Goal: Task Accomplishment & Management: Complete application form

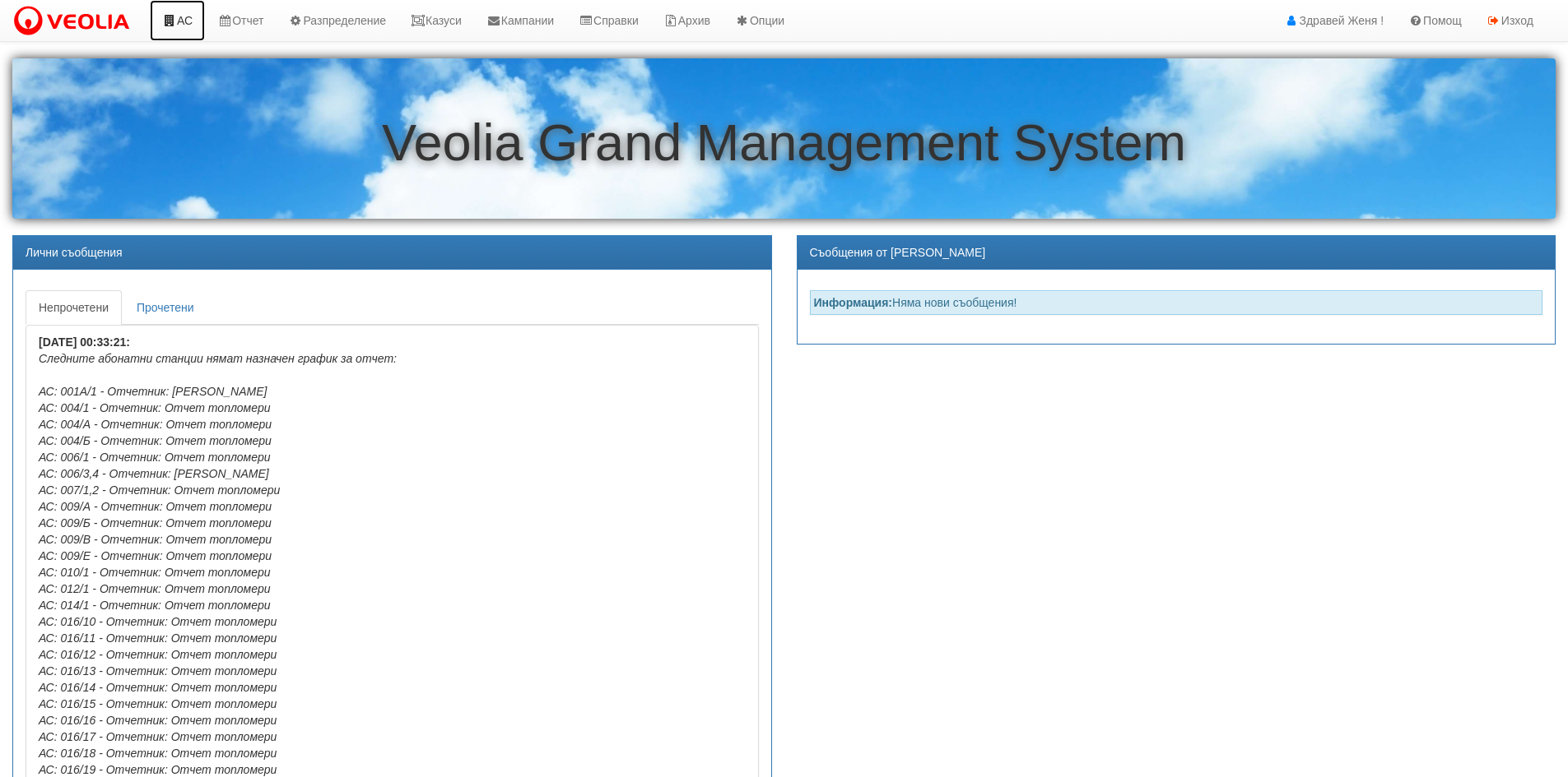
click at [194, 19] on link "АС" at bounding box center [177, 21] width 55 height 42
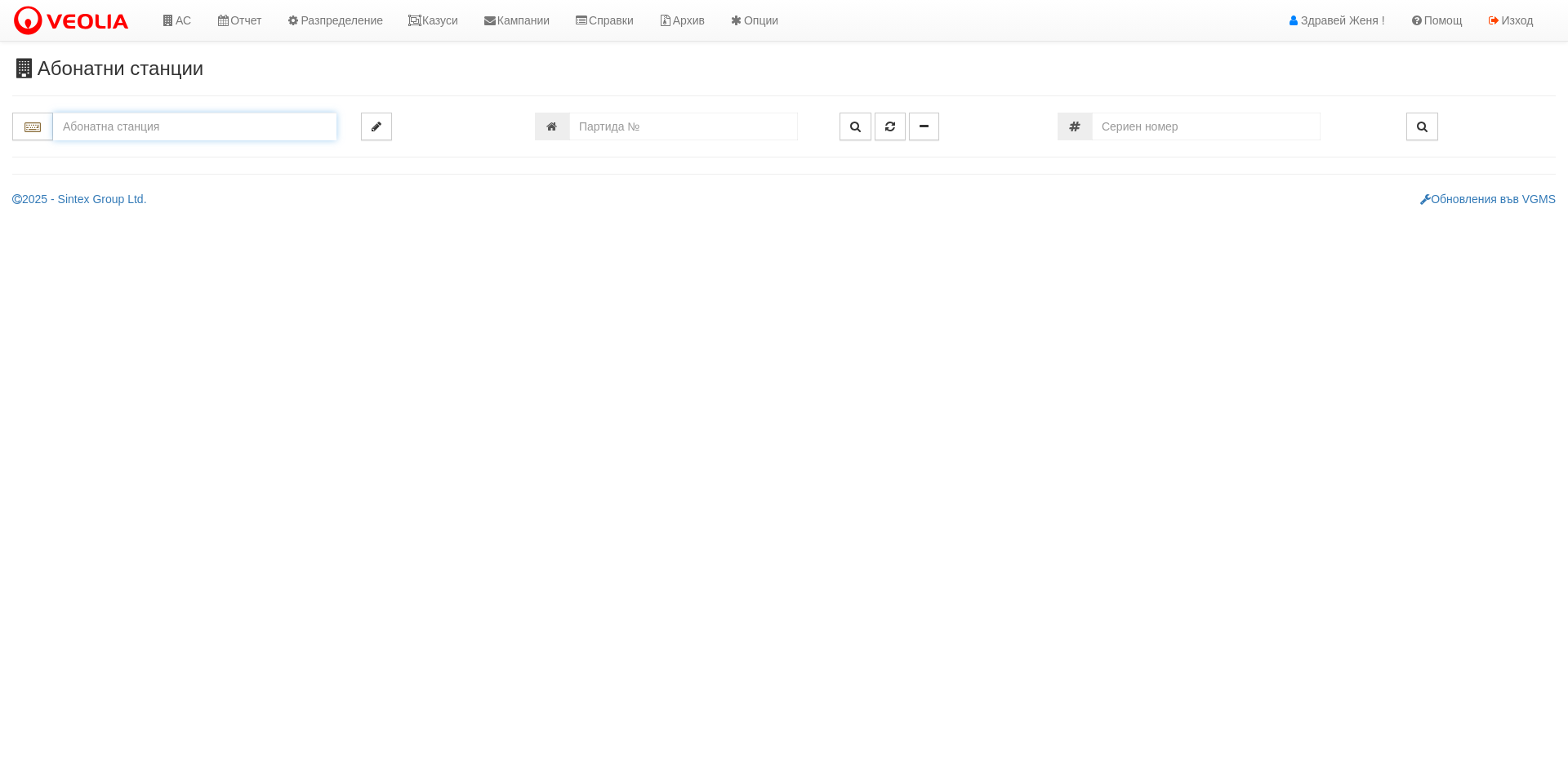
click at [79, 122] on input "text" at bounding box center [195, 127] width 283 height 28
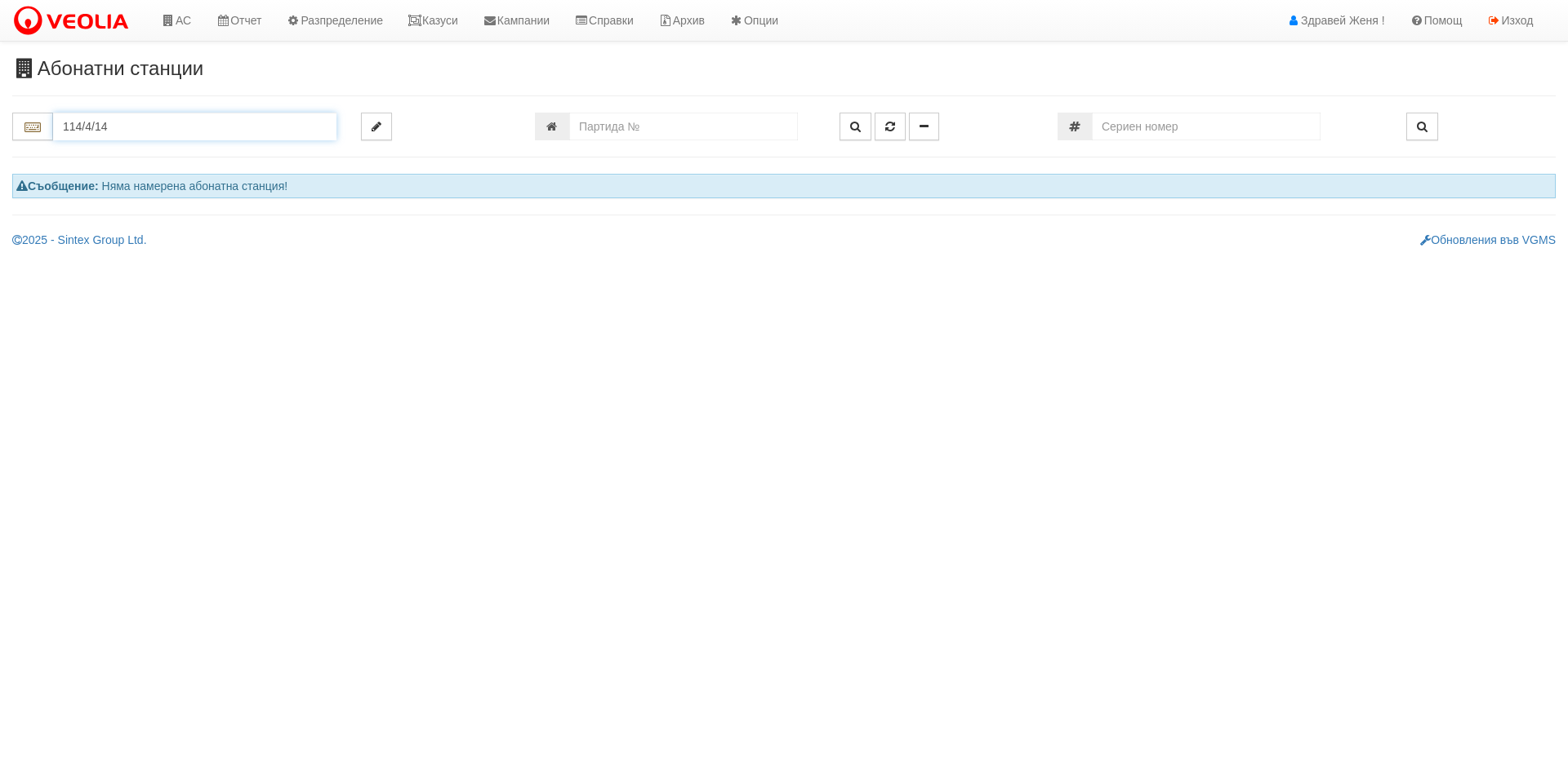
click at [145, 140] on input "114/4/14" at bounding box center [195, 127] width 283 height 28
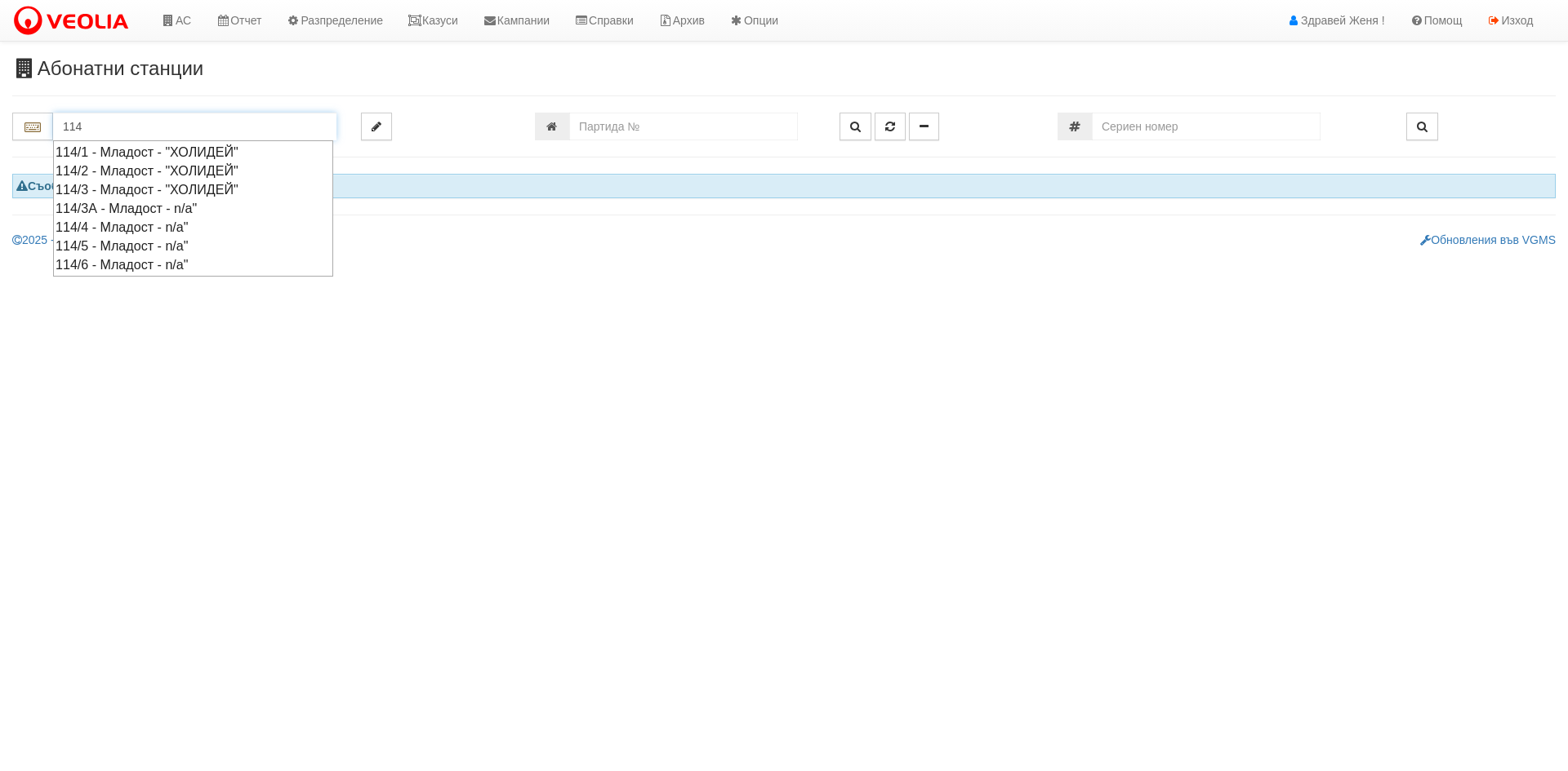
click at [126, 220] on div "114/4 - Младост - n/a"" at bounding box center [192, 227] width 275 height 19
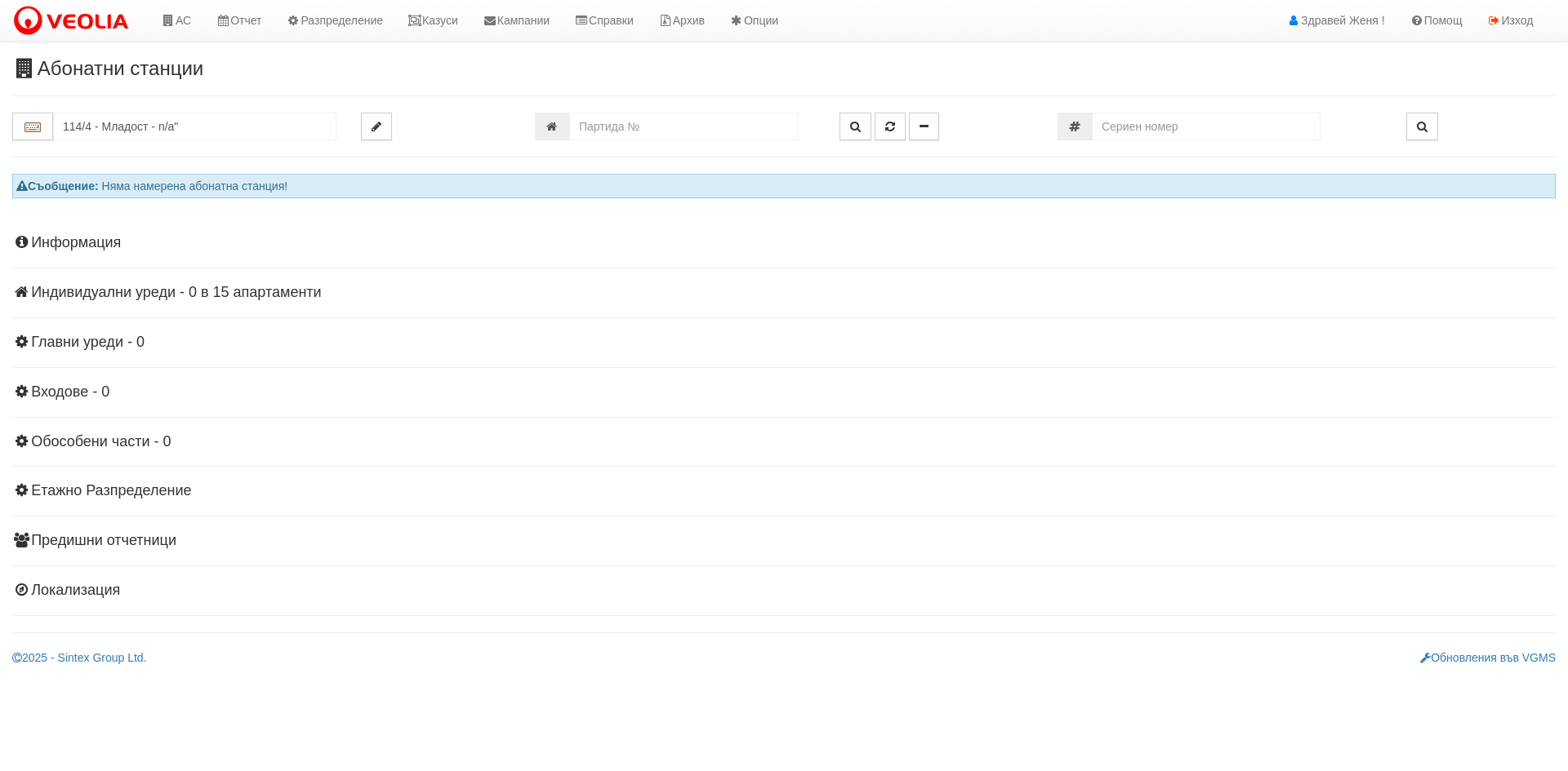
click at [182, 294] on h4 "Индивидуални уреди - 0 в 15 апартаменти" at bounding box center [784, 293] width 1544 height 16
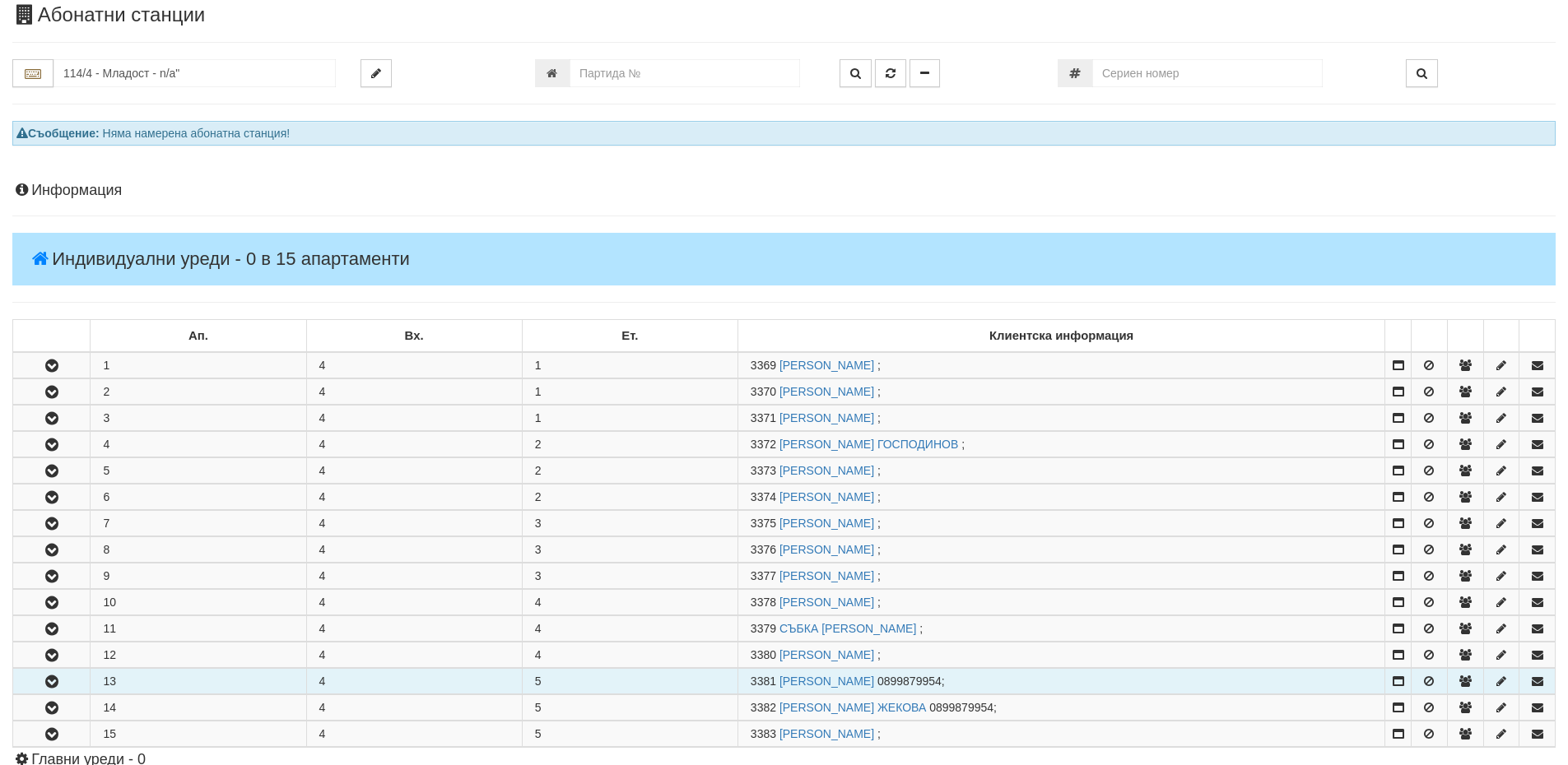
scroll to position [82, 0]
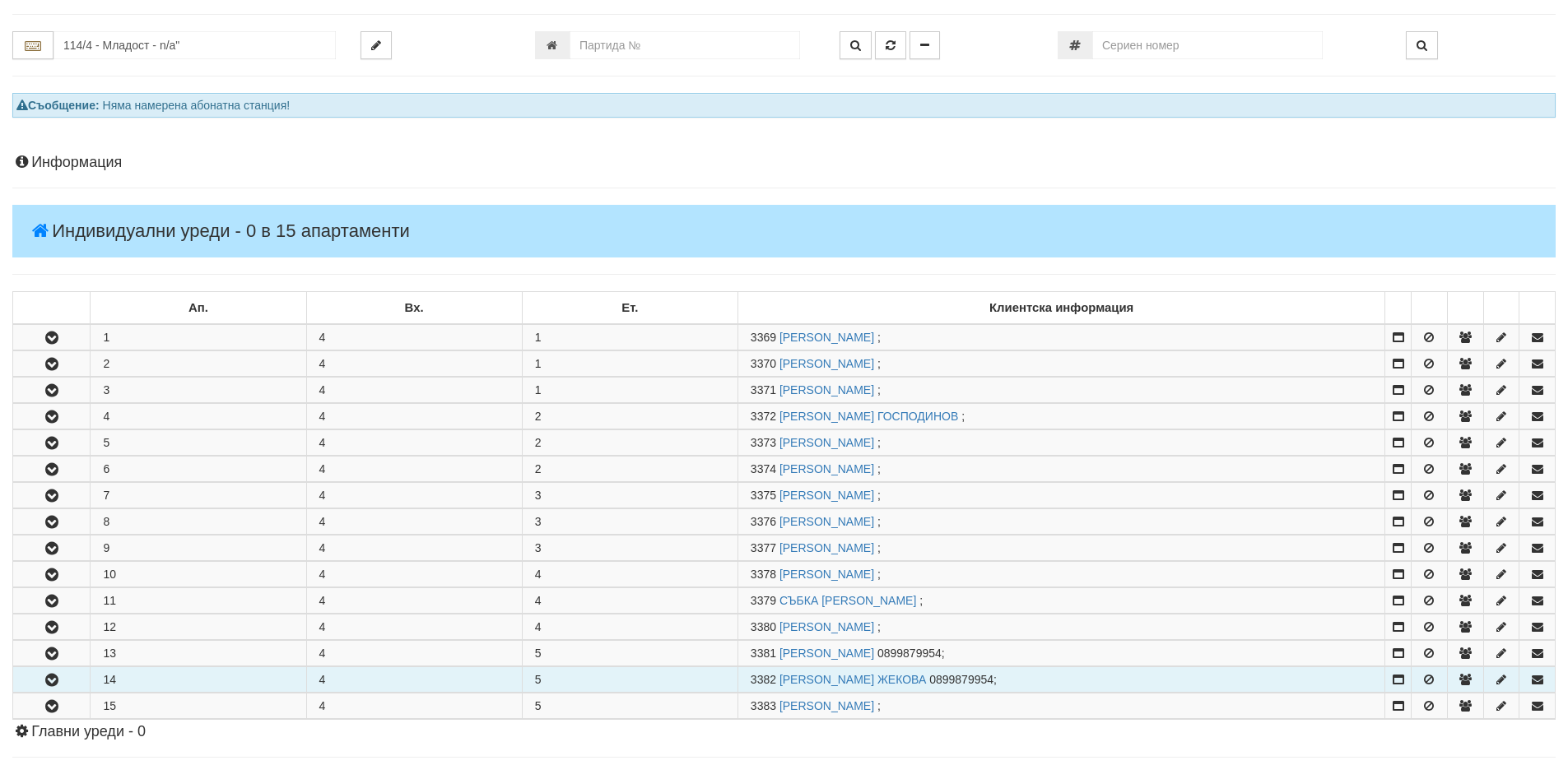
click at [65, 680] on button "button" at bounding box center [51, 680] width 77 height 25
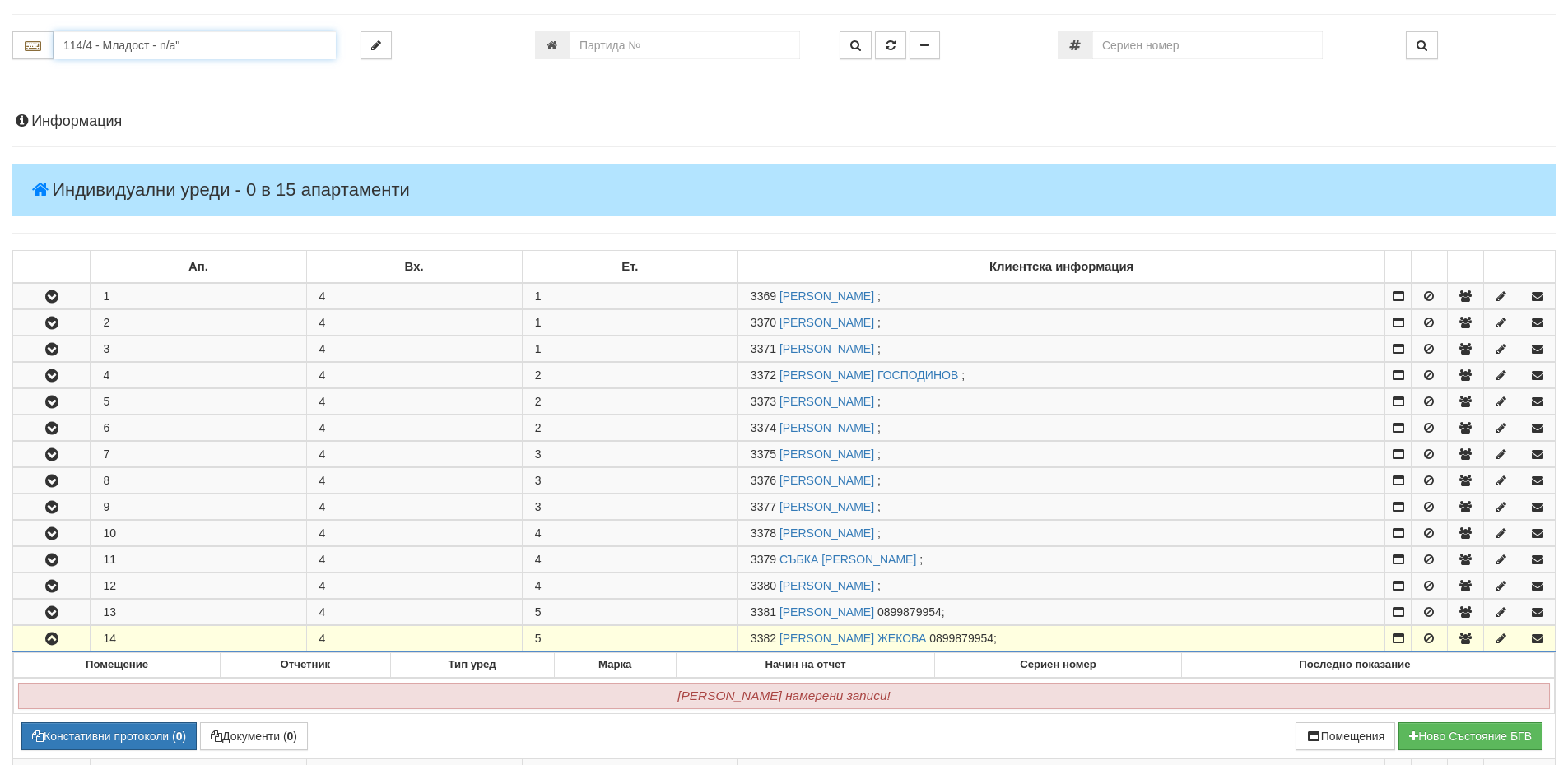
click at [76, 43] on input "114/4 - Младост - n/a"" at bounding box center [195, 45] width 283 height 28
click at [173, 70] on div "144/4,5 - Младост - "ТЕХЕМ"" at bounding box center [194, 71] width 277 height 19
type input "144/4,5 - Младост - "ТЕХЕМ""
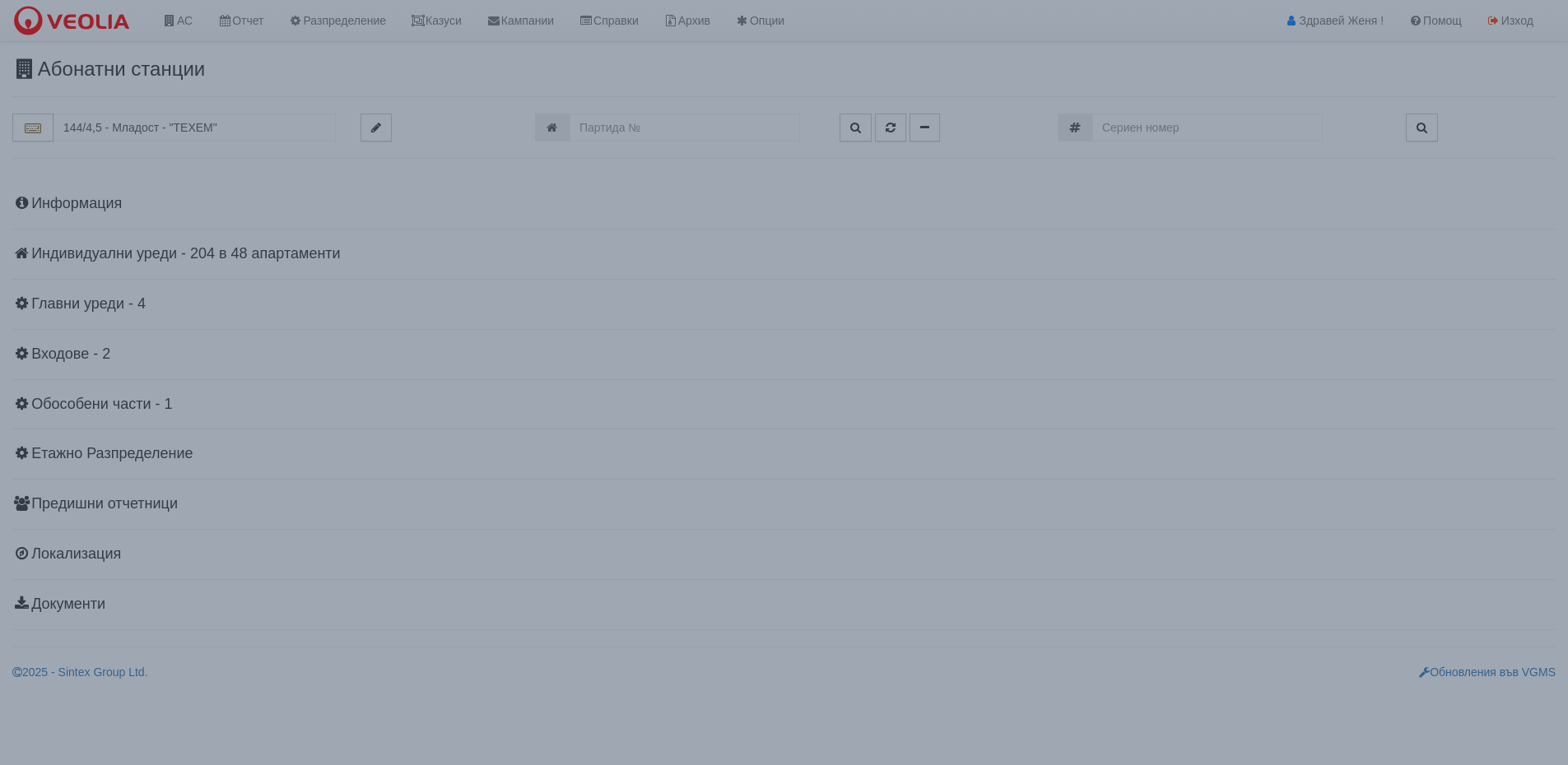
scroll to position [0, 0]
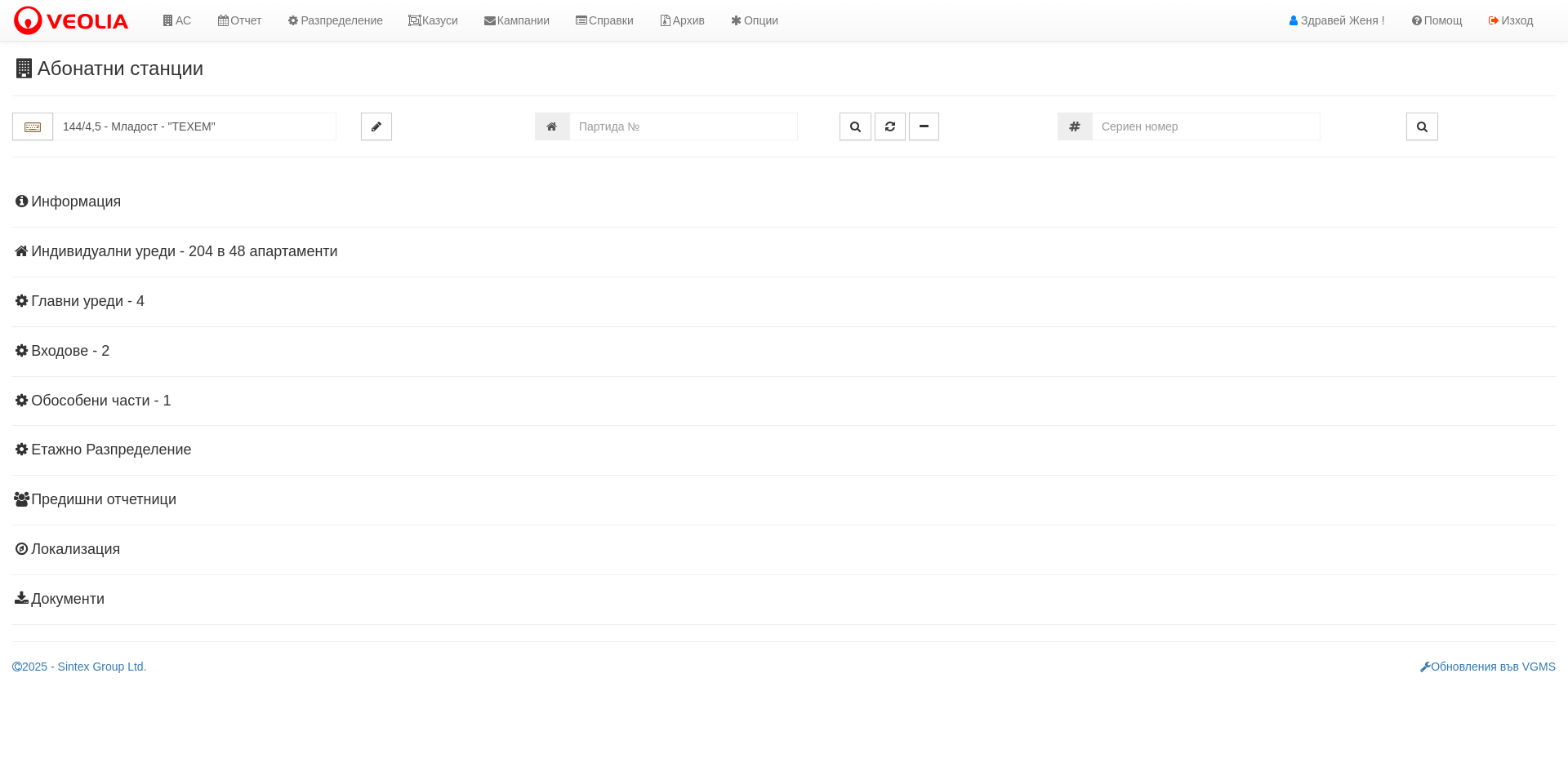
click at [132, 251] on h4 "Индивидуални уреди - 204 в 48 апартаменти" at bounding box center [784, 251] width 1544 height 16
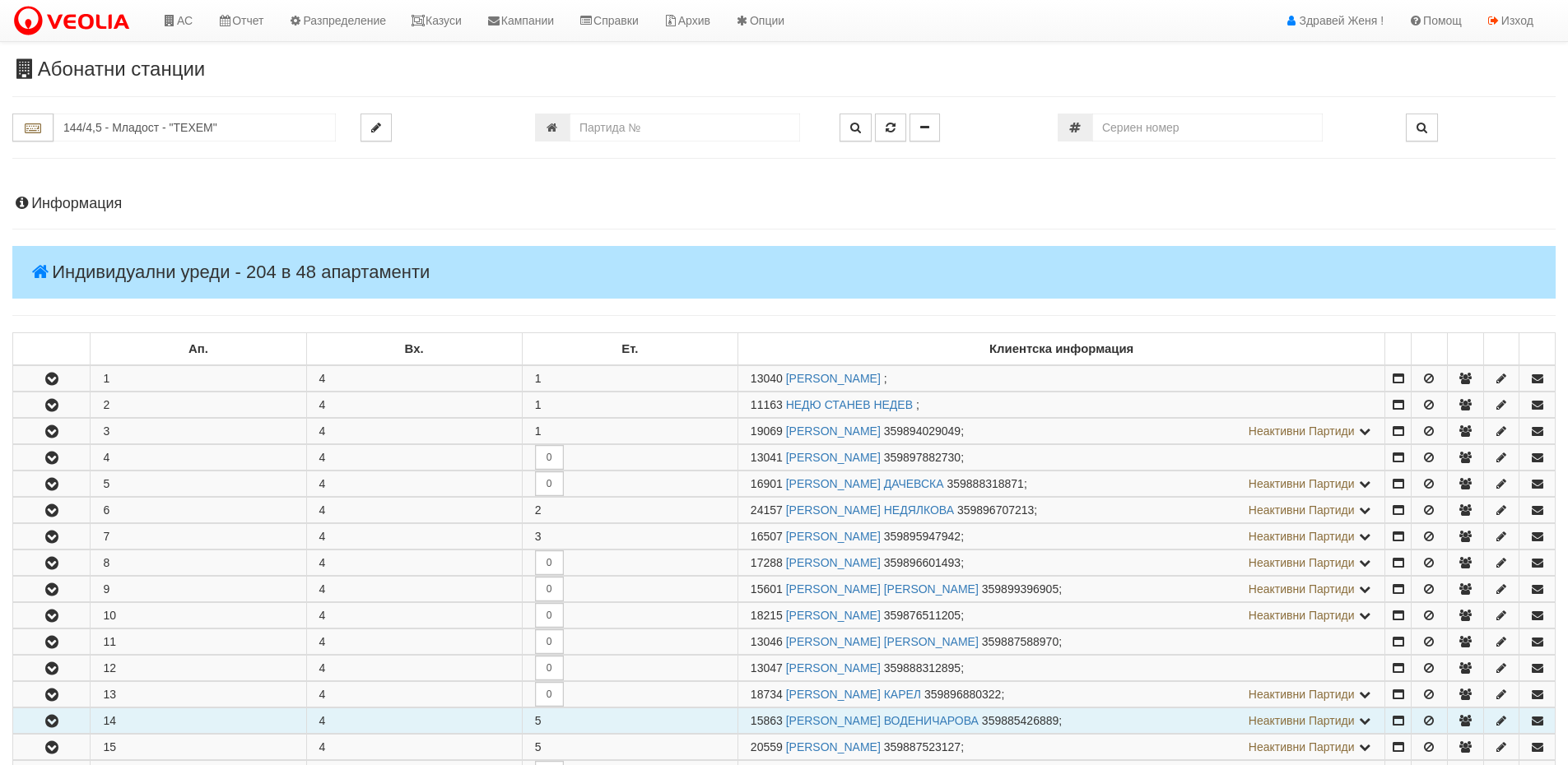
click at [61, 721] on icon "button" at bounding box center [51, 722] width 20 height 11
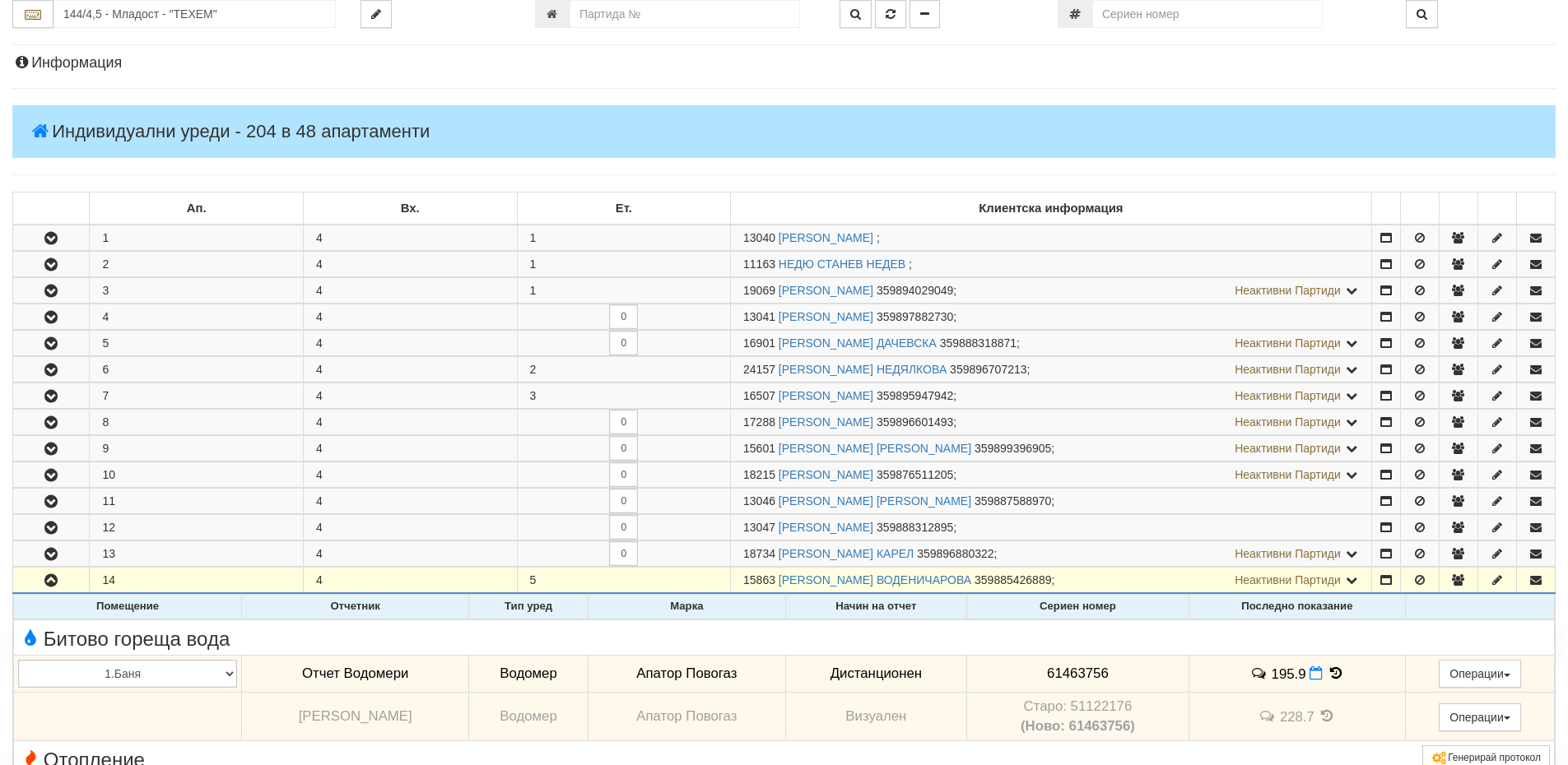
scroll to position [329, 0]
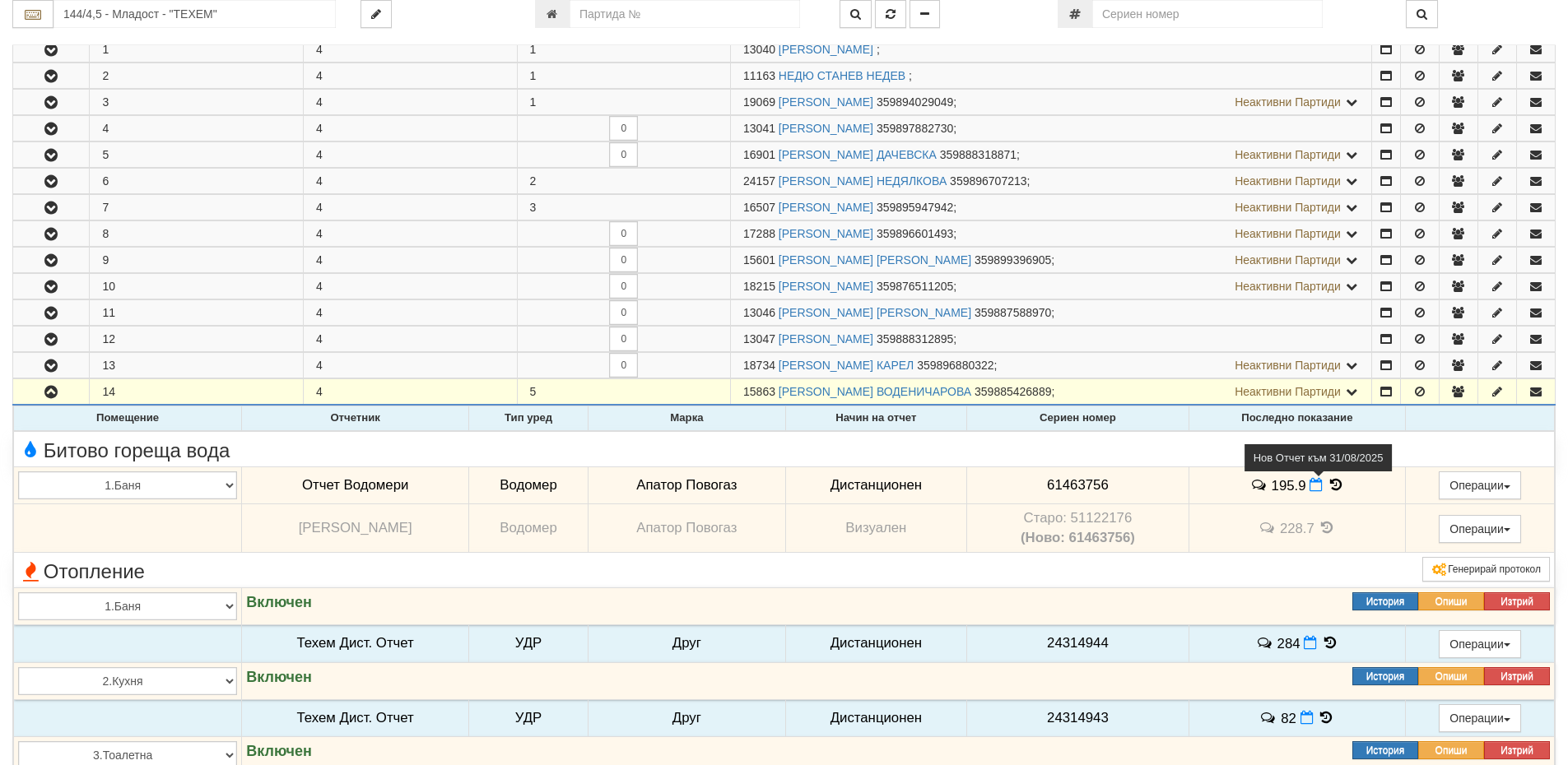
click at [1321, 484] on icon at bounding box center [1316, 485] width 13 height 14
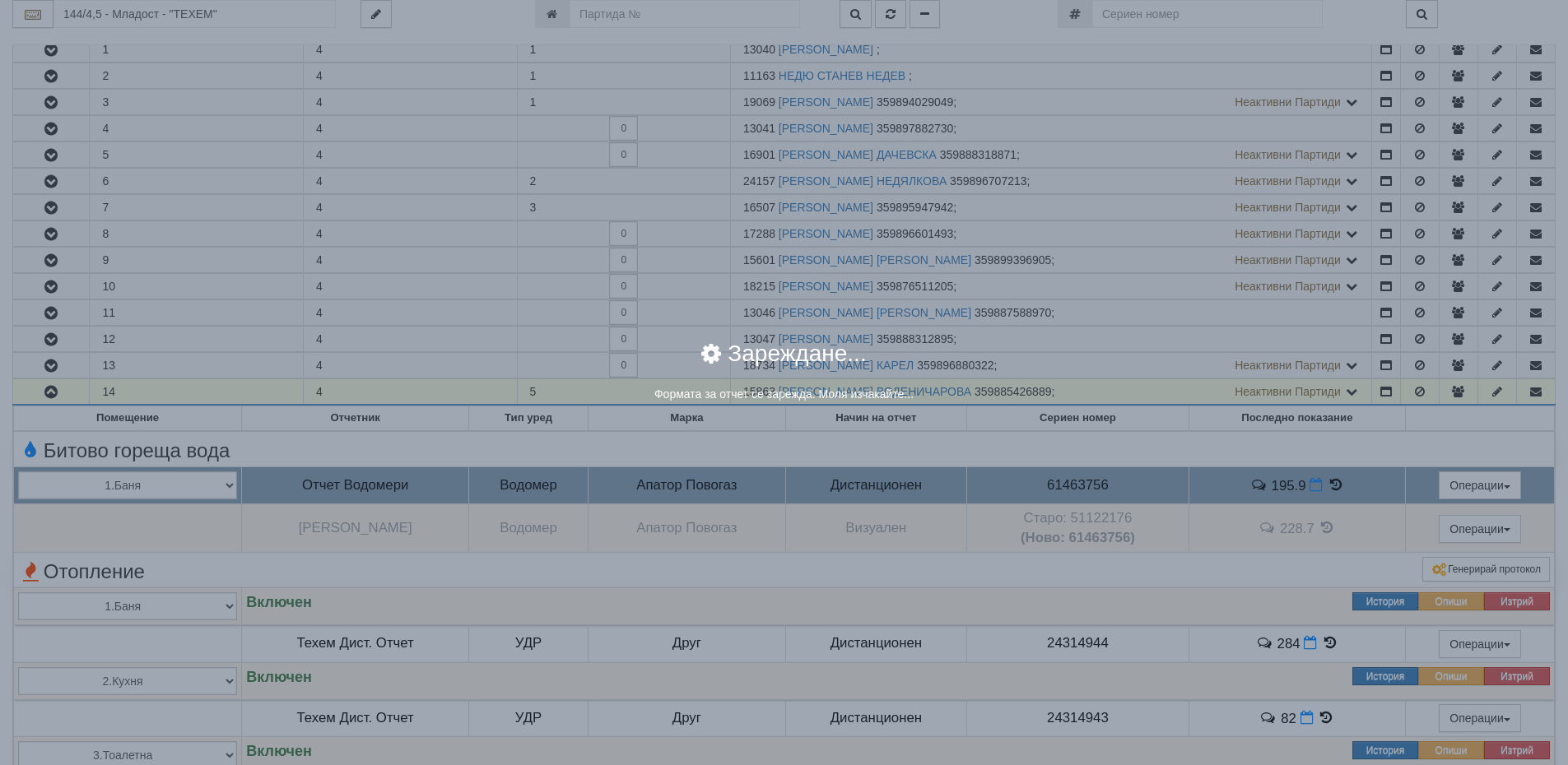
select select "8ac75930-9bfd-e511-80be-8d5a1dced85a"
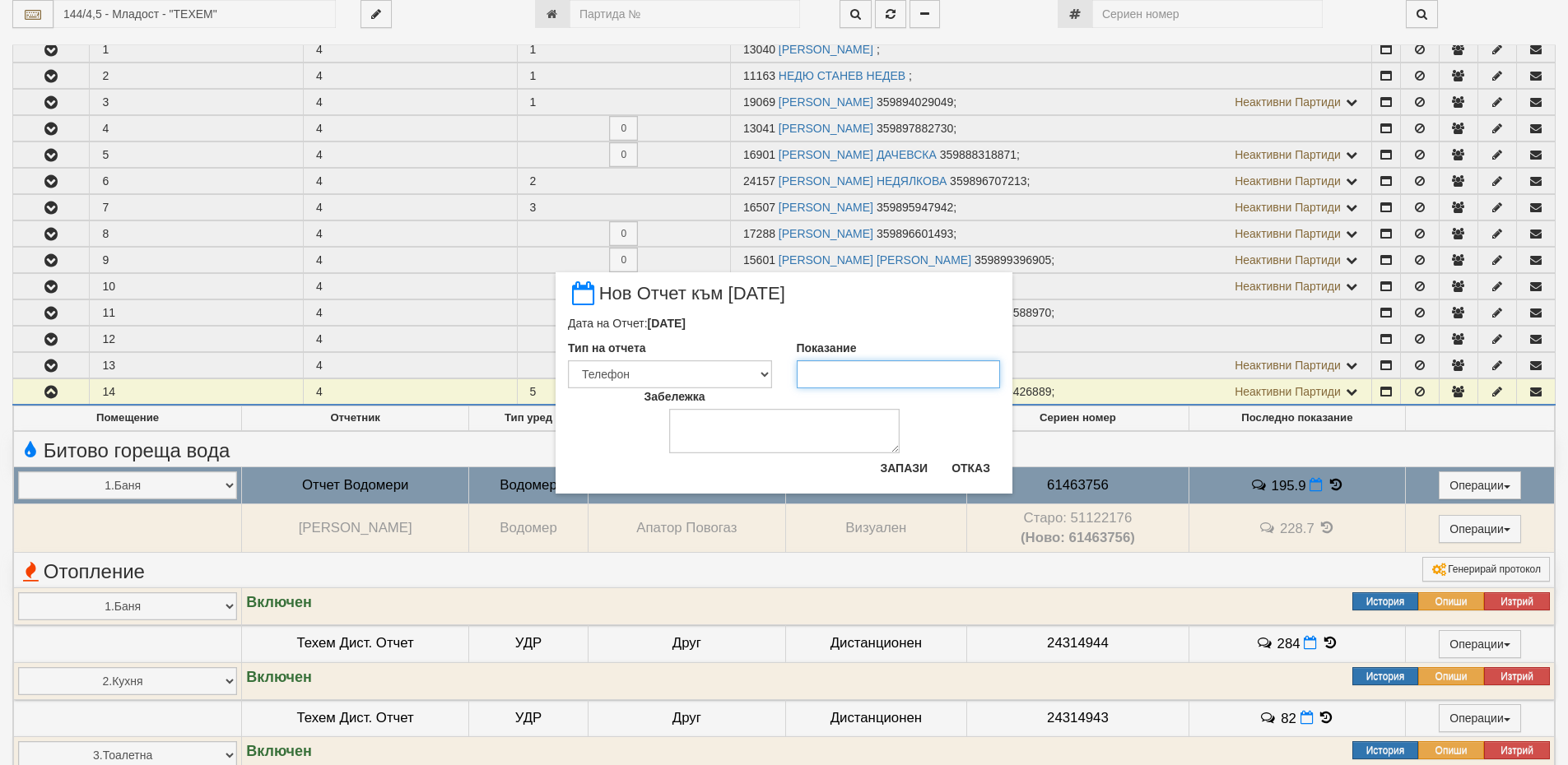
click at [833, 378] on input "Показание" at bounding box center [898, 374] width 204 height 28
type input "199"
click at [897, 471] on button "Запази" at bounding box center [903, 468] width 67 height 26
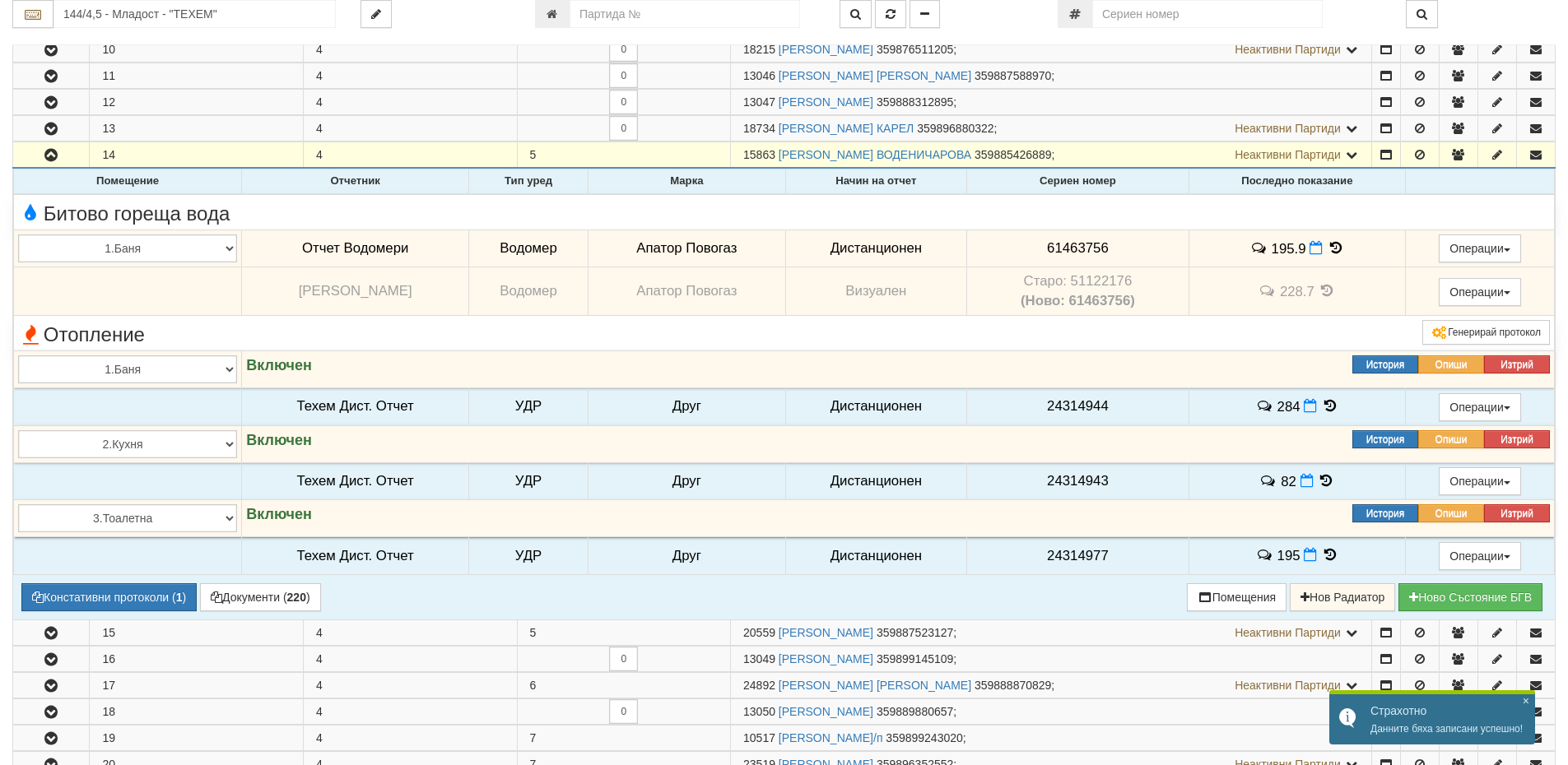
scroll to position [658, 0]
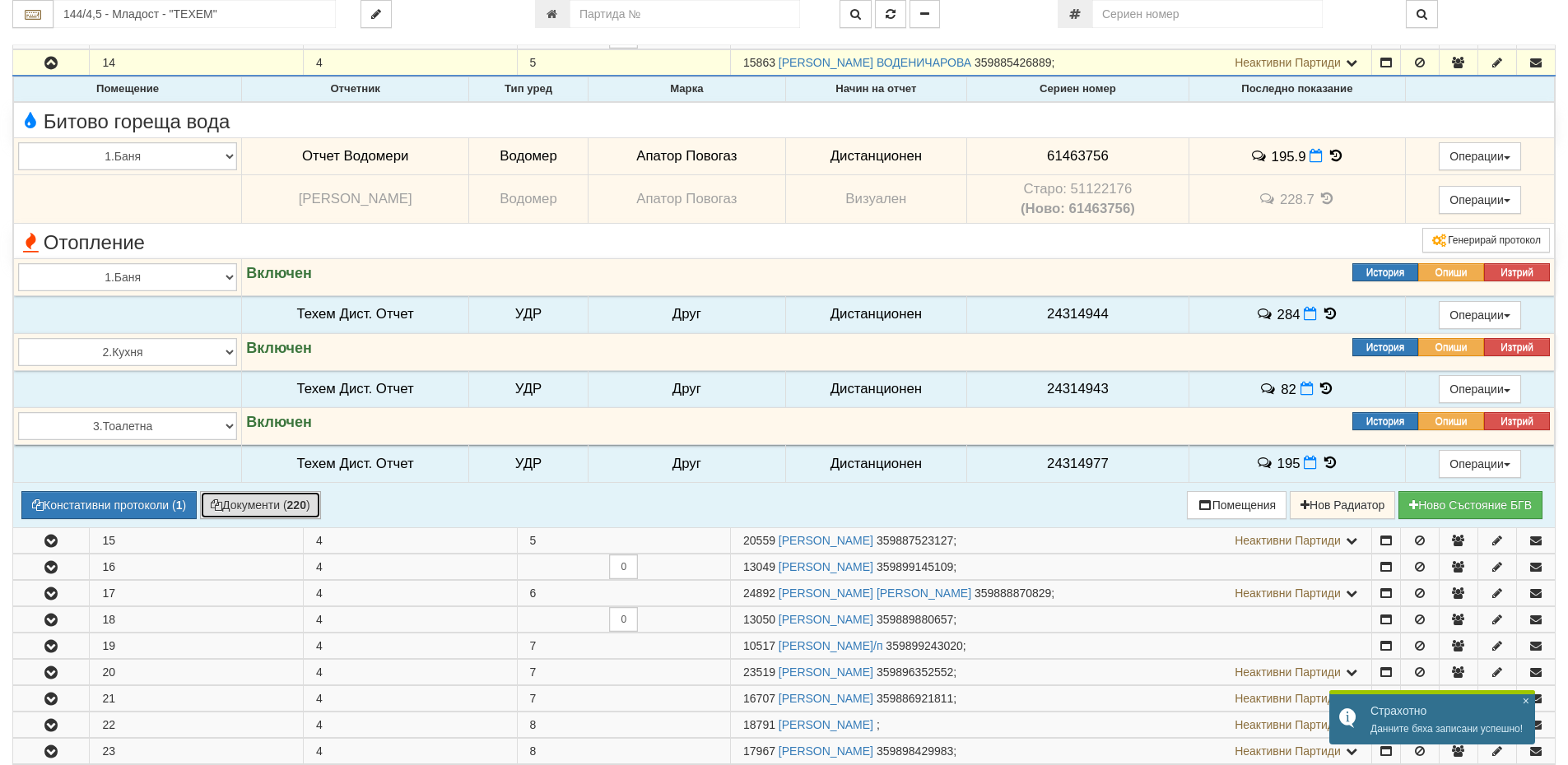
click at [276, 505] on button "Документи ( 220 )" at bounding box center [260, 506] width 121 height 28
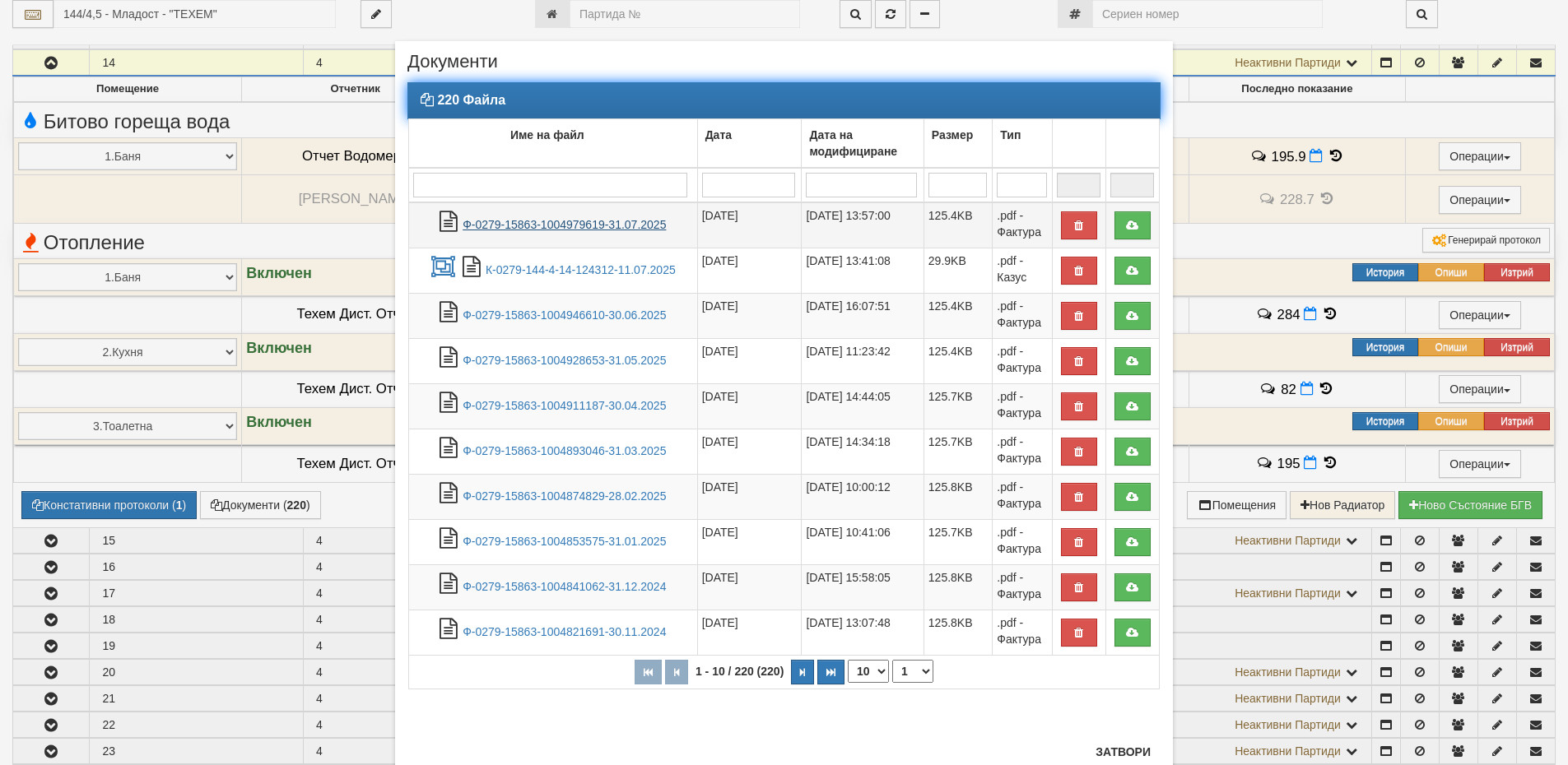
click at [624, 227] on link "Ф-0279-15863-1004979619-31.07.2025" at bounding box center [564, 225] width 203 height 13
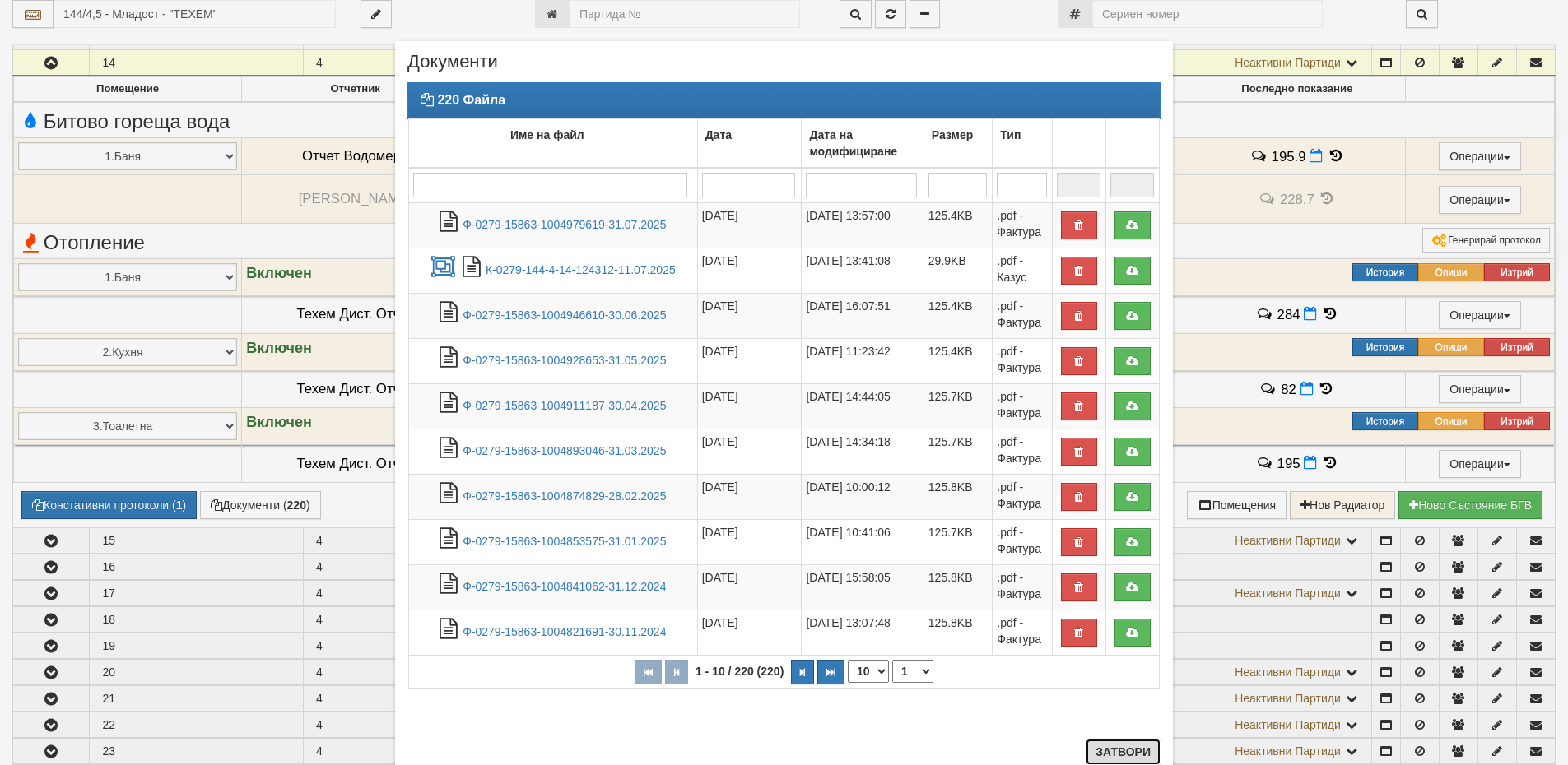
click at [1124, 749] on button "Затвори" at bounding box center [1123, 753] width 75 height 26
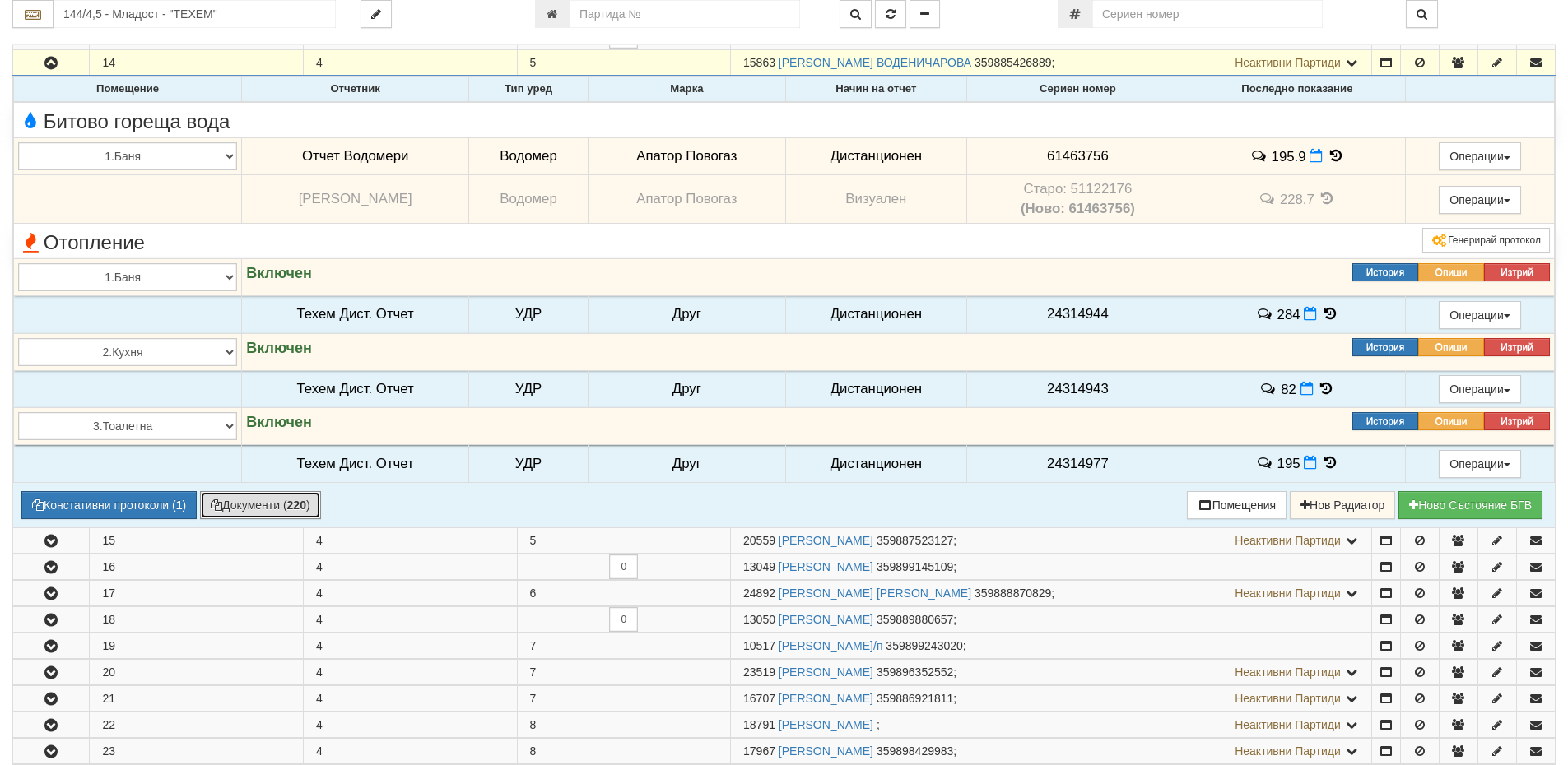
scroll to position [576, 0]
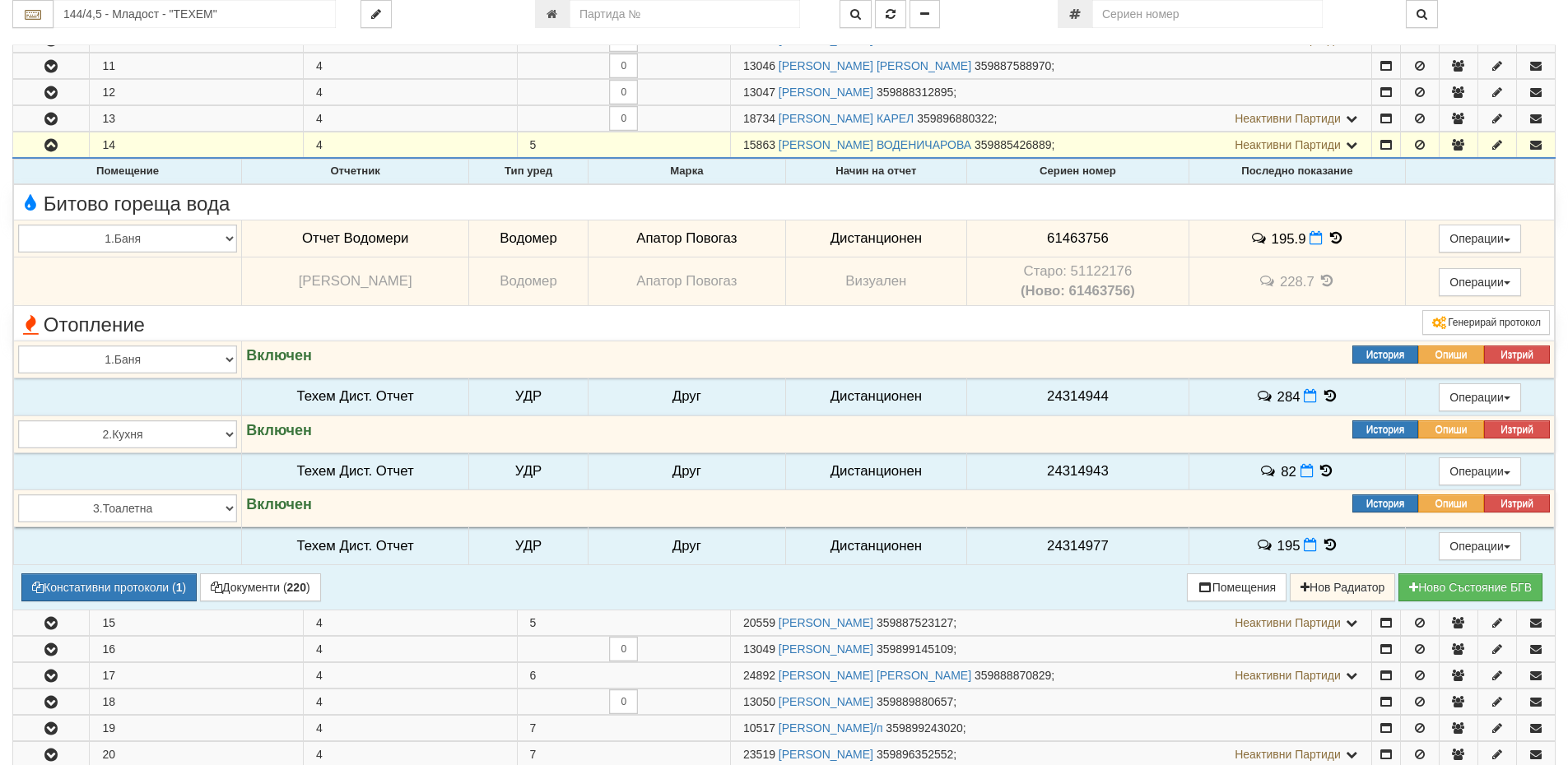
click at [1335, 244] on icon at bounding box center [1335, 238] width 18 height 14
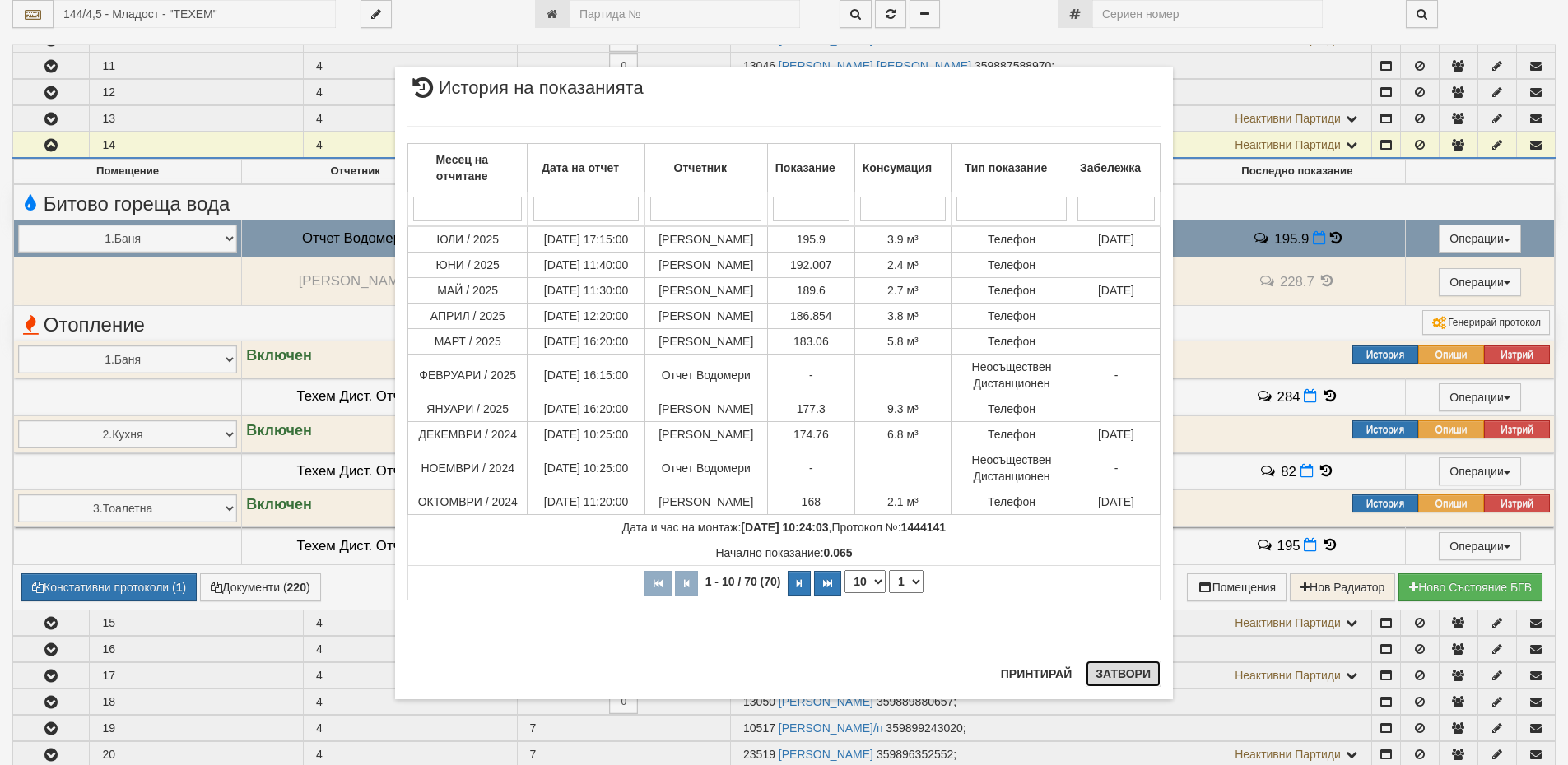
click at [1124, 675] on button "Затвори" at bounding box center [1123, 674] width 75 height 26
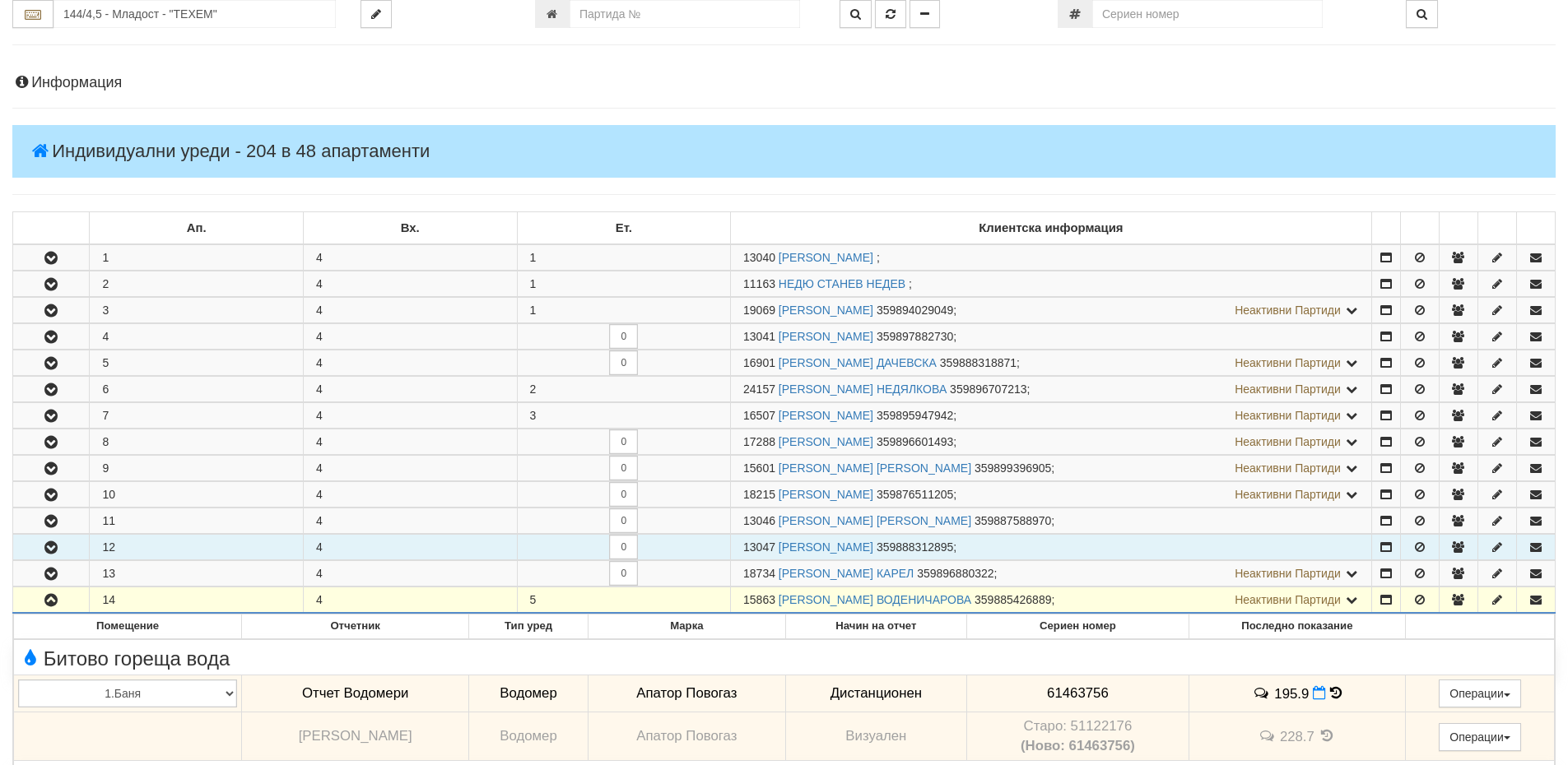
scroll to position [0, 0]
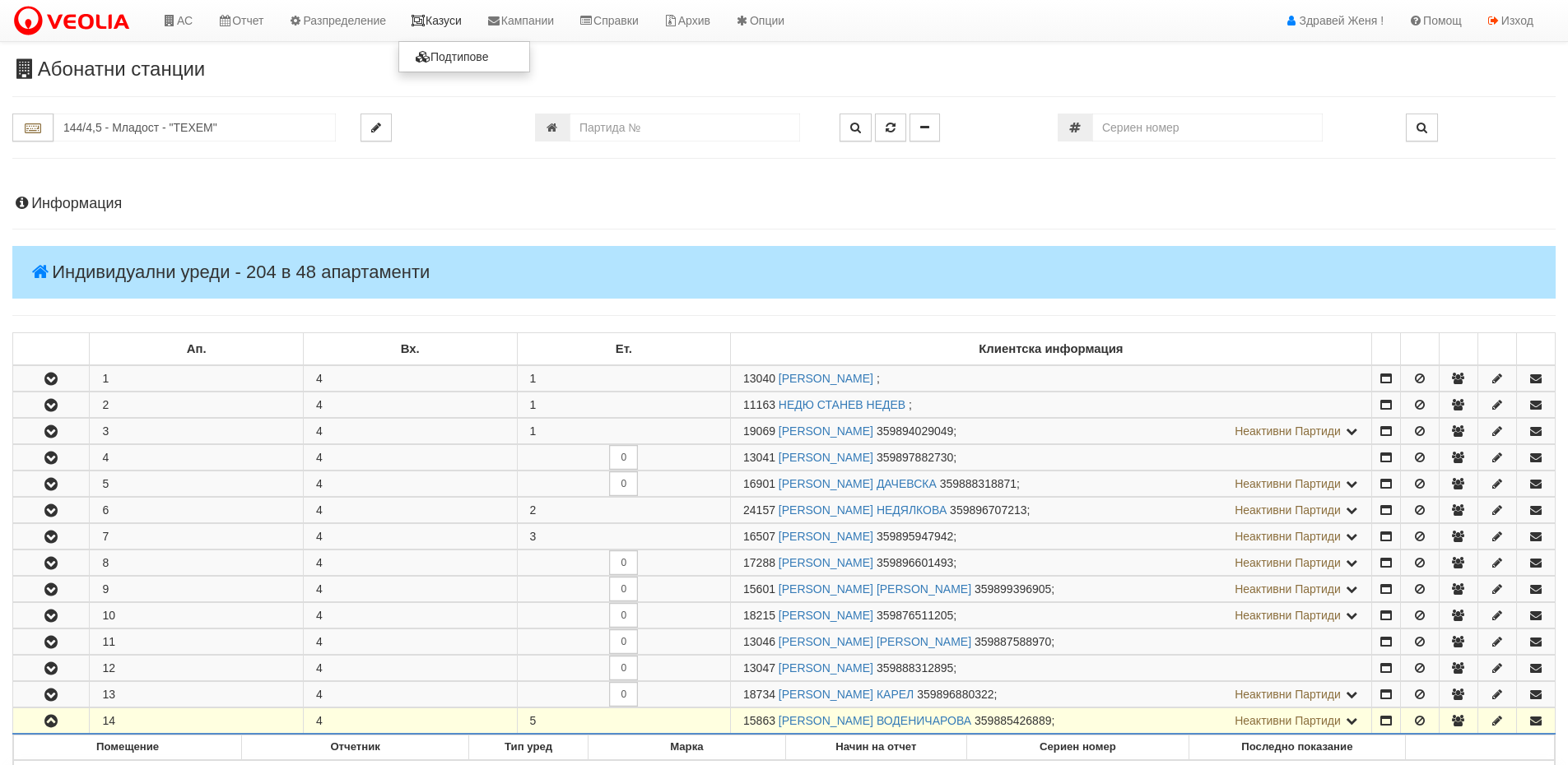
click at [437, 17] on link "Казуси" at bounding box center [436, 21] width 76 height 42
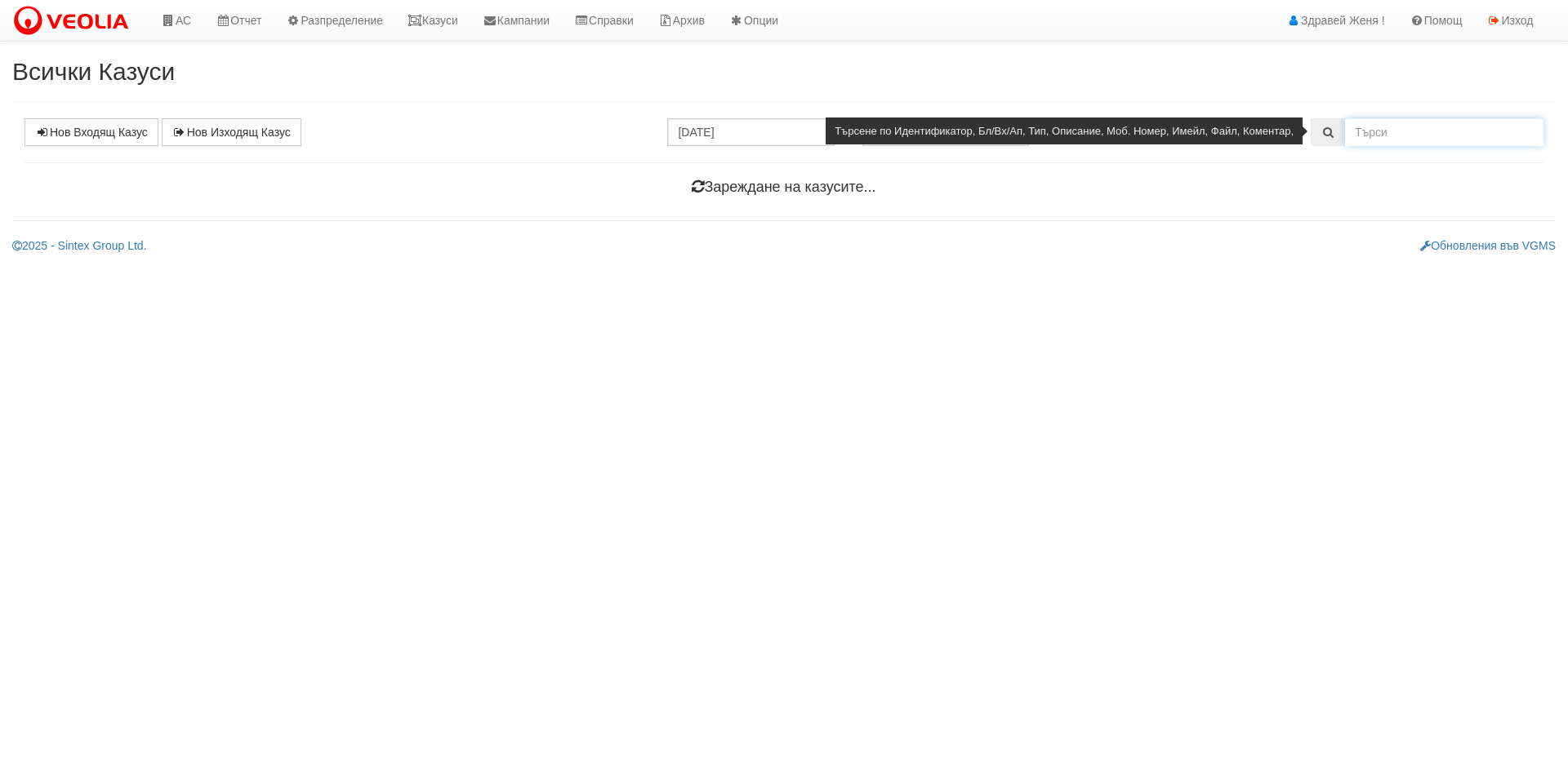
click at [1369, 125] on input "text" at bounding box center [1443, 132] width 198 height 28
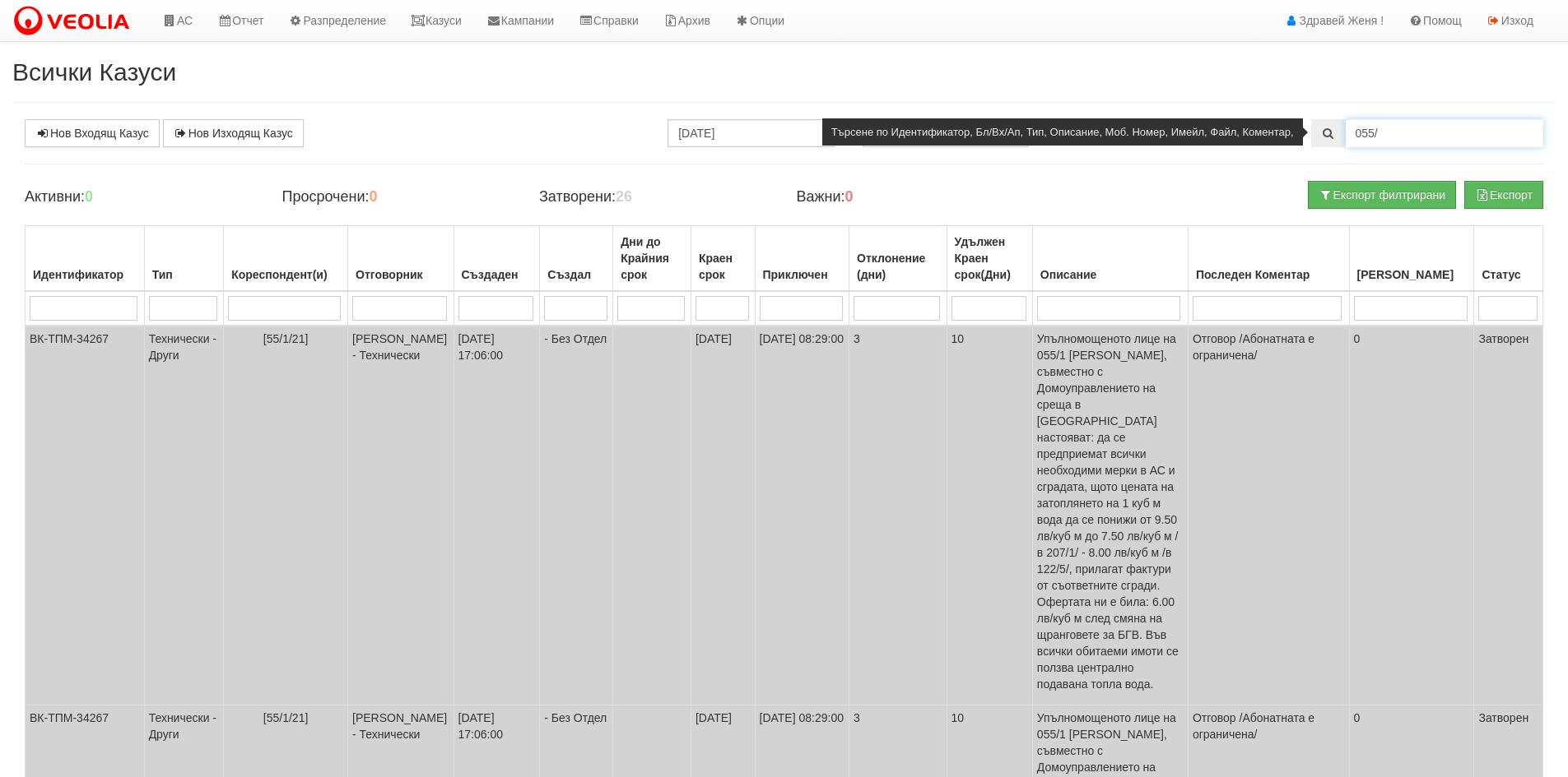
click at [1385, 135] on input "055/" at bounding box center [1444, 133] width 198 height 28
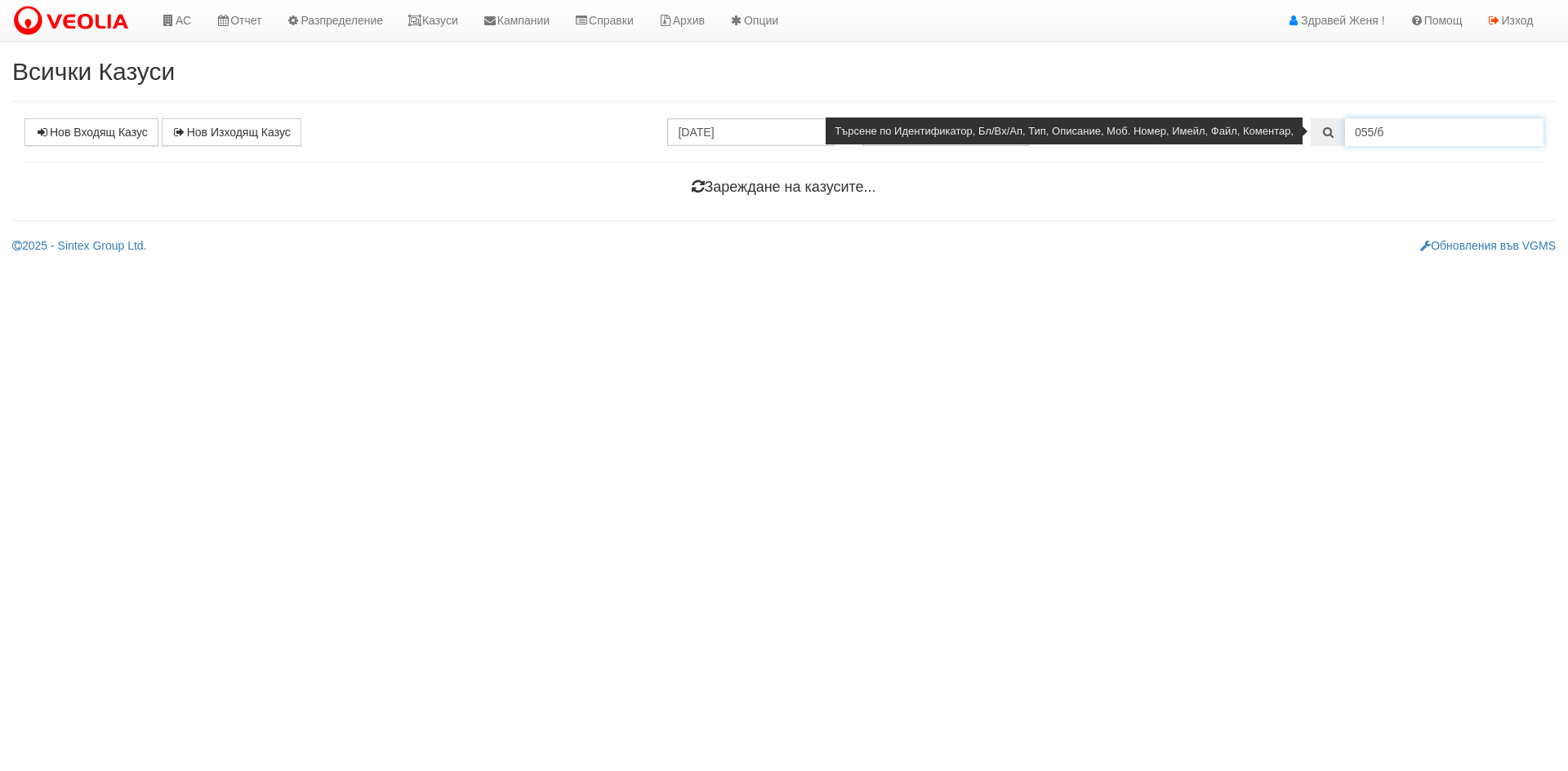
drag, startPoint x: 1392, startPoint y: 129, endPoint x: 1273, endPoint y: 134, distance: 119.1
click at [1311, 134] on div "055/б" at bounding box center [1427, 132] width 233 height 28
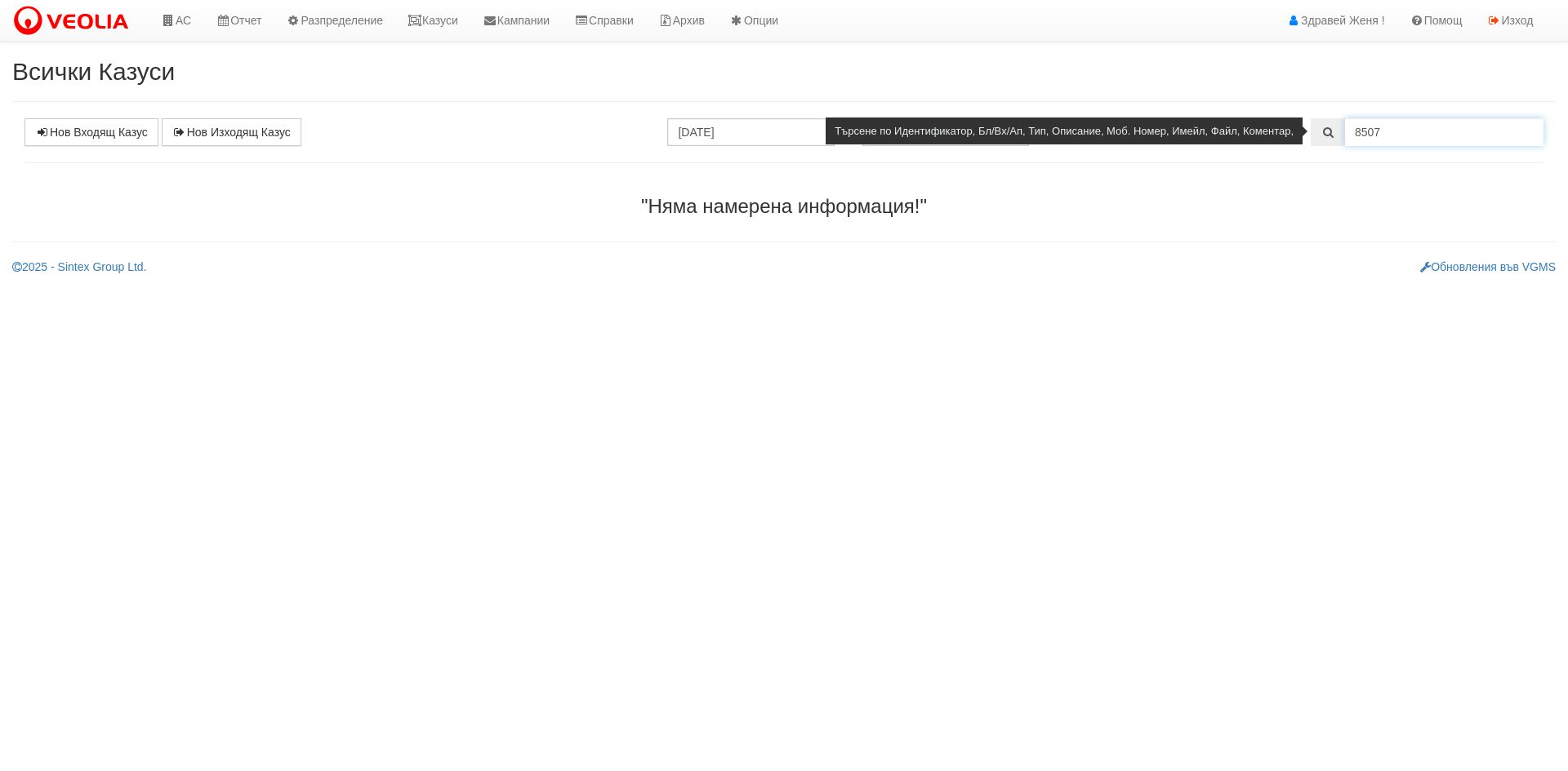
type input "8507"
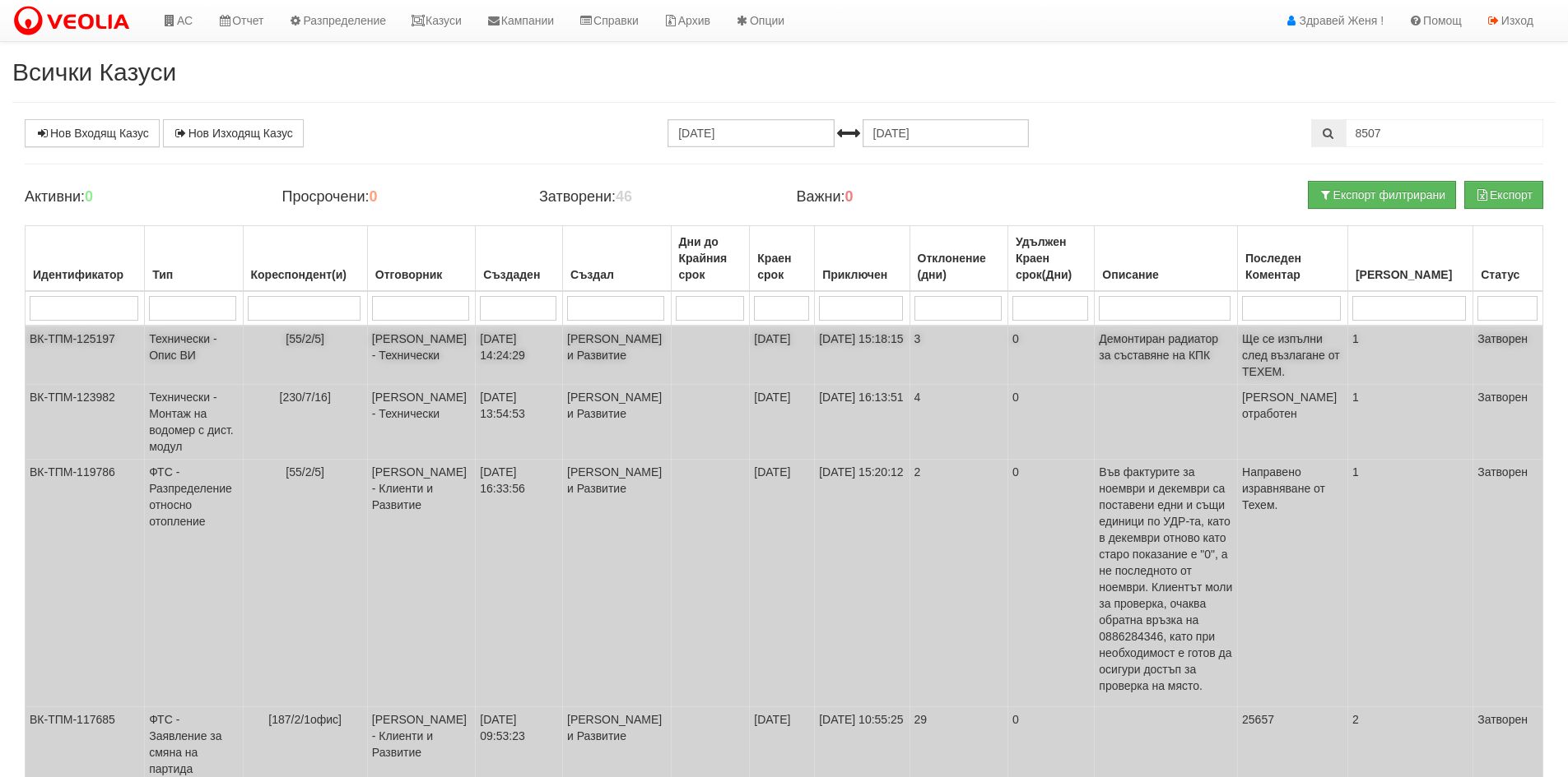
click at [168, 352] on td "Технически - Опис ВИ" at bounding box center [194, 355] width 98 height 60
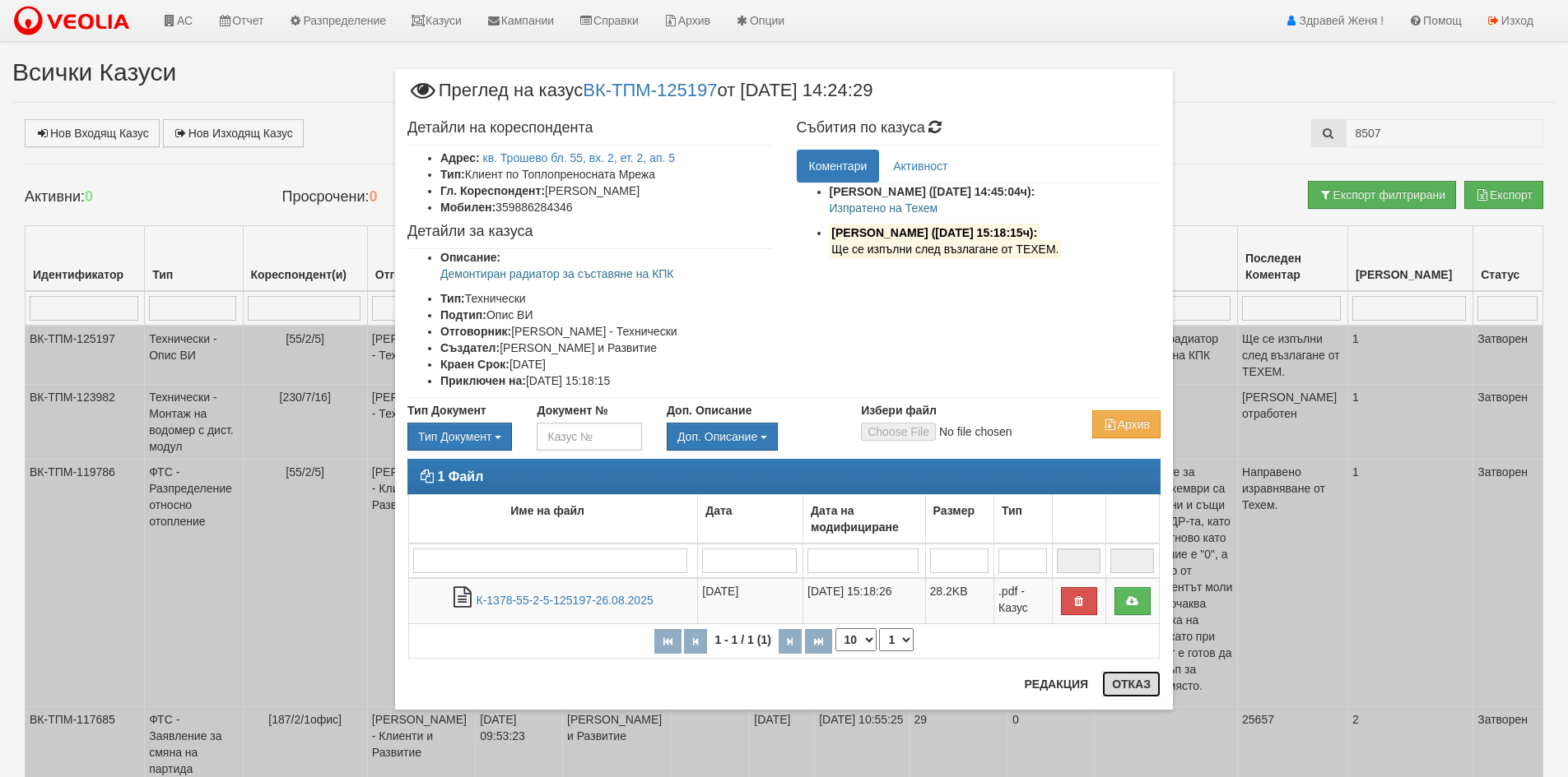
click at [1140, 688] on button "Отказ" at bounding box center [1131, 684] width 59 height 26
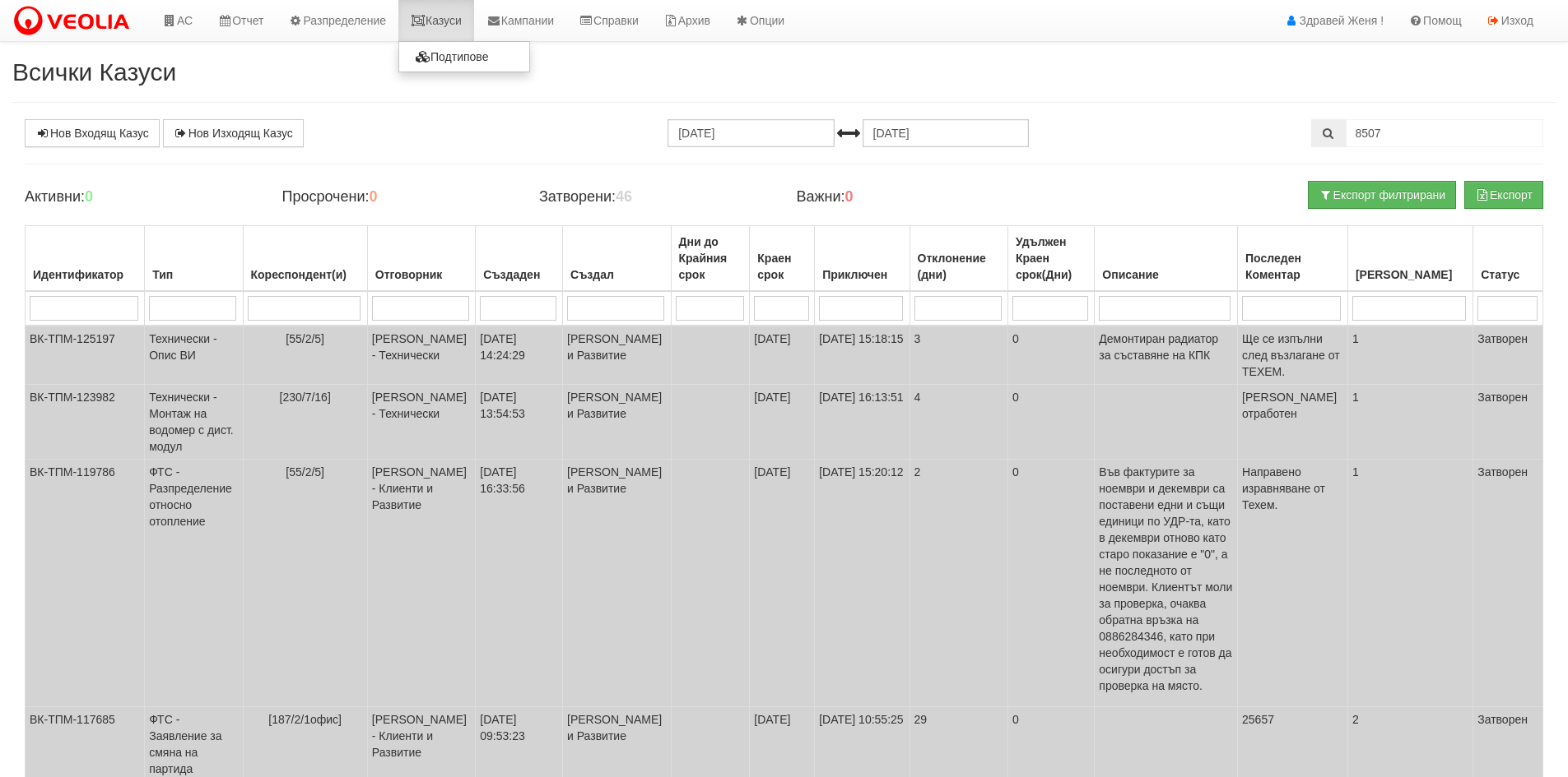
click at [447, 27] on link "Казуси" at bounding box center [436, 21] width 76 height 42
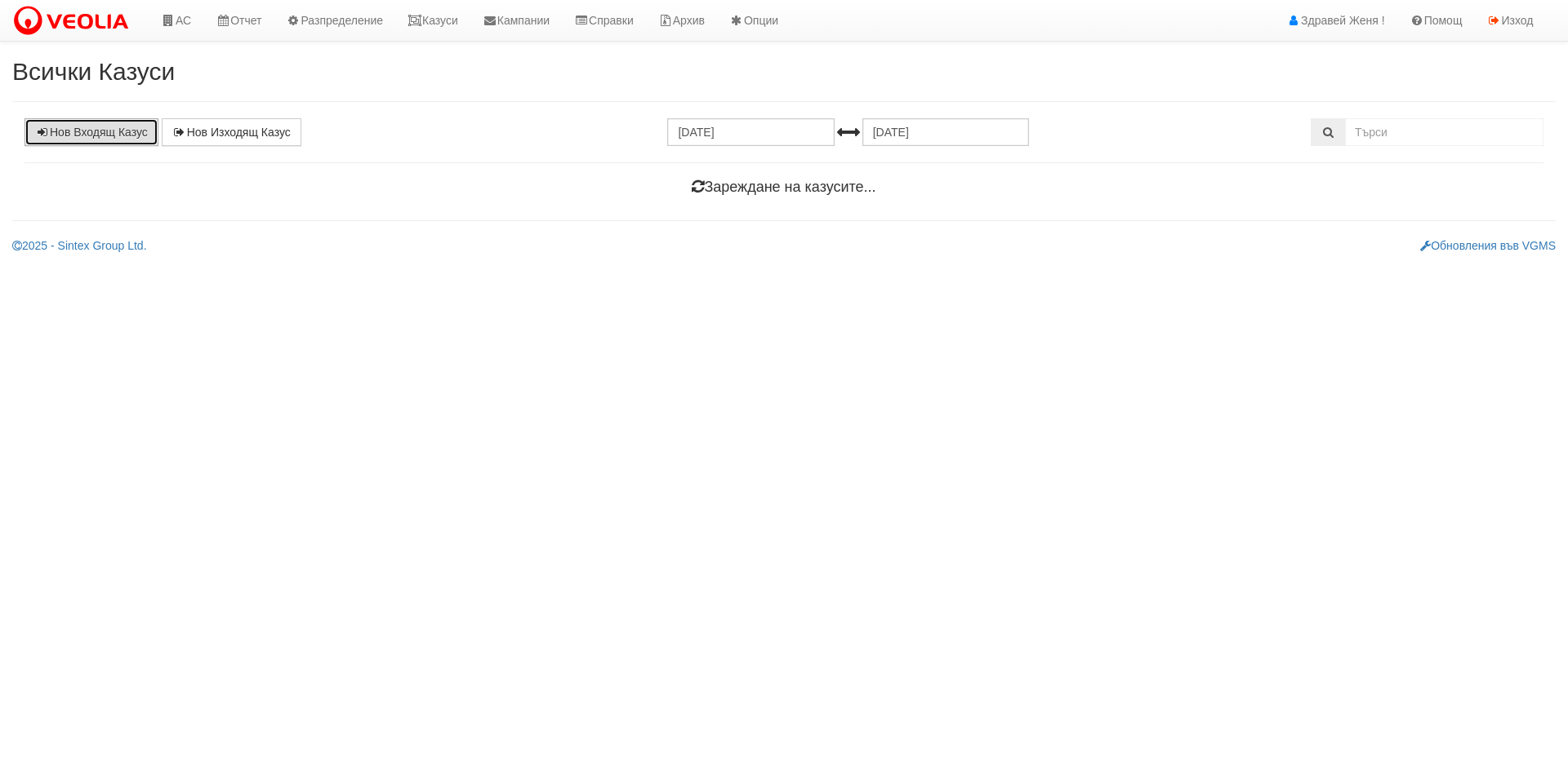
click at [102, 139] on link "Нов Входящ Казус" at bounding box center [91, 132] width 134 height 28
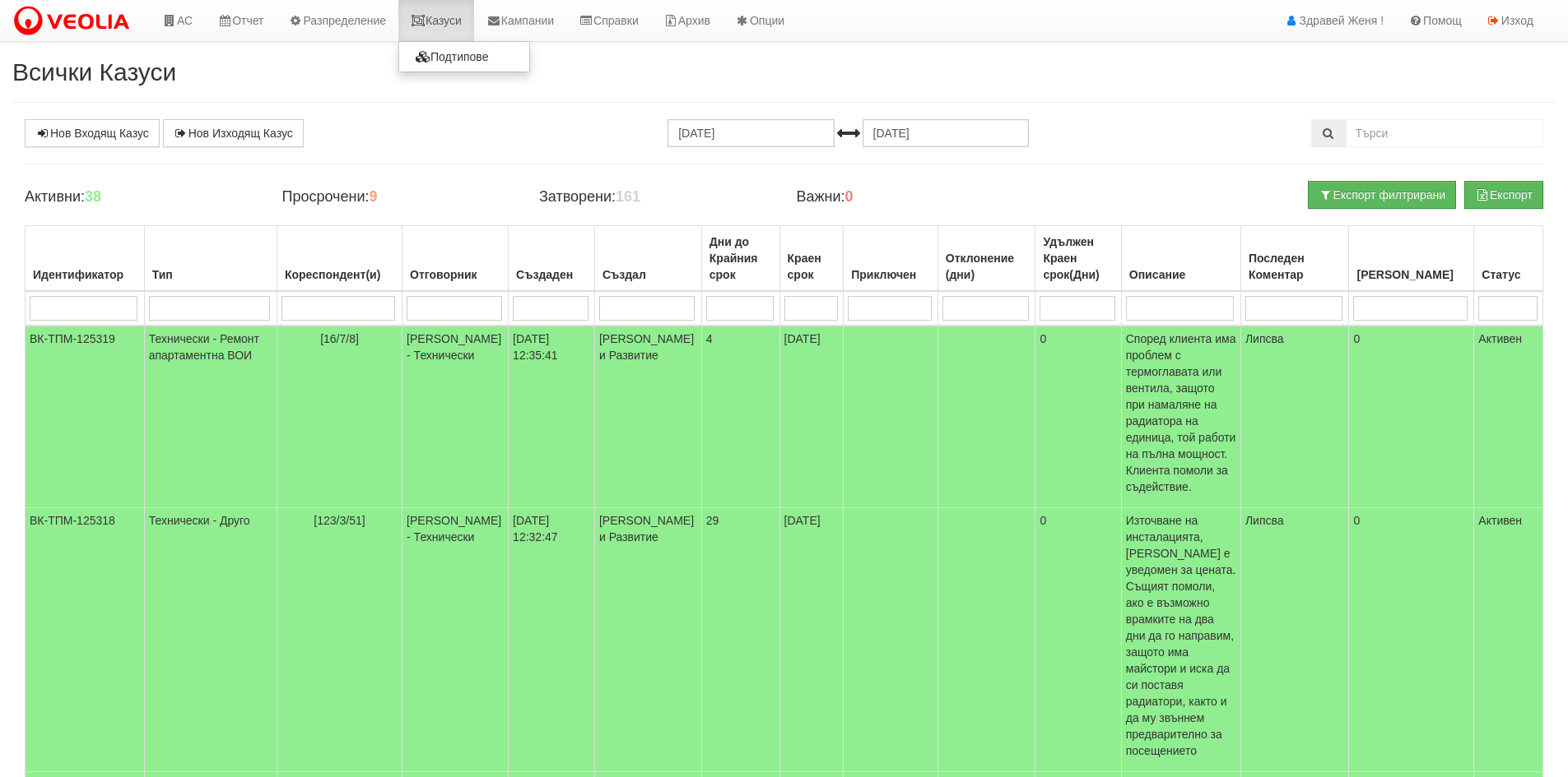
click at [426, 23] on icon at bounding box center [418, 21] width 15 height 11
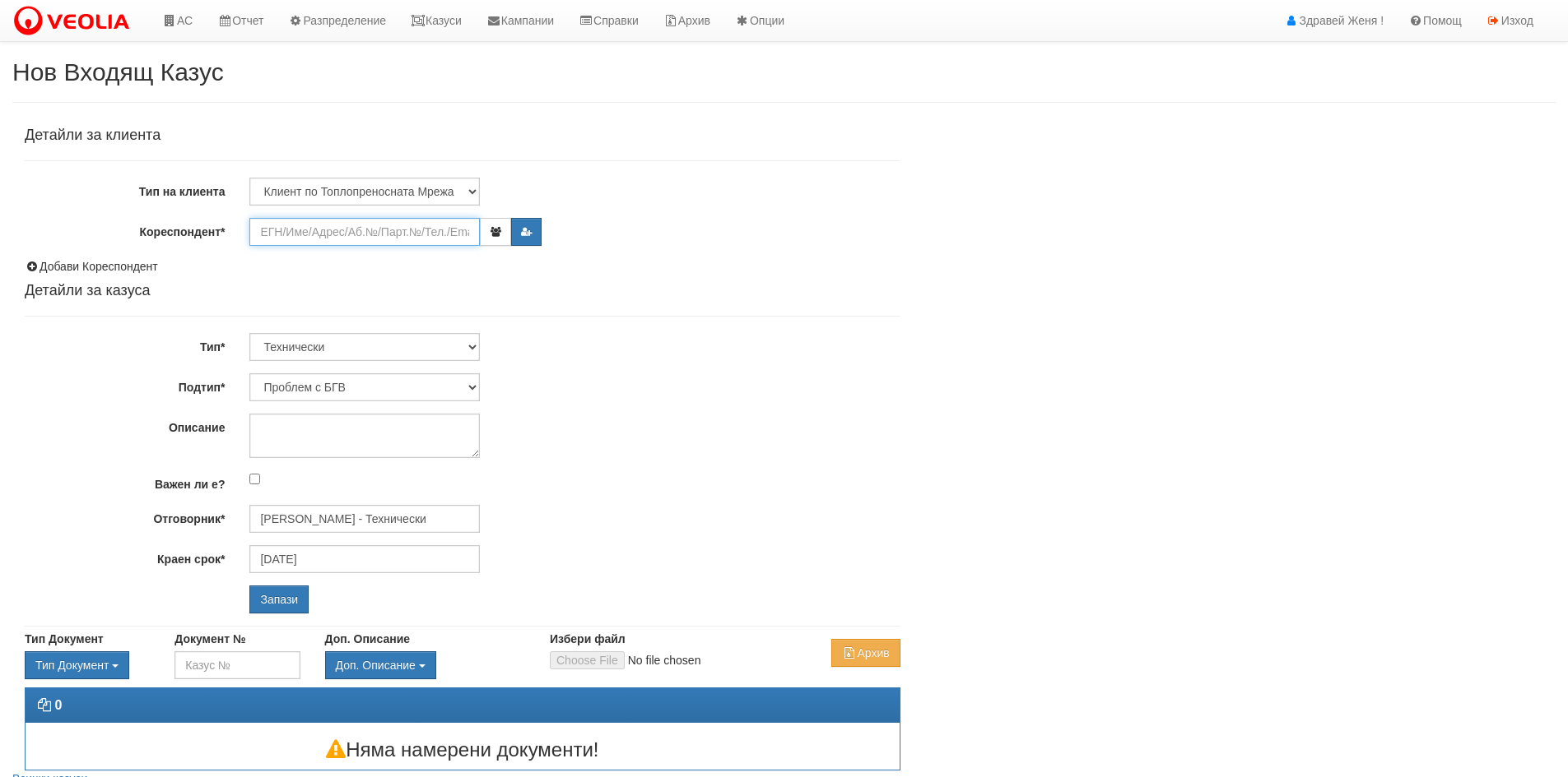
click at [273, 234] on input "Кореспондент*" at bounding box center [365, 233] width 231 height 28
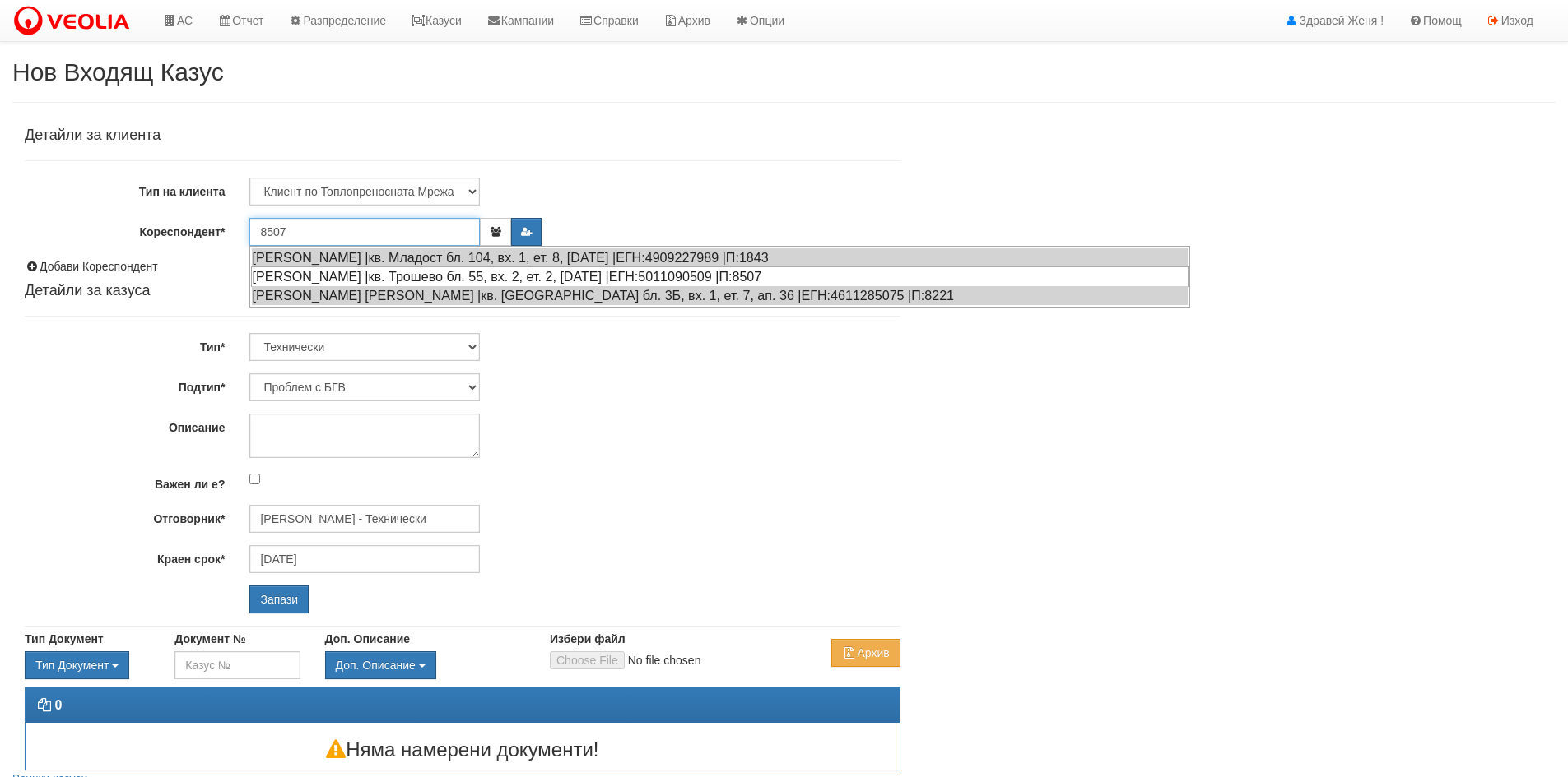
click at [316, 269] on div "КАЛИН ВАСИЛЕВ КОСТОВ |кв. Трошево бл. 55, вх. 2, ет. 2, ап. 5 |ЕГН:5011090509 |…" at bounding box center [719, 277] width 937 height 21
type input "СТЕФКА КОСТОВА"
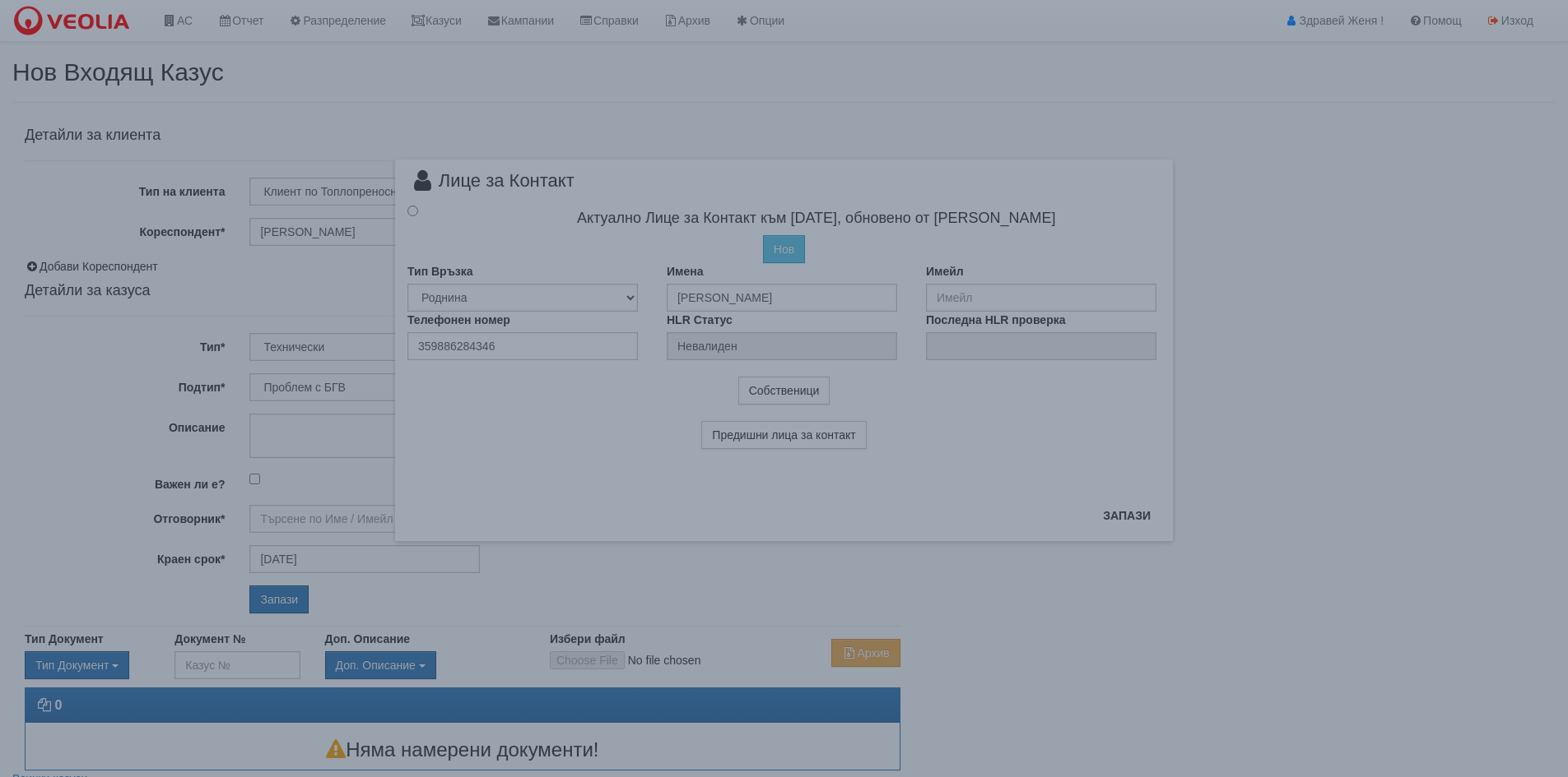
type input "Дончо Дончев - Технически"
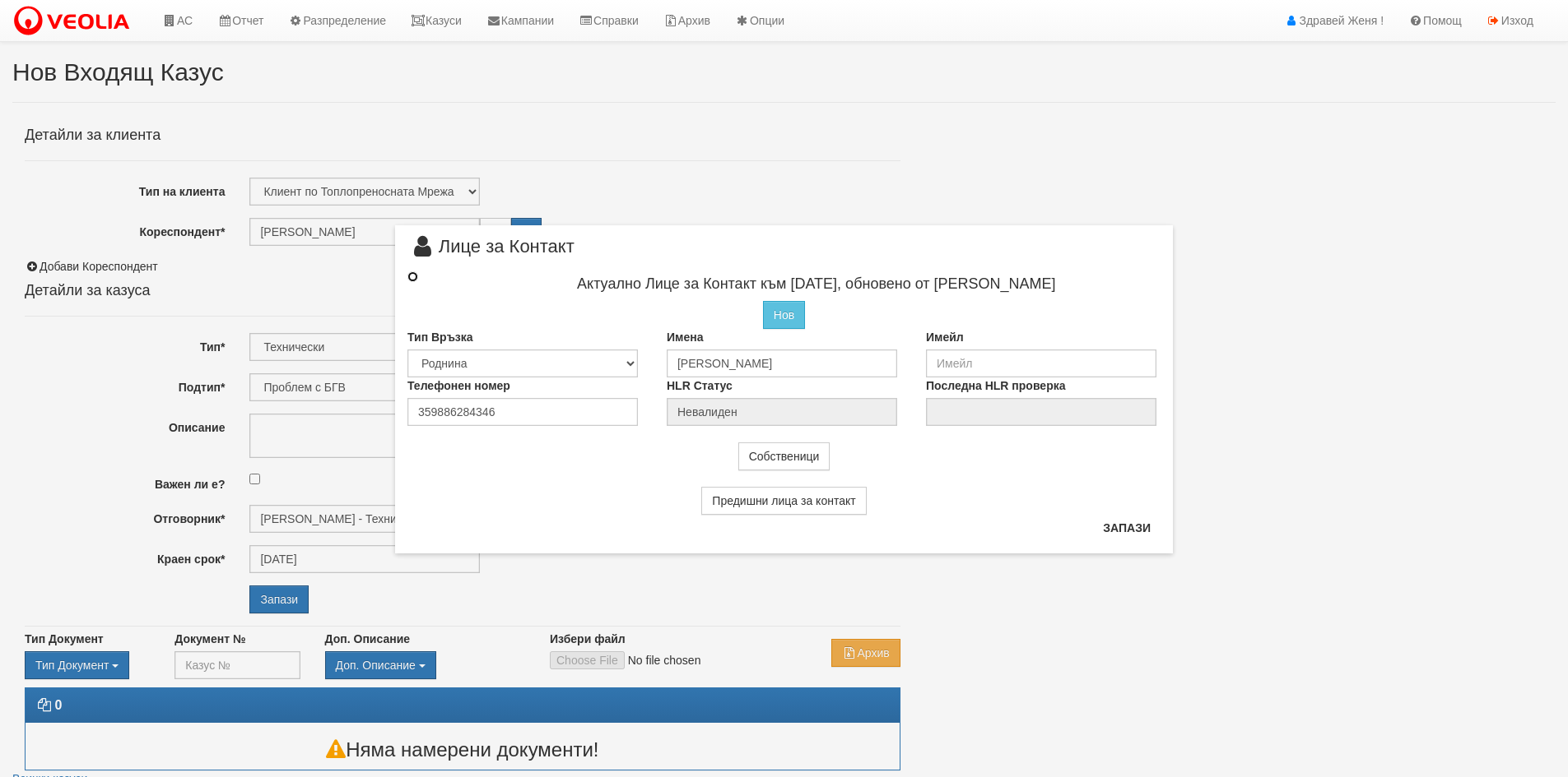
click at [411, 276] on input "radio" at bounding box center [412, 276] width 10 height 10
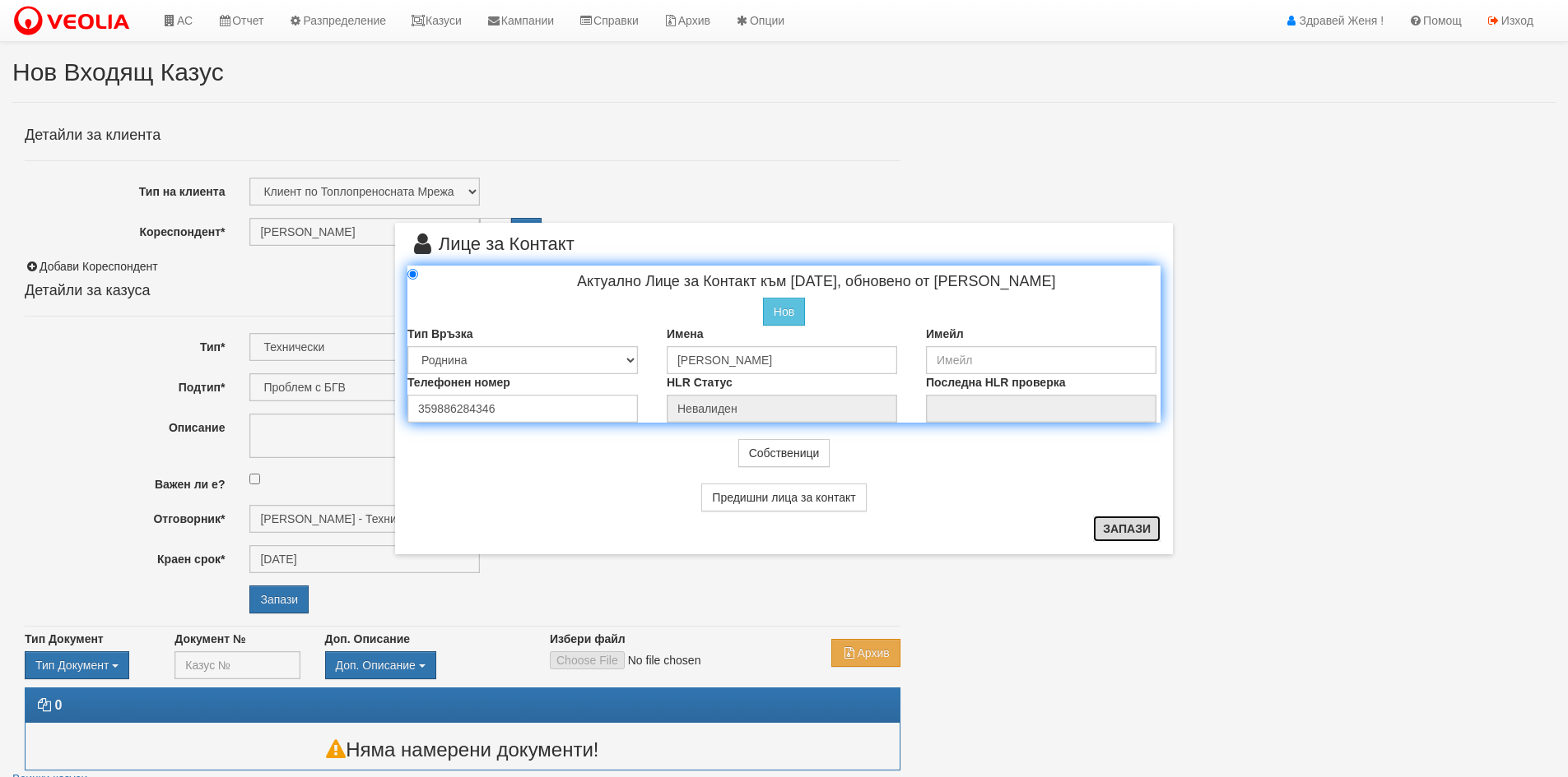
click at [1142, 525] on button "Запази" at bounding box center [1126, 529] width 67 height 26
radio input "true"
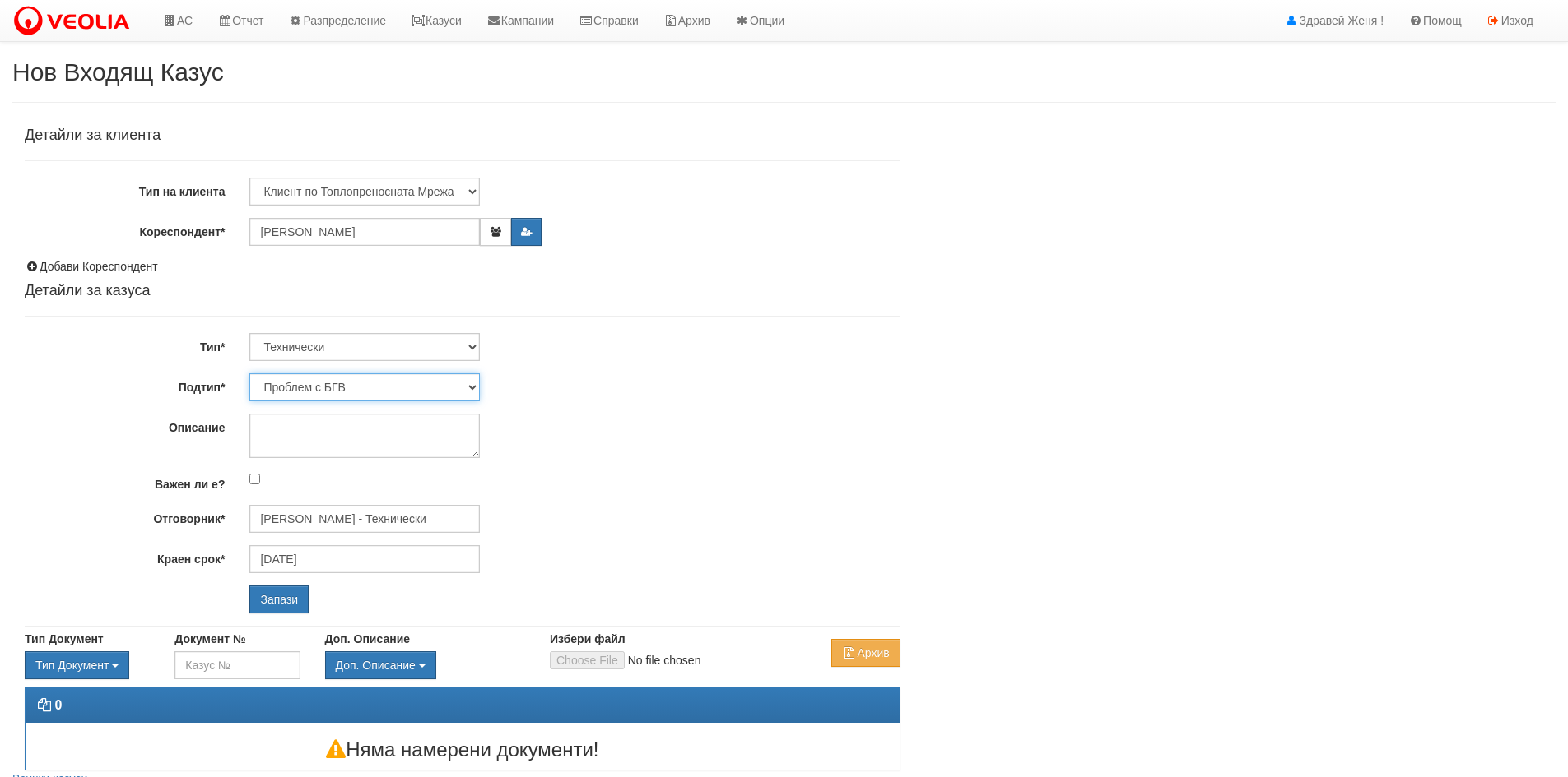
click at [471, 386] on select "Проблем с БГВ Теч ВОИ Теч БГВ Теч в АС Теч от водомер Проблем в АС Интервенция …" at bounding box center [365, 388] width 231 height 28
select select "Опис ВИ"
click at [250, 373] on select "Проблем с БГВ Теч ВОИ Теч БГВ Теч в АС Теч от водомер Проблем в АС Интервенция …" at bounding box center [365, 388] width 231 height 28
type input "[DATE]"
type input "[PERSON_NAME] - Технически"
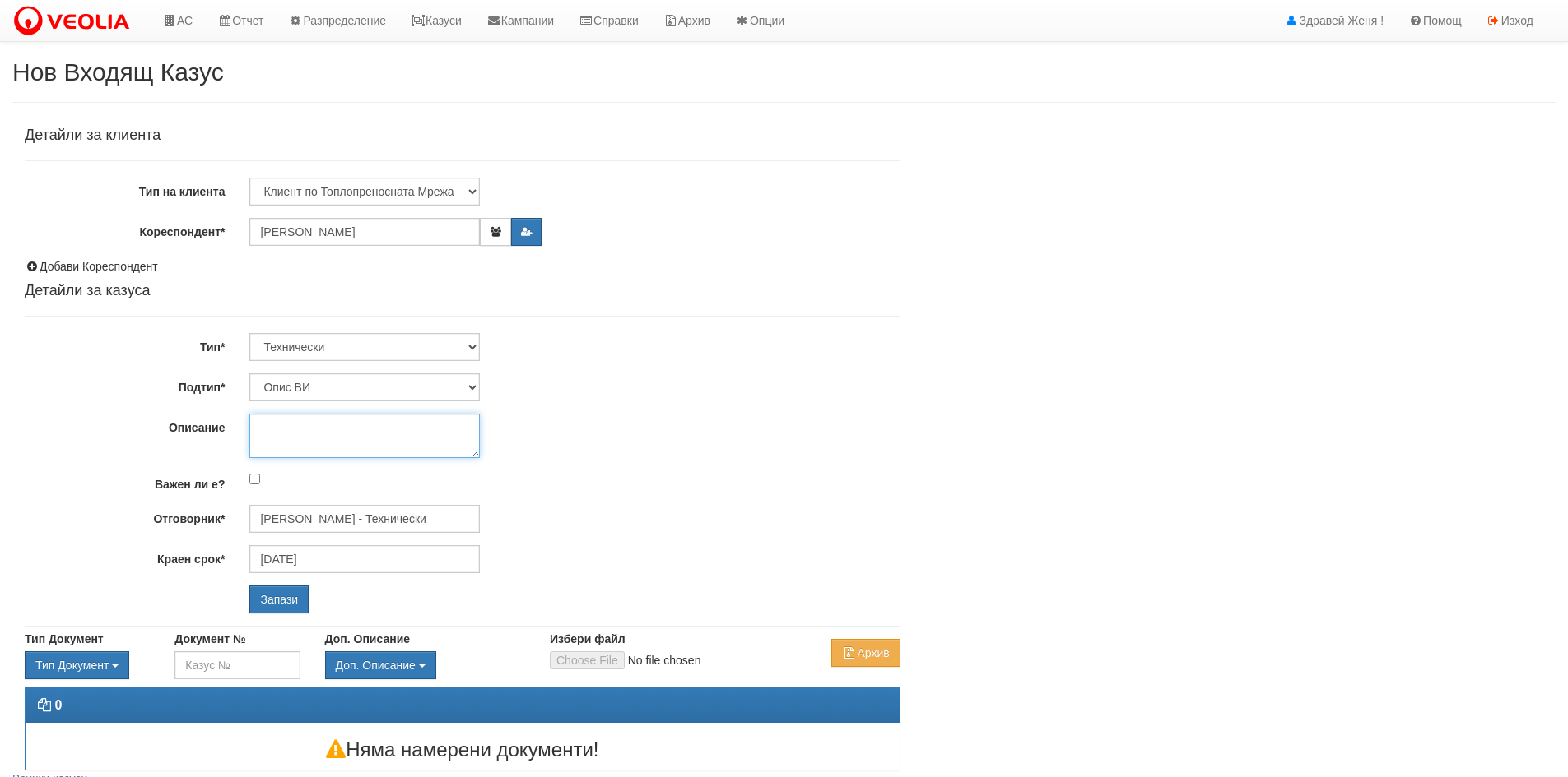
click at [292, 435] on textarea "Описание" at bounding box center [365, 436] width 231 height 44
type textarea "Опис на един радиатор"
click at [281, 599] on input "Запази" at bounding box center [279, 600] width 60 height 28
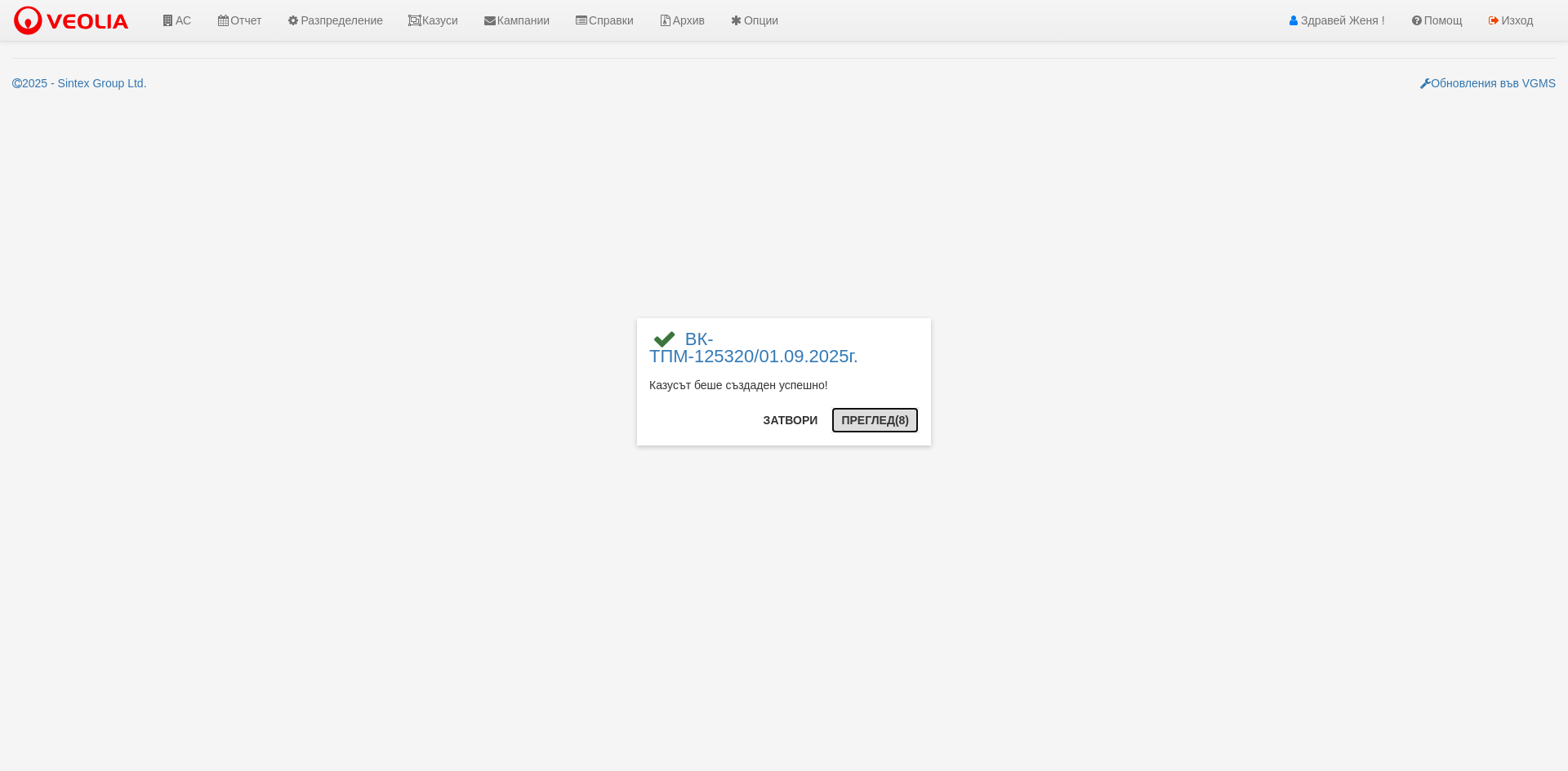
click at [883, 418] on button "Преглед (8)" at bounding box center [875, 420] width 87 height 26
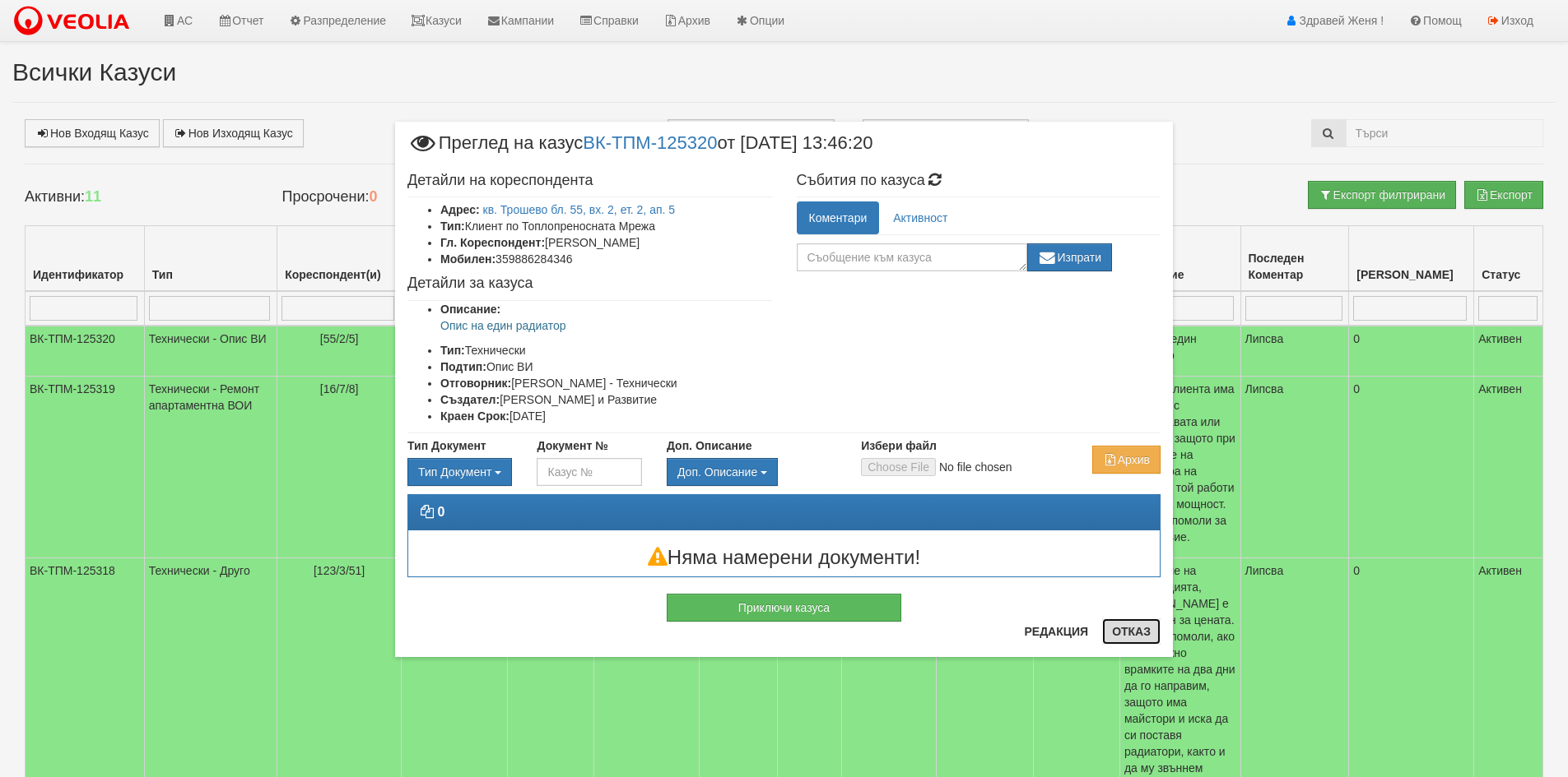
click at [1141, 631] on button "Отказ" at bounding box center [1131, 631] width 59 height 26
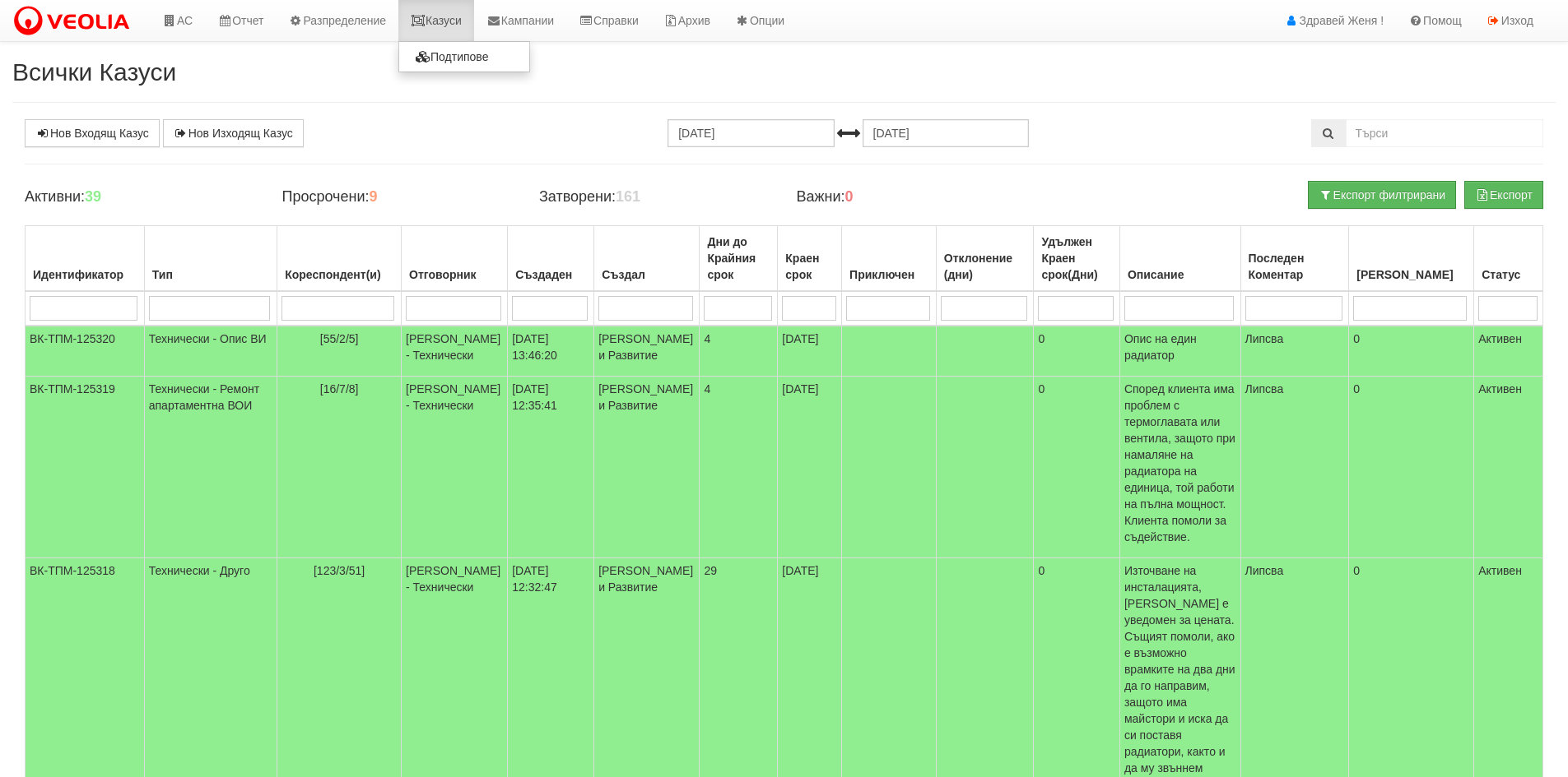
click at [444, 25] on link "Казуси" at bounding box center [436, 21] width 76 height 42
click at [109, 130] on link "Нов Входящ Казус" at bounding box center [92, 133] width 135 height 28
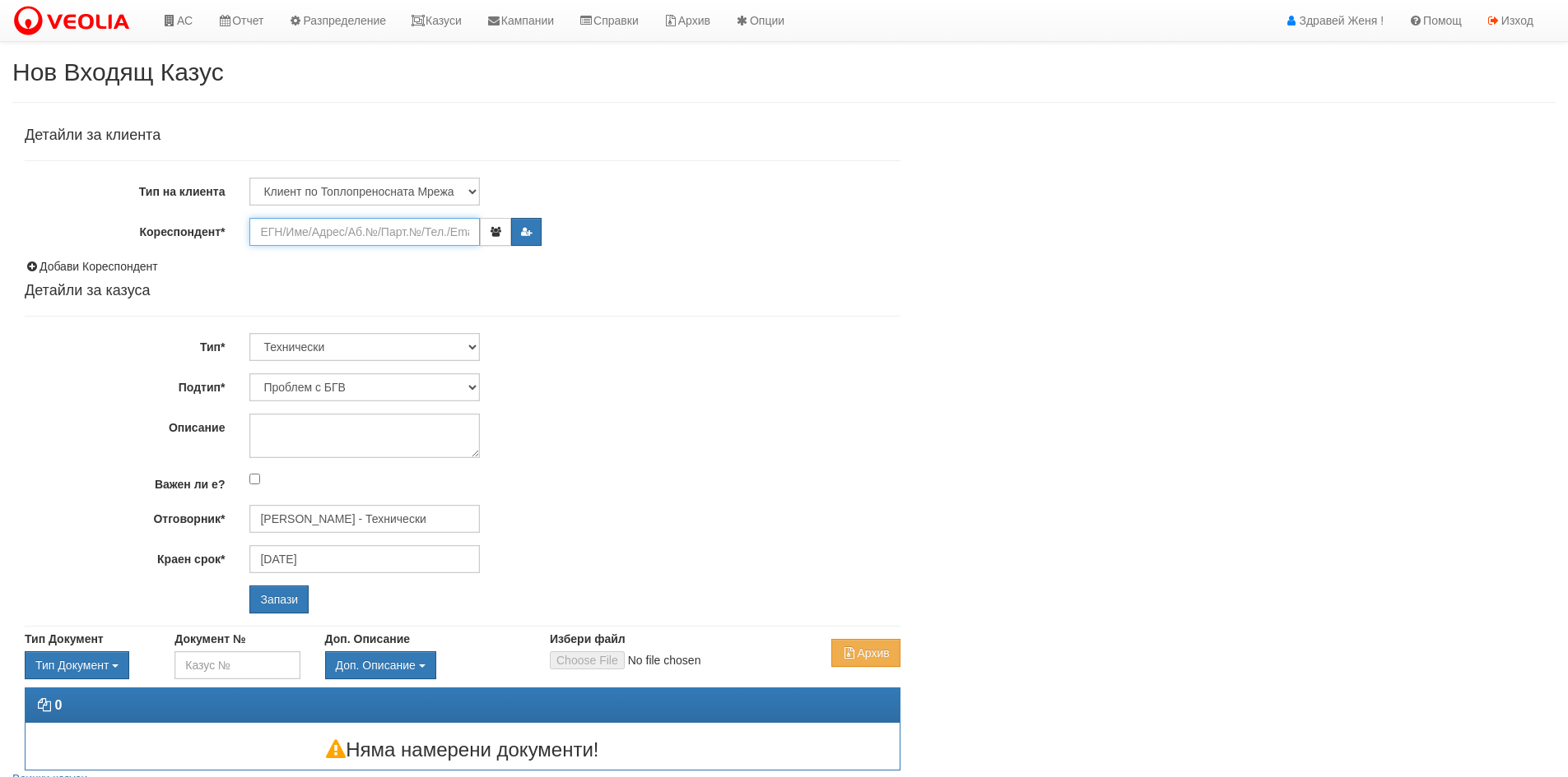
click at [272, 233] on input "Кореспондент*" at bounding box center [365, 233] width 231 height 28
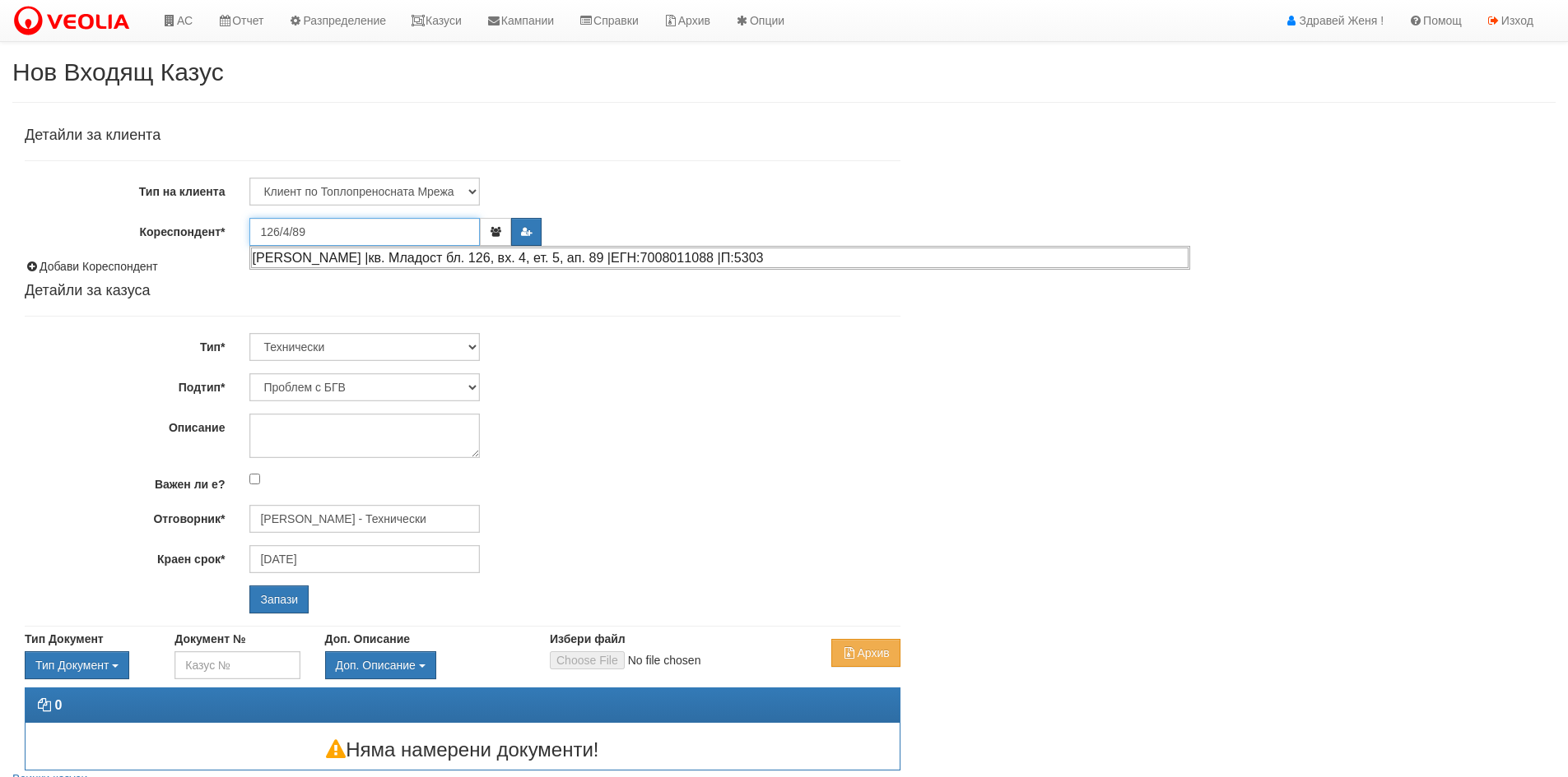
click at [347, 258] on div "СТАНИСЛАВ ИВАНОВ МАРЧЕВ |кв. Младост бл. 126, вх. 4, ет. 5, ап. 89 |ЕГН:7008011…" at bounding box center [719, 258] width 937 height 21
type input "СтаниславМарчев"
type input "[PERSON_NAME] - Технически"
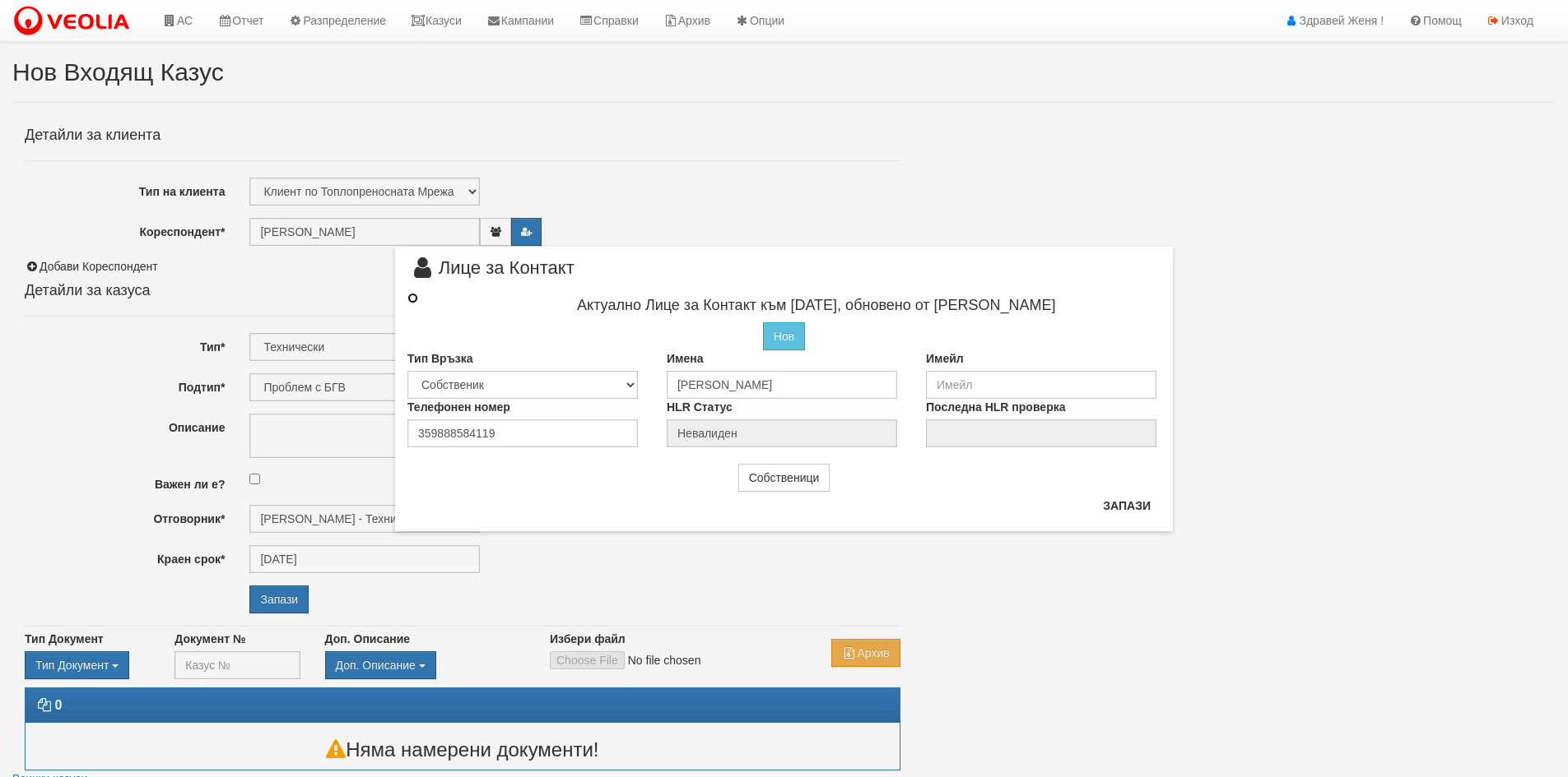
click at [411, 298] on input "radio" at bounding box center [412, 298] width 10 height 10
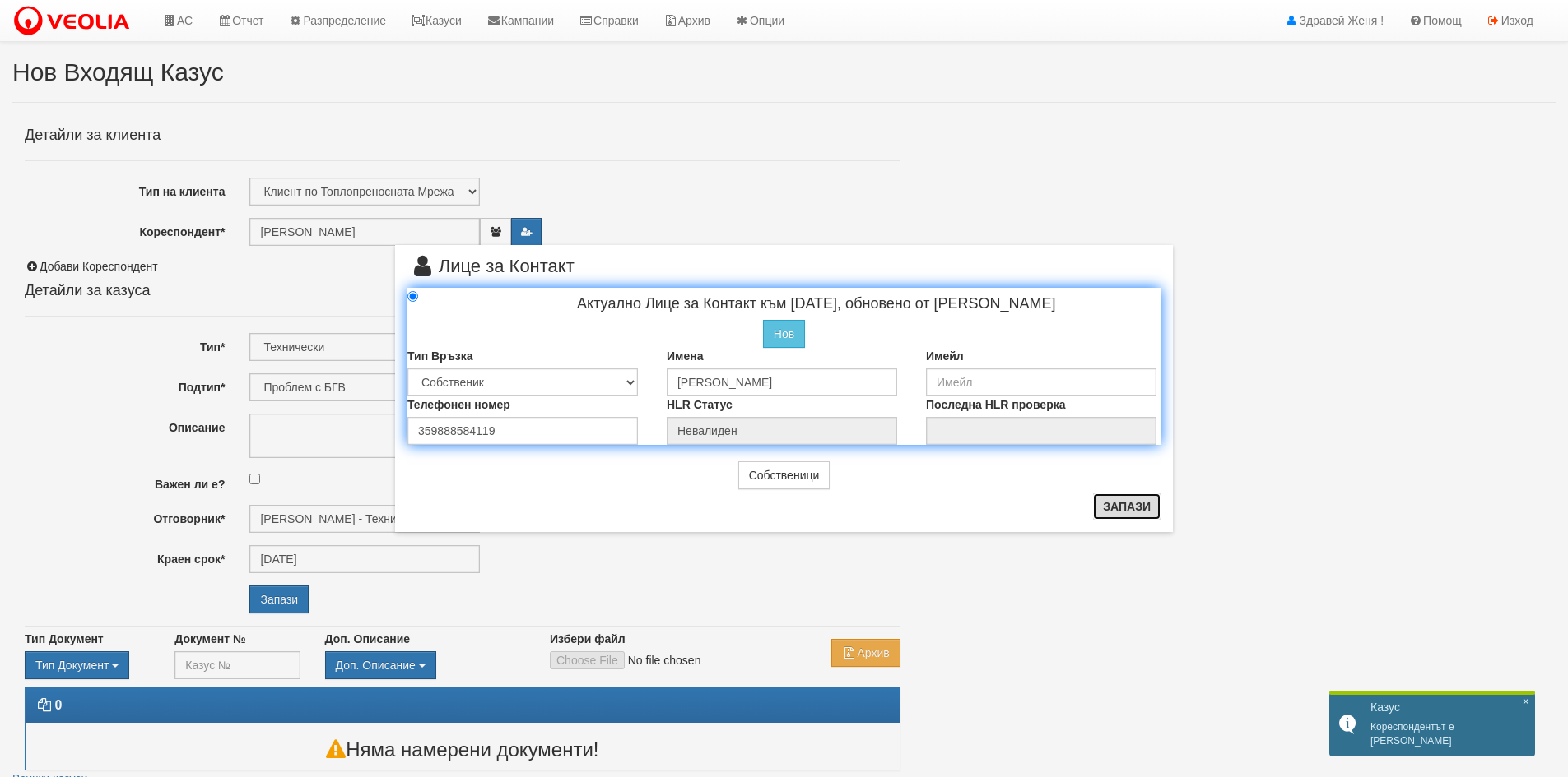
click at [1130, 510] on button "Запази" at bounding box center [1126, 507] width 67 height 26
radio input "true"
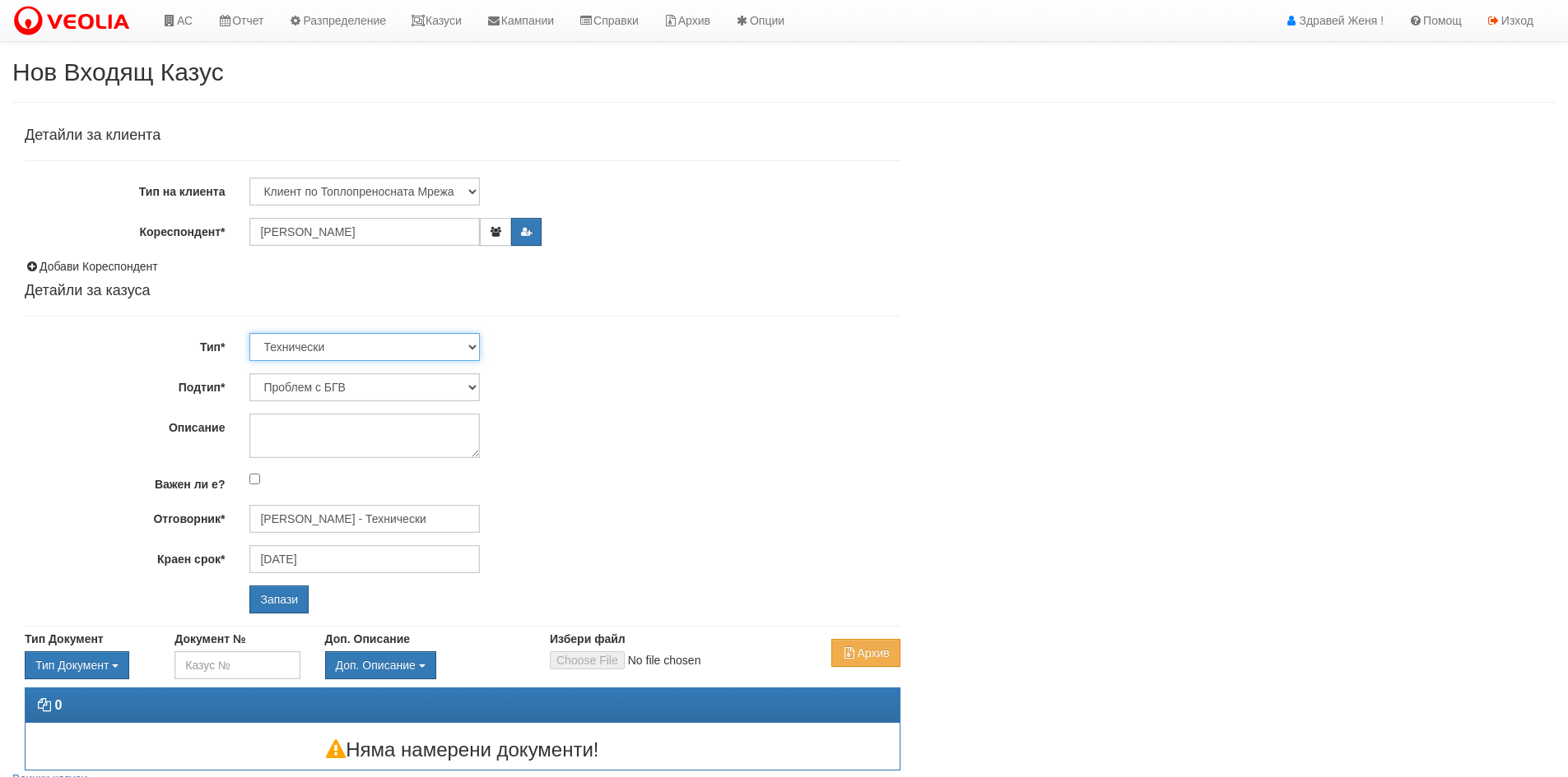
click at [473, 346] on select "Технически ФТС Търговски Административен Производствен Експлоатационен Финансов…" at bounding box center [365, 347] width 231 height 28
click at [250, 333] on select "Технически ФТС Търговски Административен Производствен Експлоатационен Финансов…" at bounding box center [365, 347] width 231 height 28
click at [473, 392] on select "Проблем с БГВ Теч ВОИ Теч БГВ Теч в АС Теч от водомер Проблем в АС Интервенция …" at bounding box center [365, 388] width 231 height 28
select select "Теч в АС"
click at [250, 373] on select "Проблем с БГВ Теч ВОИ Теч БГВ Теч в АС Теч от водомер Проблем в АС Интервенция …" at bounding box center [365, 388] width 231 height 28
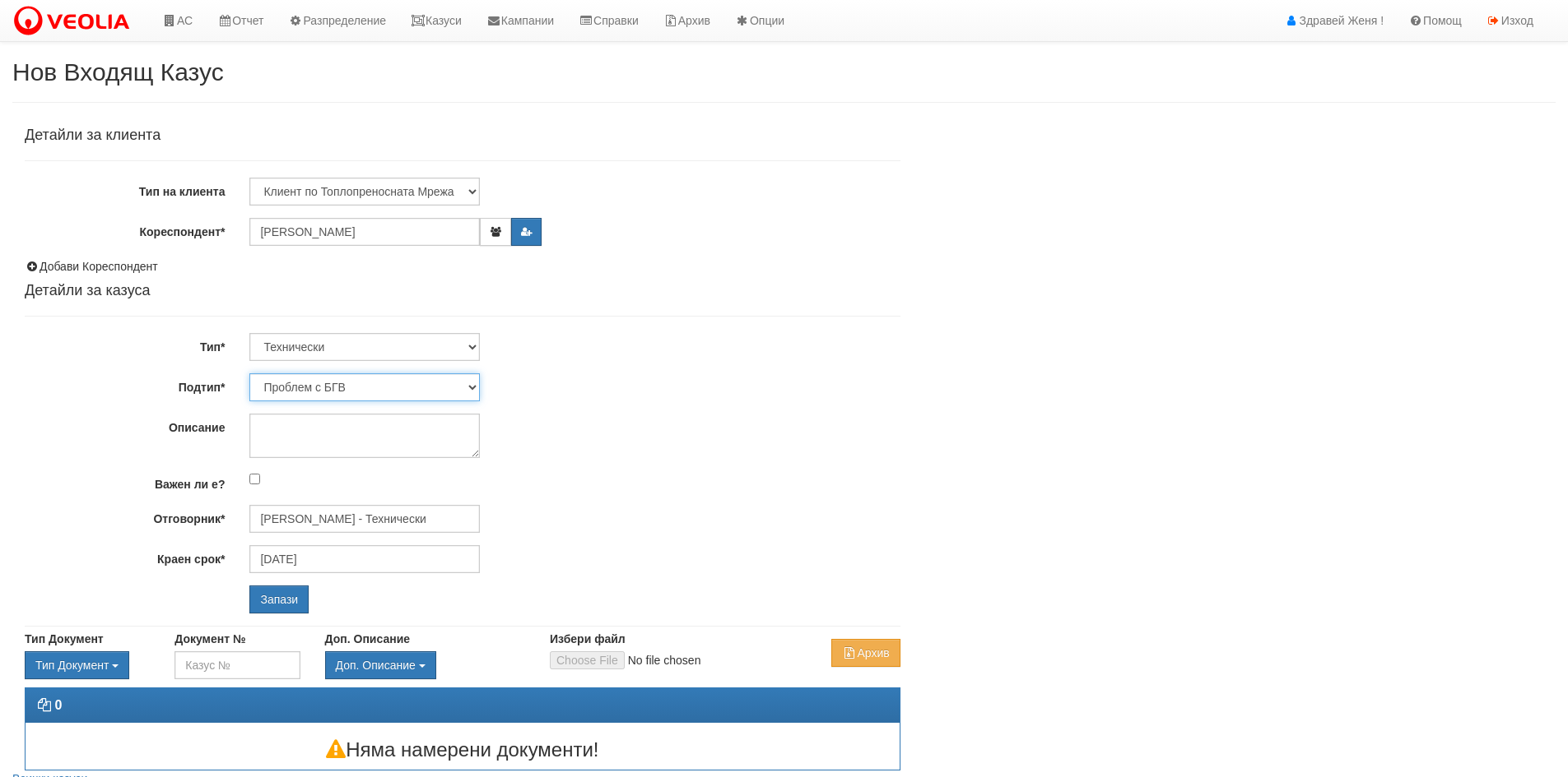
type input "[DATE]"
type input "[PERSON_NAME] - Технически"
drag, startPoint x: 323, startPoint y: 426, endPoint x: 338, endPoint y: 476, distance: 52.2
click at [322, 428] on textarea "Описание" at bounding box center [365, 436] width 231 height 44
click at [276, 595] on input "Запази" at bounding box center [279, 600] width 60 height 28
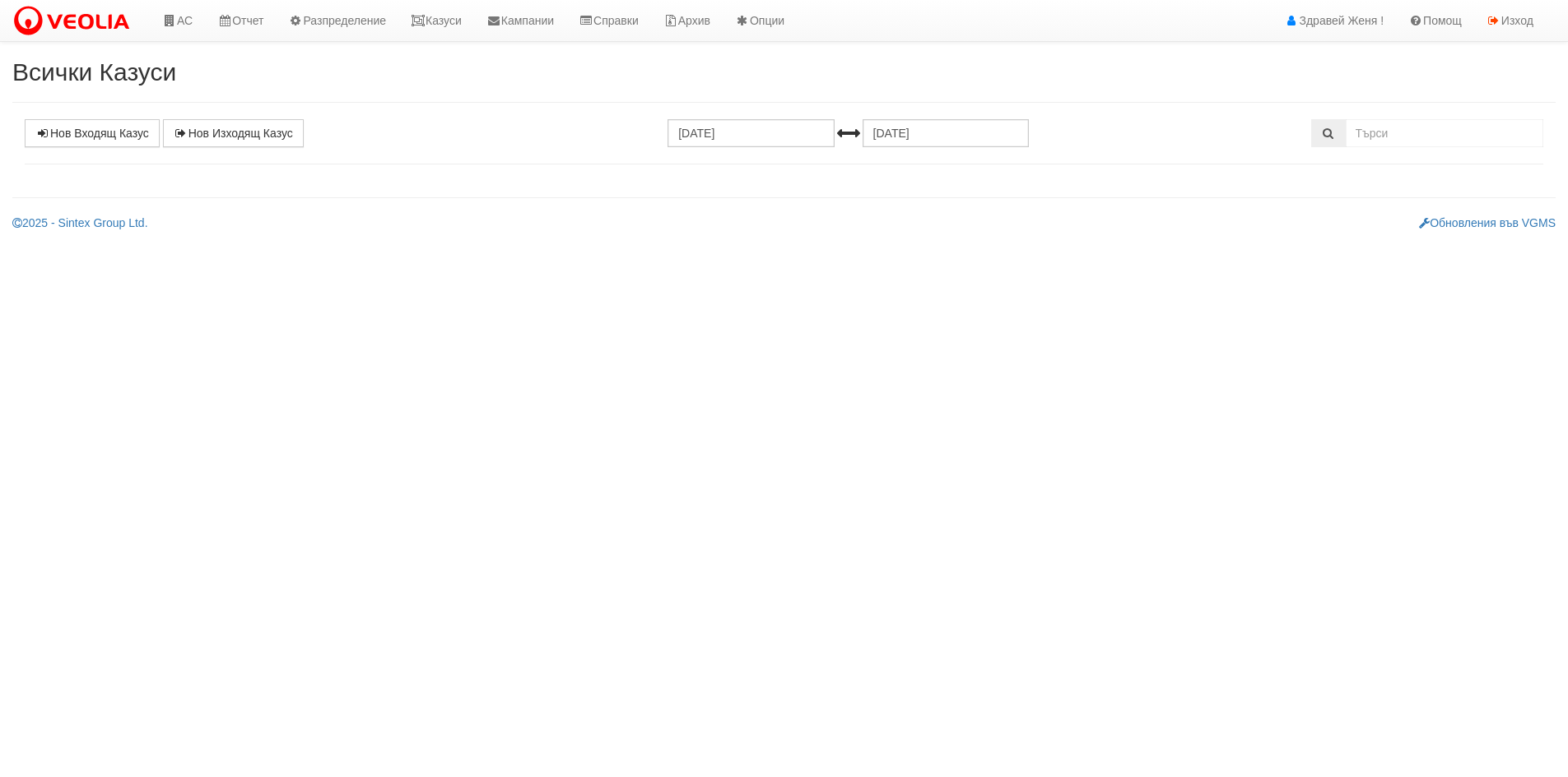
select select "1"
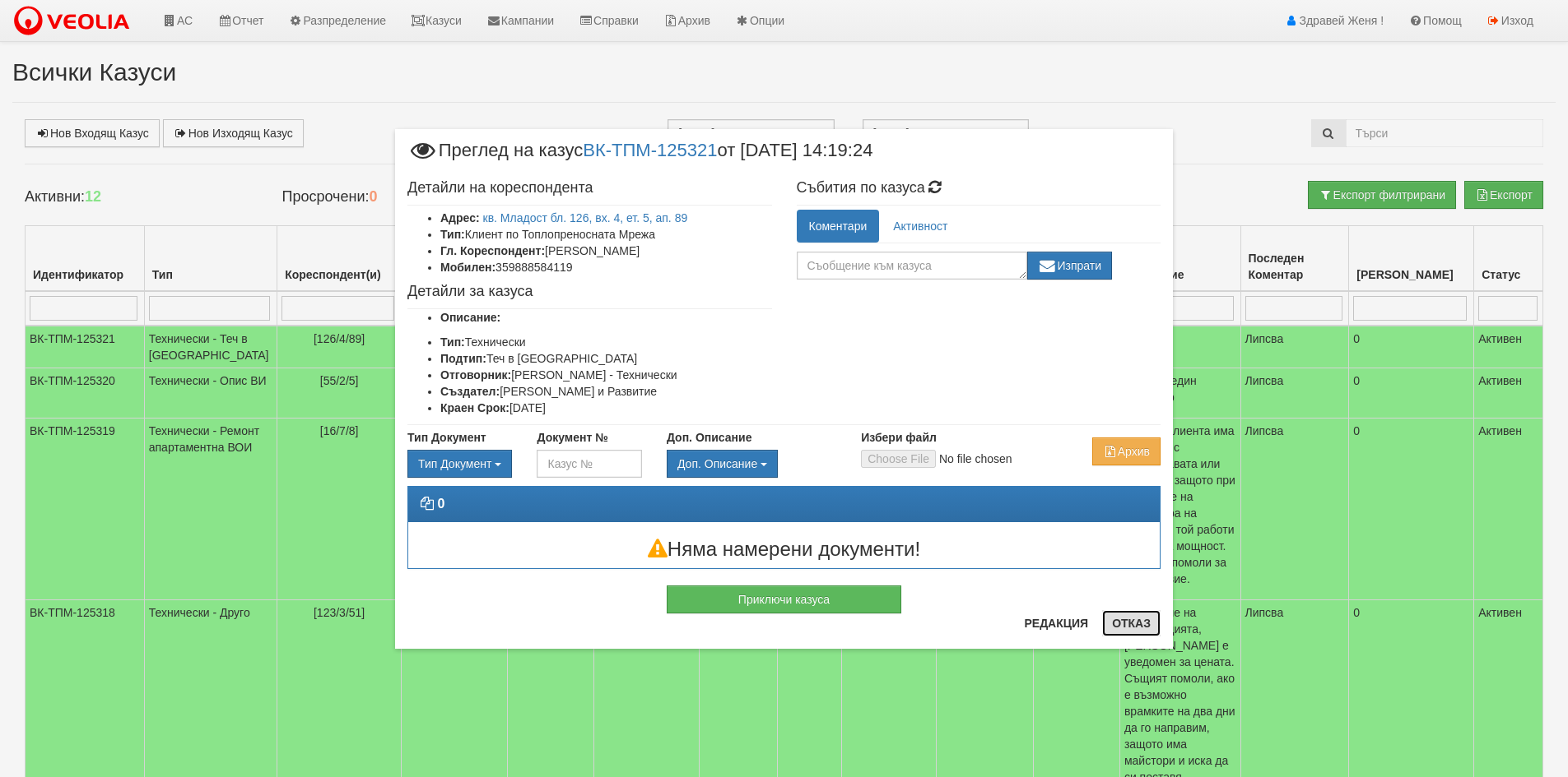
click at [1140, 623] on button "Отказ" at bounding box center [1131, 624] width 59 height 26
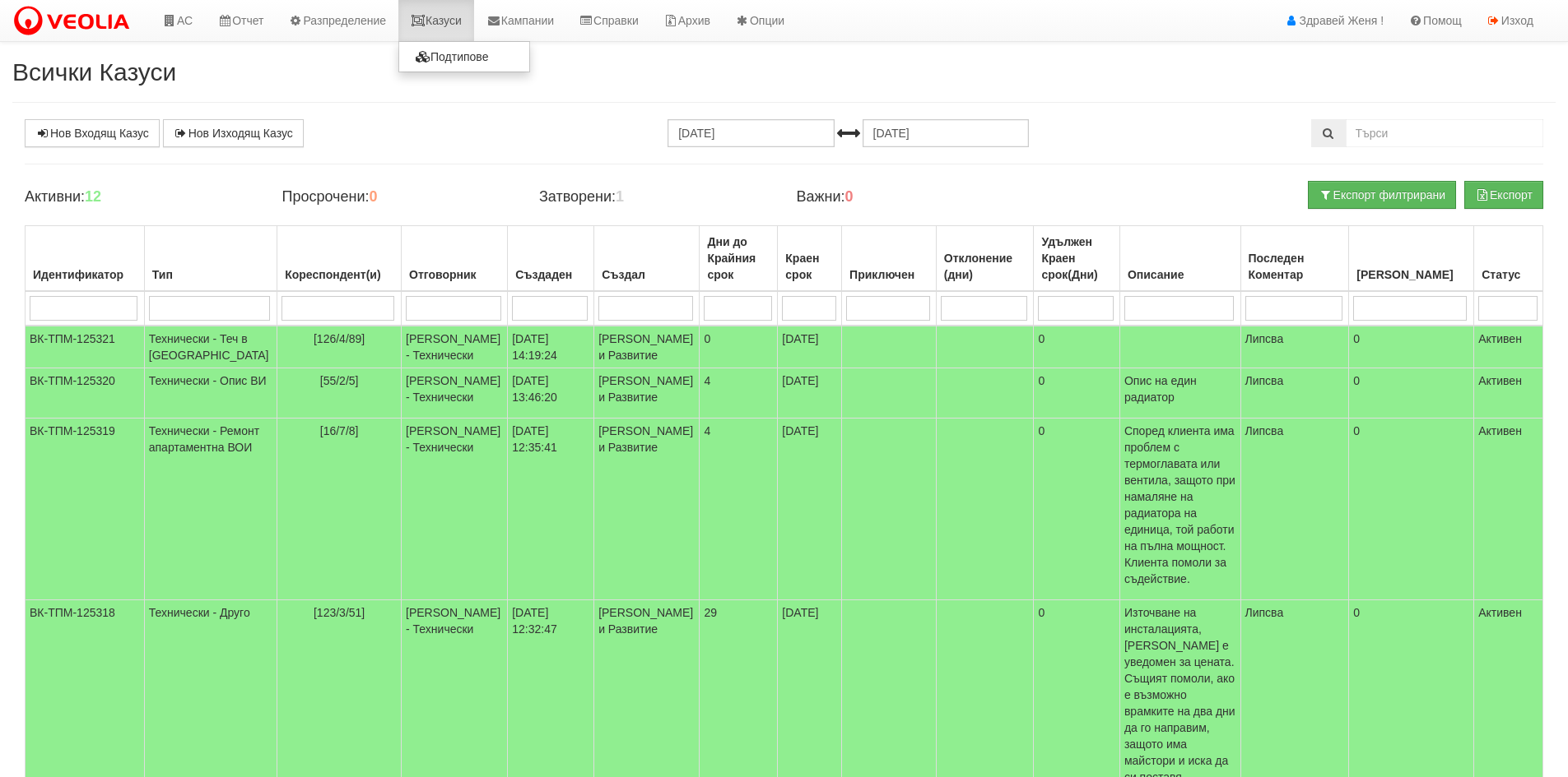
click at [439, 20] on link "Казуси" at bounding box center [436, 21] width 76 height 42
click at [93, 138] on link "Нов Входящ Казус" at bounding box center [92, 133] width 135 height 28
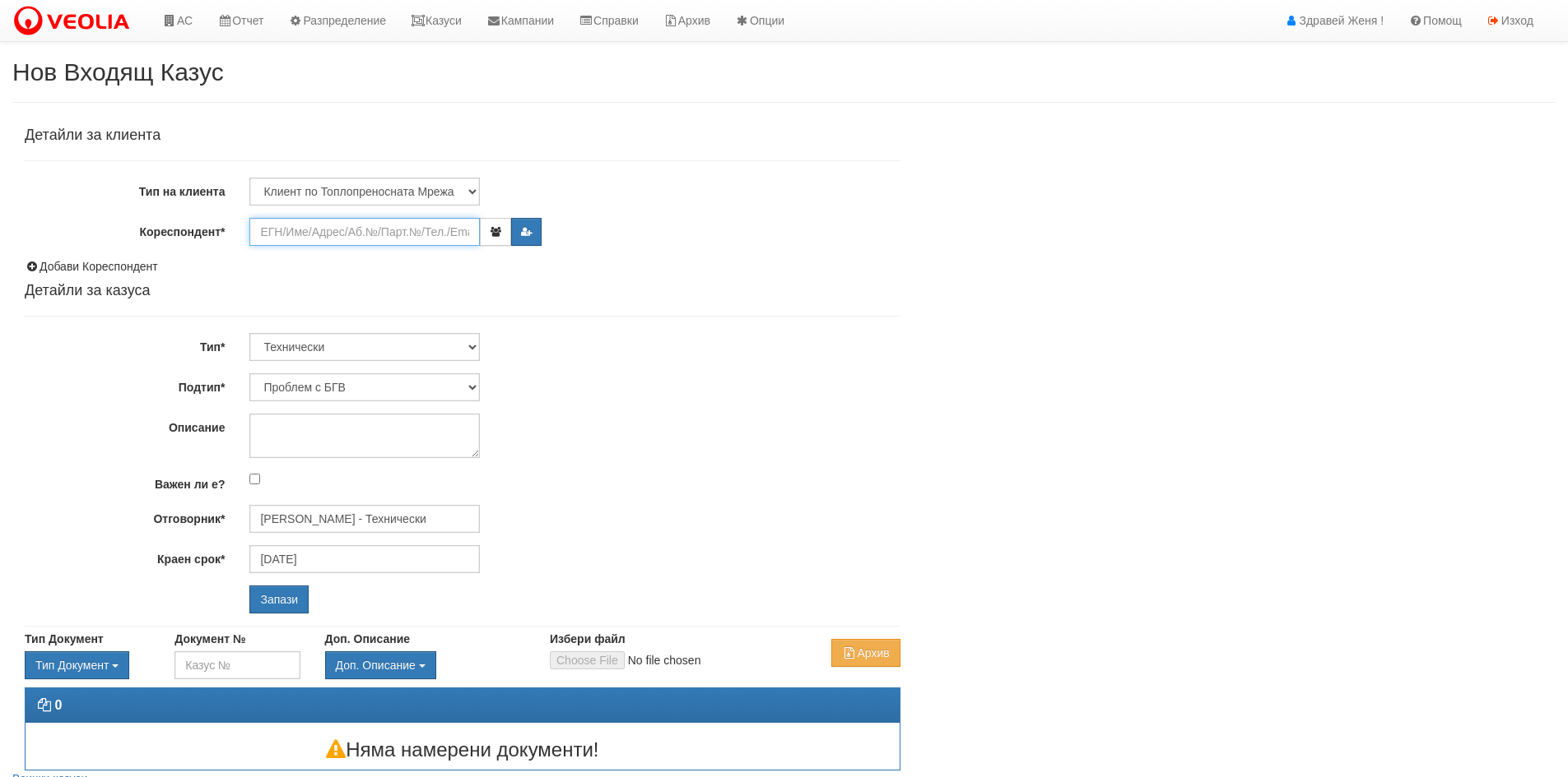
click at [287, 234] on input "Кореспондент*" at bounding box center [365, 233] width 231 height 28
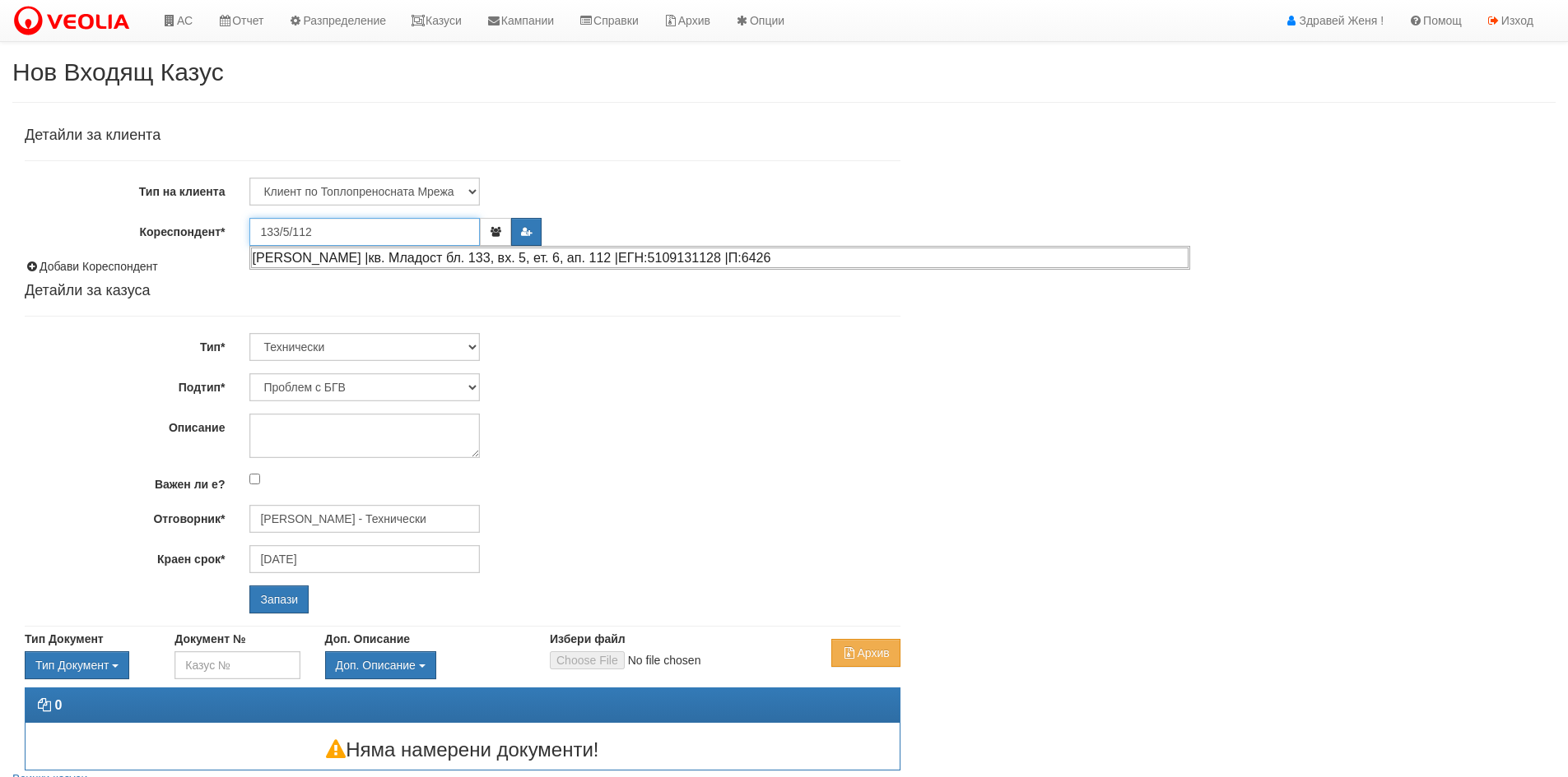
click at [354, 258] on div "СТЕФАН ПЕТРОВ ХРИСТОВ |кв. Младост бл. 133, вх. 5, ет. 6, ап. 112 |ЕГН:51091311…" at bounding box center [719, 258] width 937 height 21
type input "Стефан Христов"
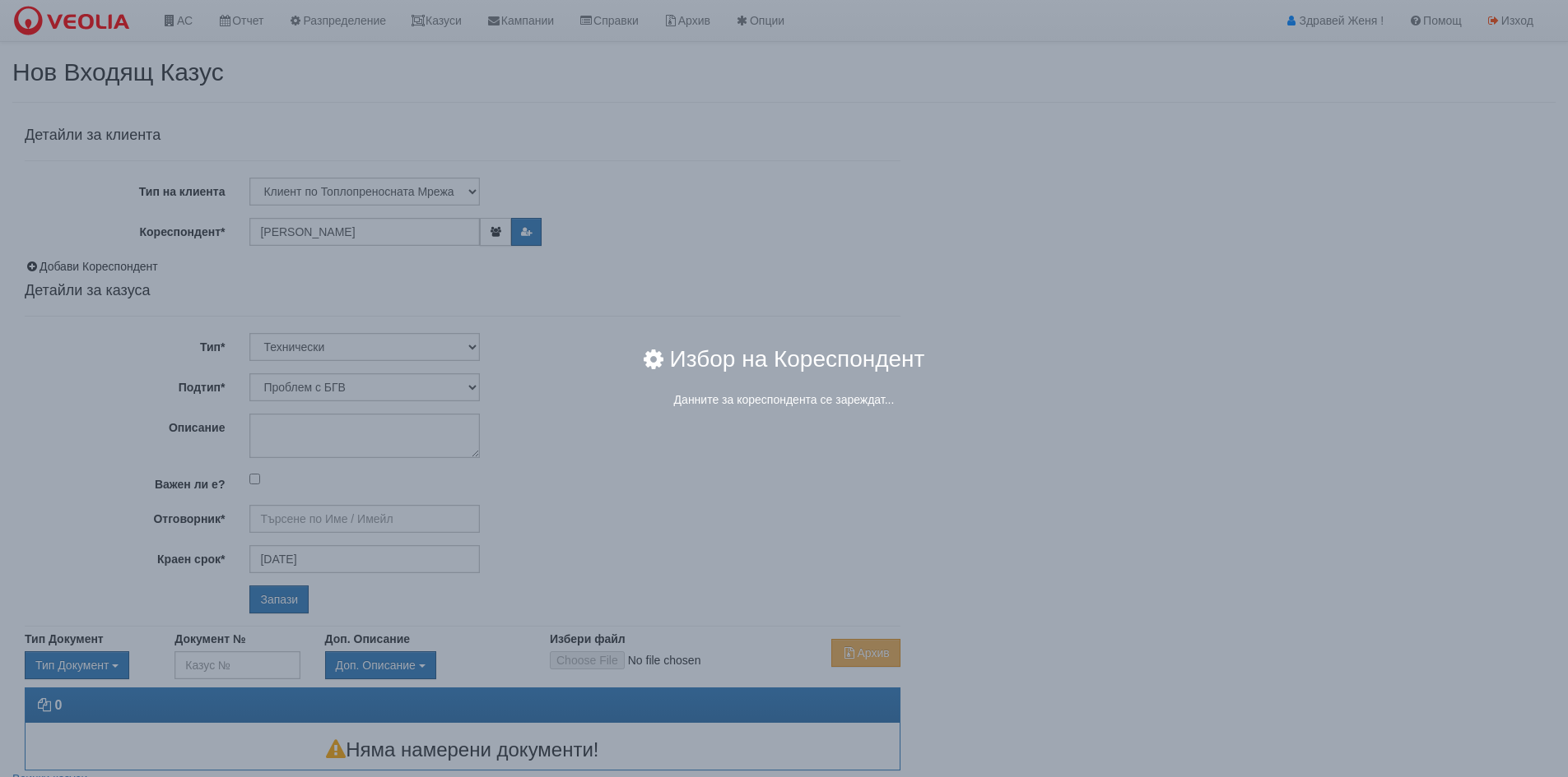
type input "[PERSON_NAME] - Технически"
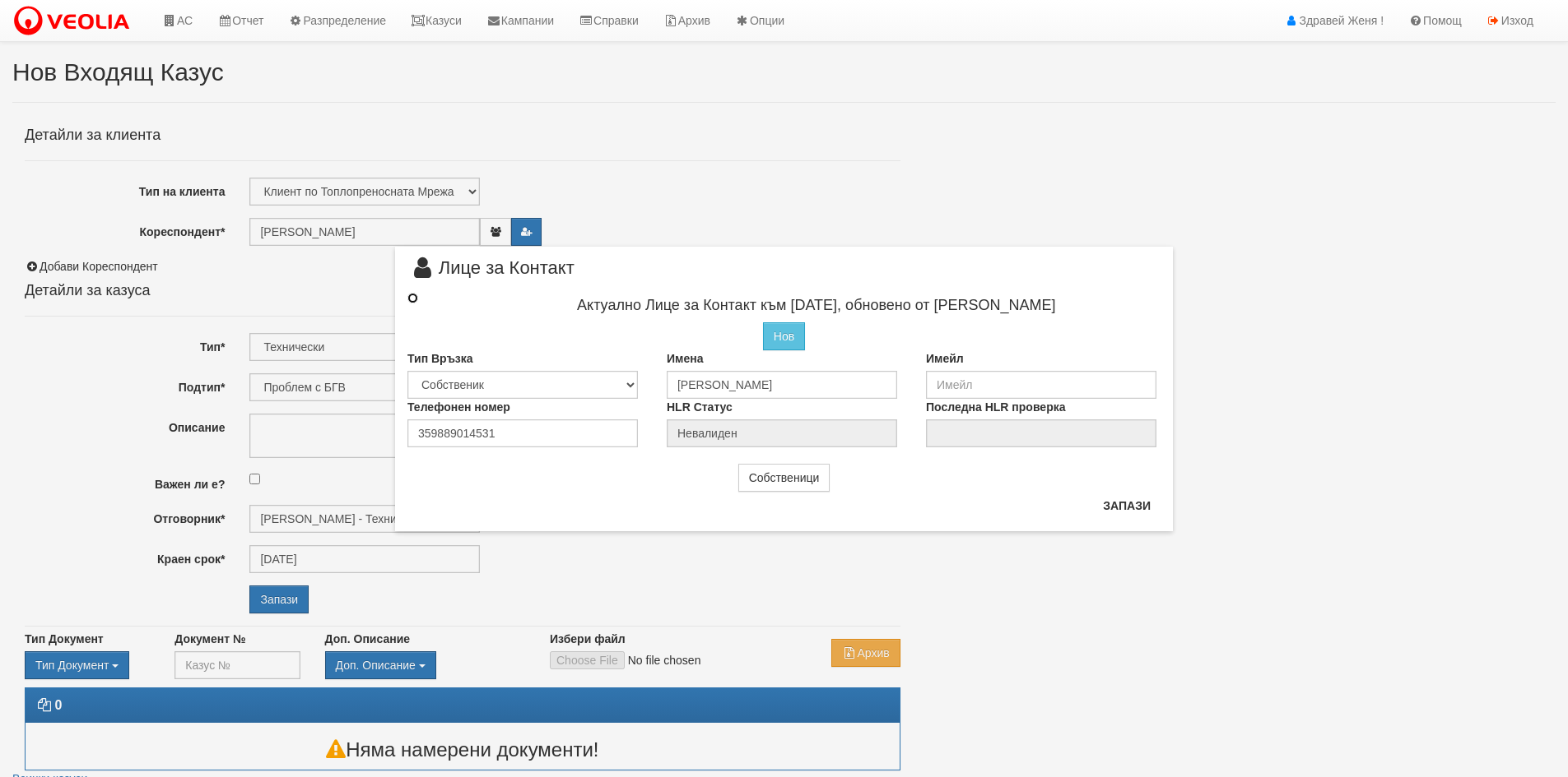
click at [417, 296] on input "radio" at bounding box center [412, 298] width 10 height 10
radio input "true"
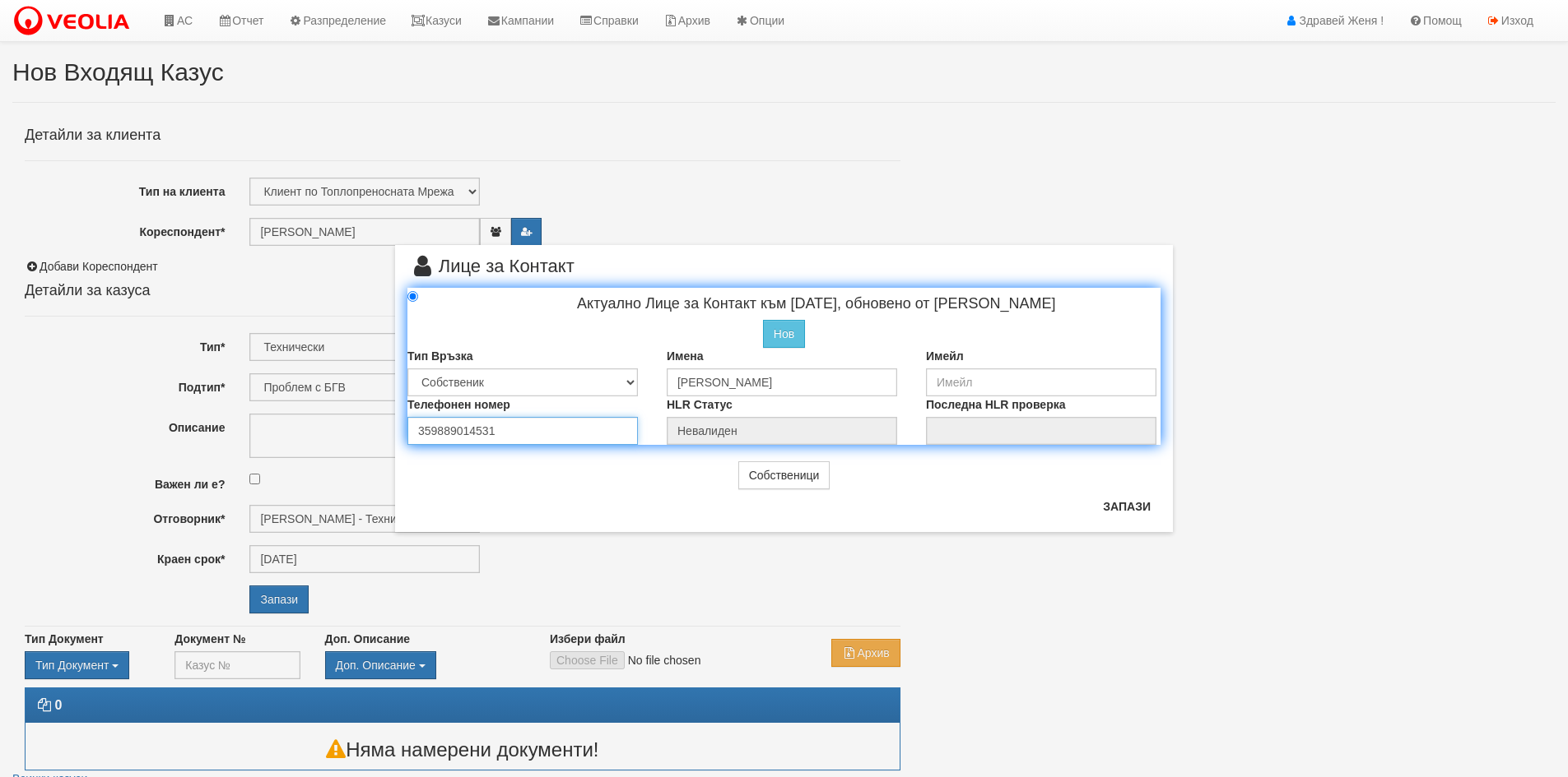
drag, startPoint x: 516, startPoint y: 435, endPoint x: 364, endPoint y: 435, distance: 152.0
click at [364, 435] on div "× Лице за Контакт Актуално Лице за Контакт към 22/02/2022, обновено от Стефка К…" at bounding box center [784, 266] width 963 height 532
click at [453, 426] on input "0882261670" at bounding box center [523, 431] width 231 height 28
type input "0882761670"
click at [1135, 510] on button "Запази" at bounding box center [1126, 507] width 67 height 26
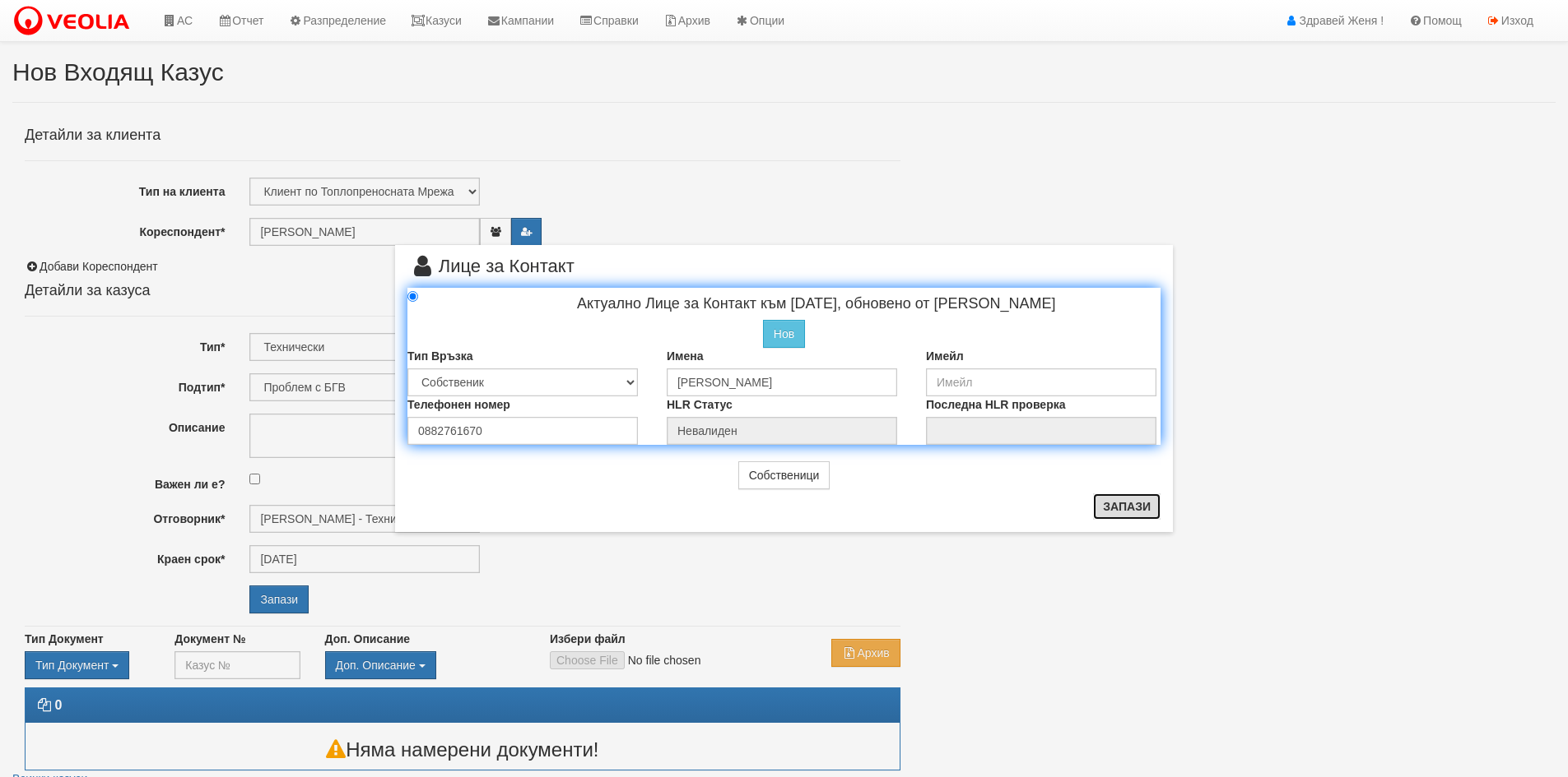
radio input "true"
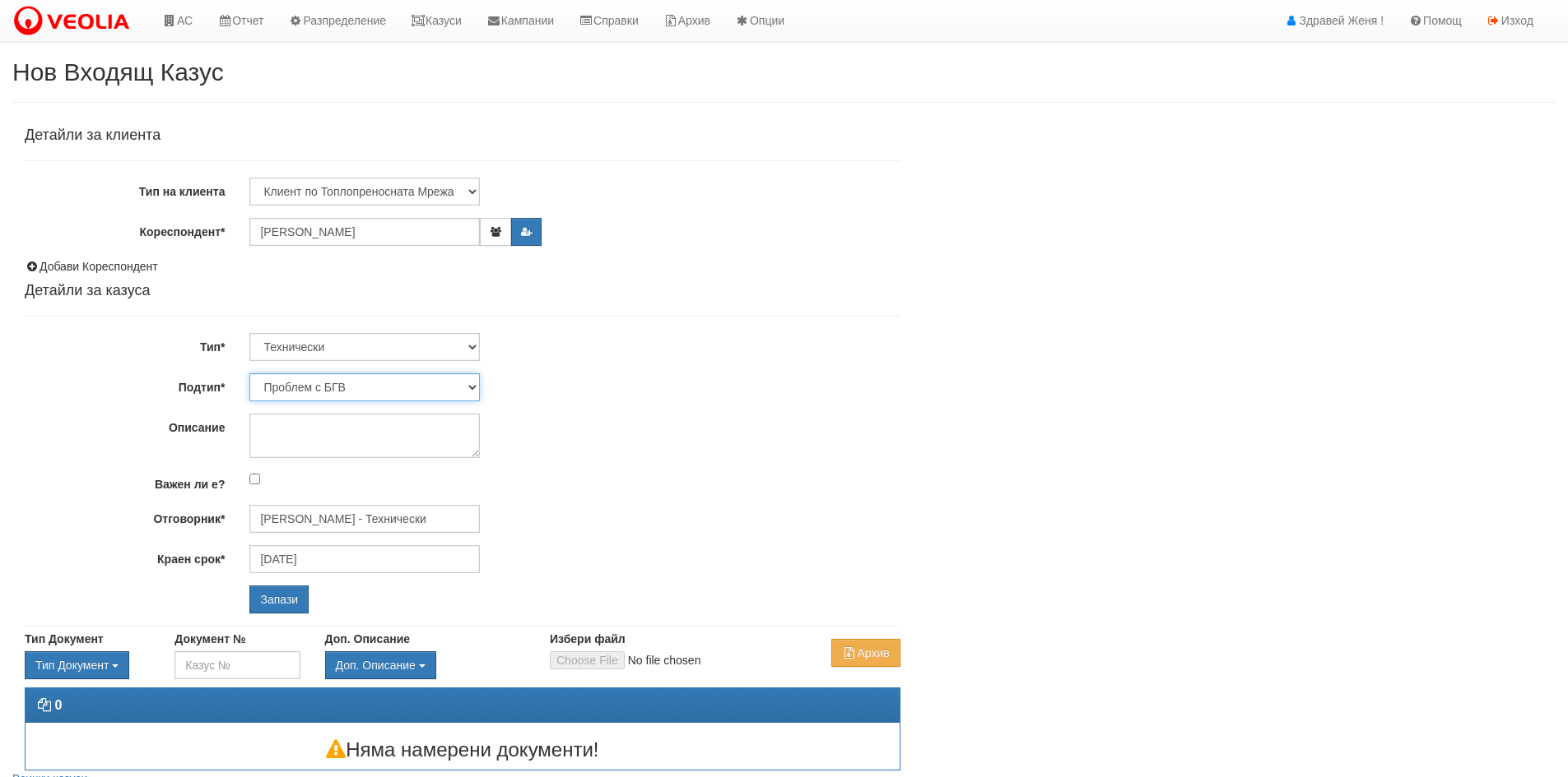
click at [473, 387] on select "Проблем с БГВ Теч ВОИ Теч БГВ Теч в АС Теч от водомер Проблем в АС Интервенция …" at bounding box center [365, 388] width 231 height 28
select select "Теч от водомер"
click at [250, 373] on select "Проблем с БГВ Теч ВОИ Теч БГВ Теч в АС Теч от водомер Проблем в АС Интервенция …" at bounding box center [365, 388] width 231 height 28
type input "02/09/2025"
type input "Дончо Дончев - Технически"
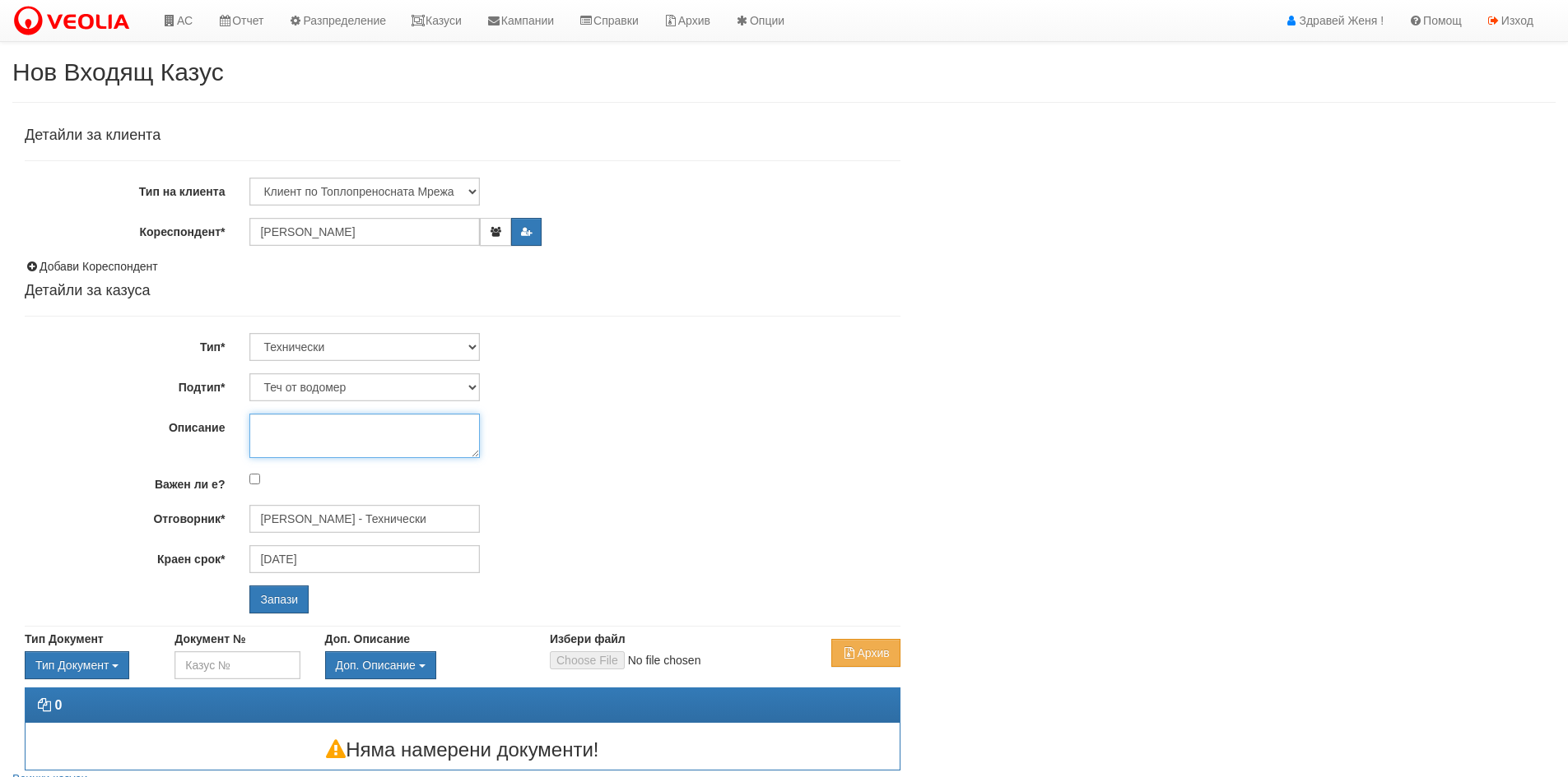
click at [277, 423] on textarea "Описание" at bounding box center [365, 436] width 231 height 44
type textarea "теч от вертикална тръба"
click at [479, 385] on select "Проблем с БГВ Теч ВОИ Теч БГВ Теч в АС Теч от водомер Проблем в АС Интервенция …" at bounding box center [365, 388] width 231 height 28
select select "Теч БГВ"
click at [250, 373] on select "Проблем с БГВ Теч ВОИ Теч БГВ Теч в АС Теч от водомер Проблем в АС Интервенция …" at bounding box center [365, 388] width 231 height 28
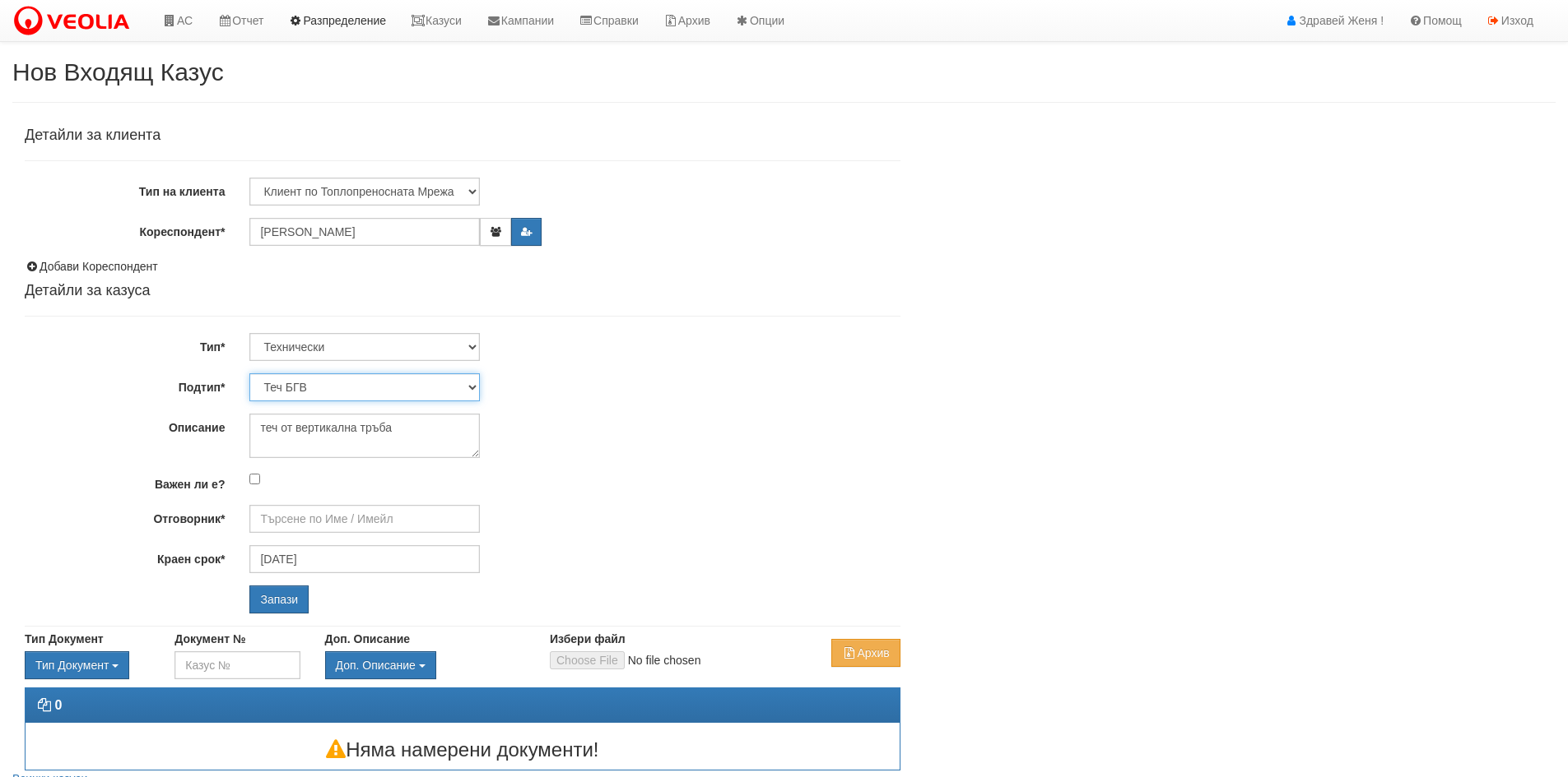
type input "Дончо Дончев - Технически"
click at [283, 597] on input "Запази" at bounding box center [279, 600] width 60 height 28
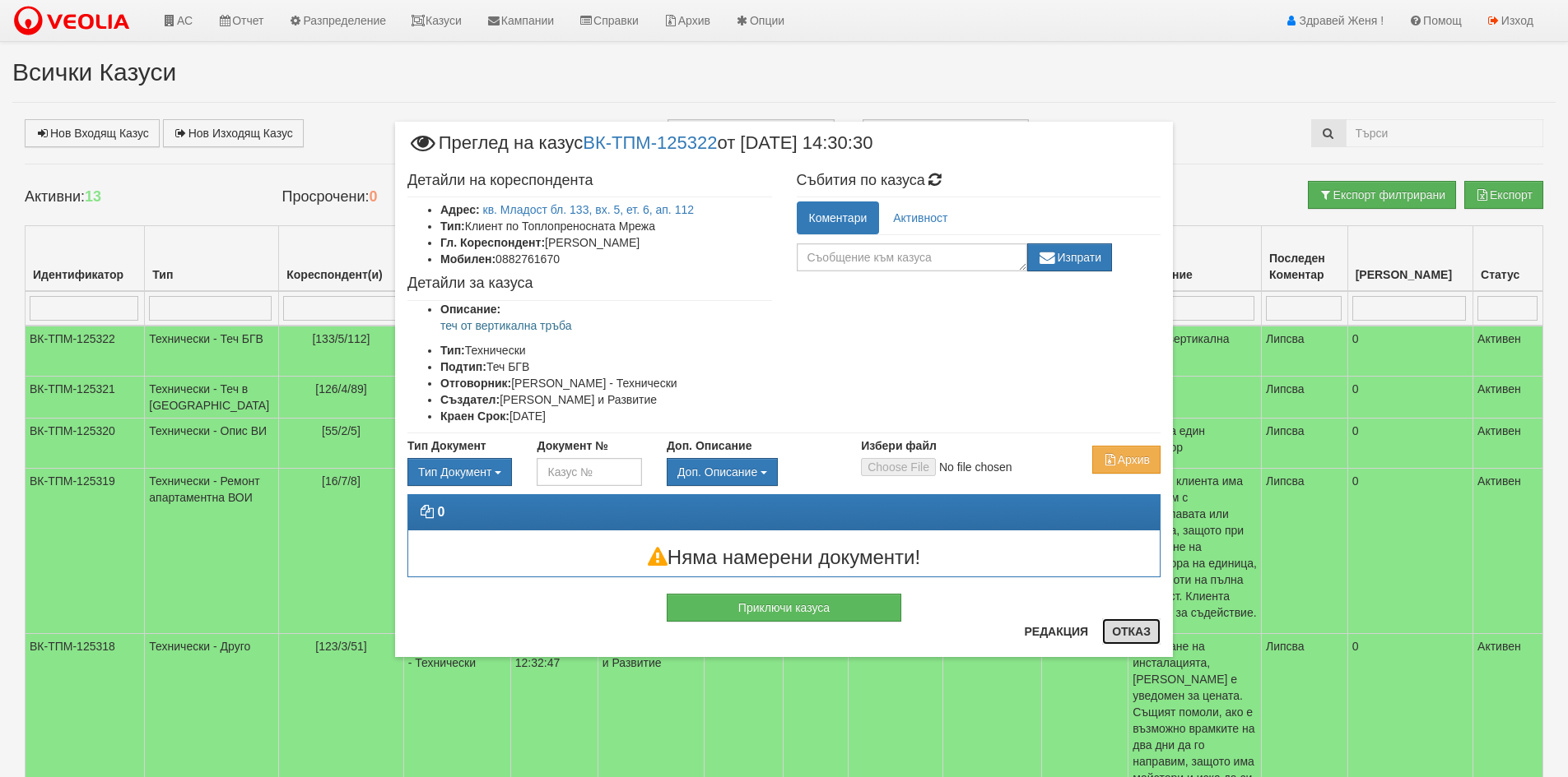
click at [1137, 627] on button "Отказ" at bounding box center [1131, 631] width 59 height 26
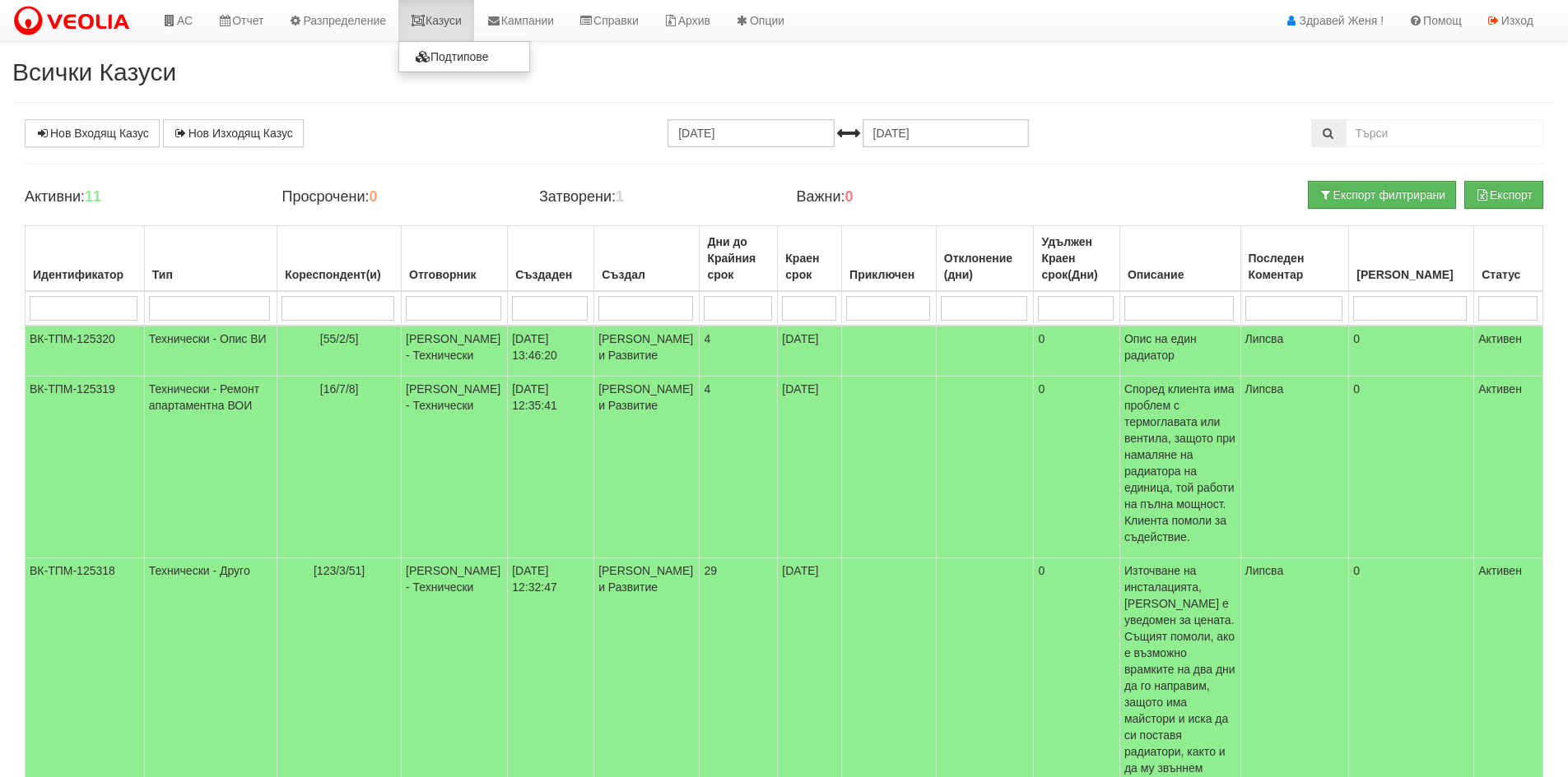
click at [445, 22] on link "Казуси" at bounding box center [436, 21] width 76 height 42
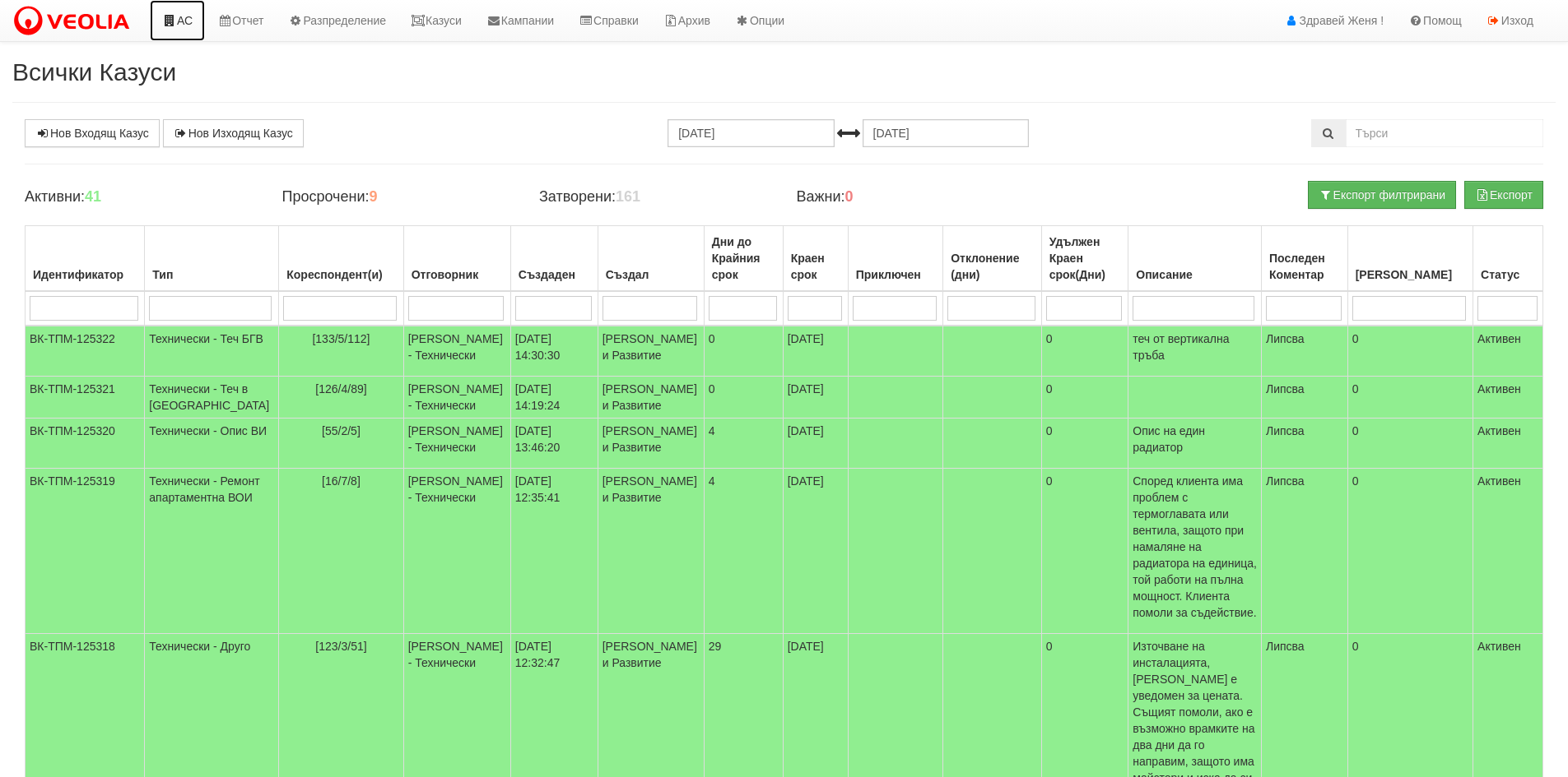
click at [197, 28] on link "АС" at bounding box center [177, 21] width 55 height 42
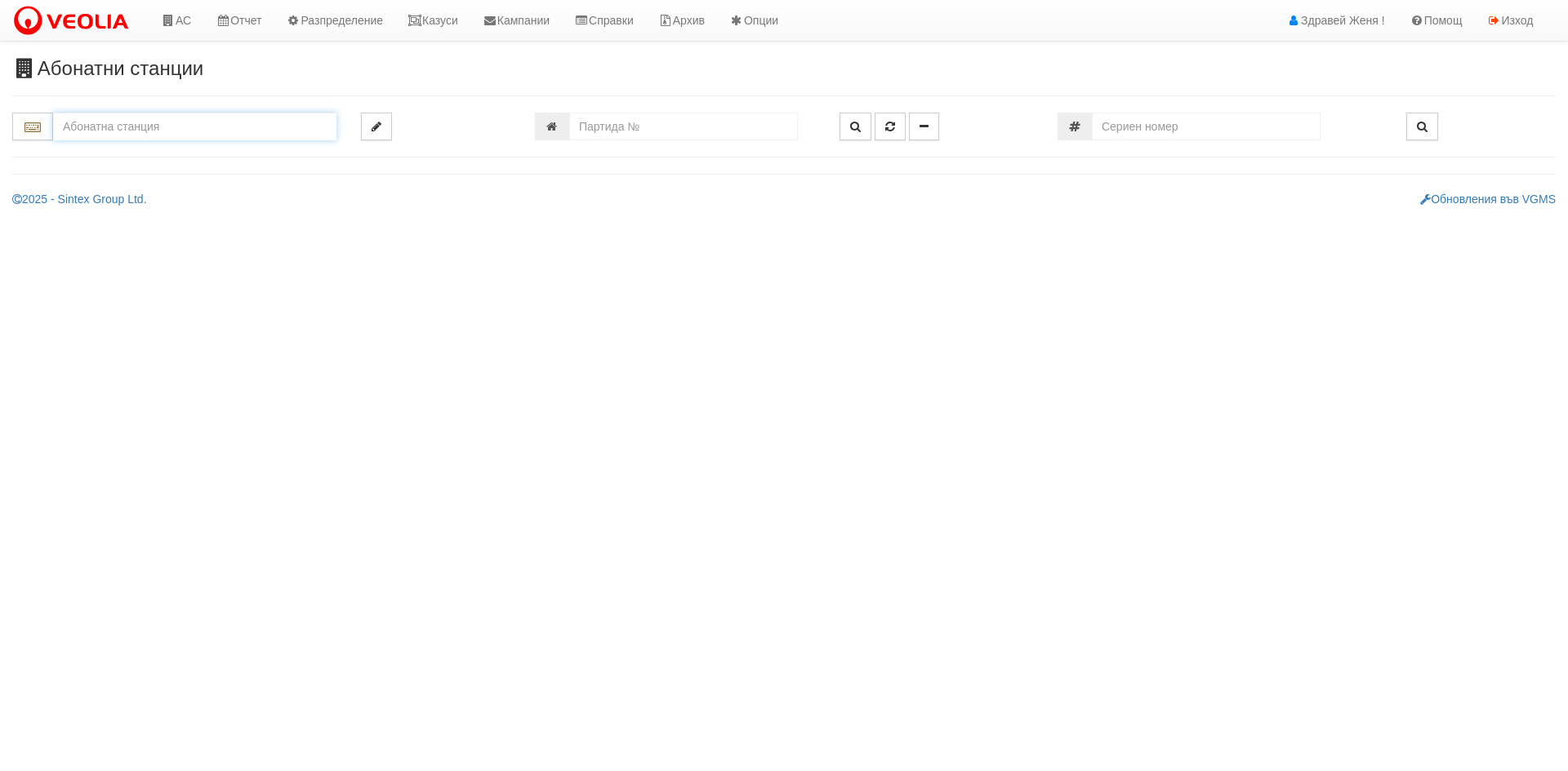
click at [120, 126] on input "text" at bounding box center [195, 127] width 283 height 28
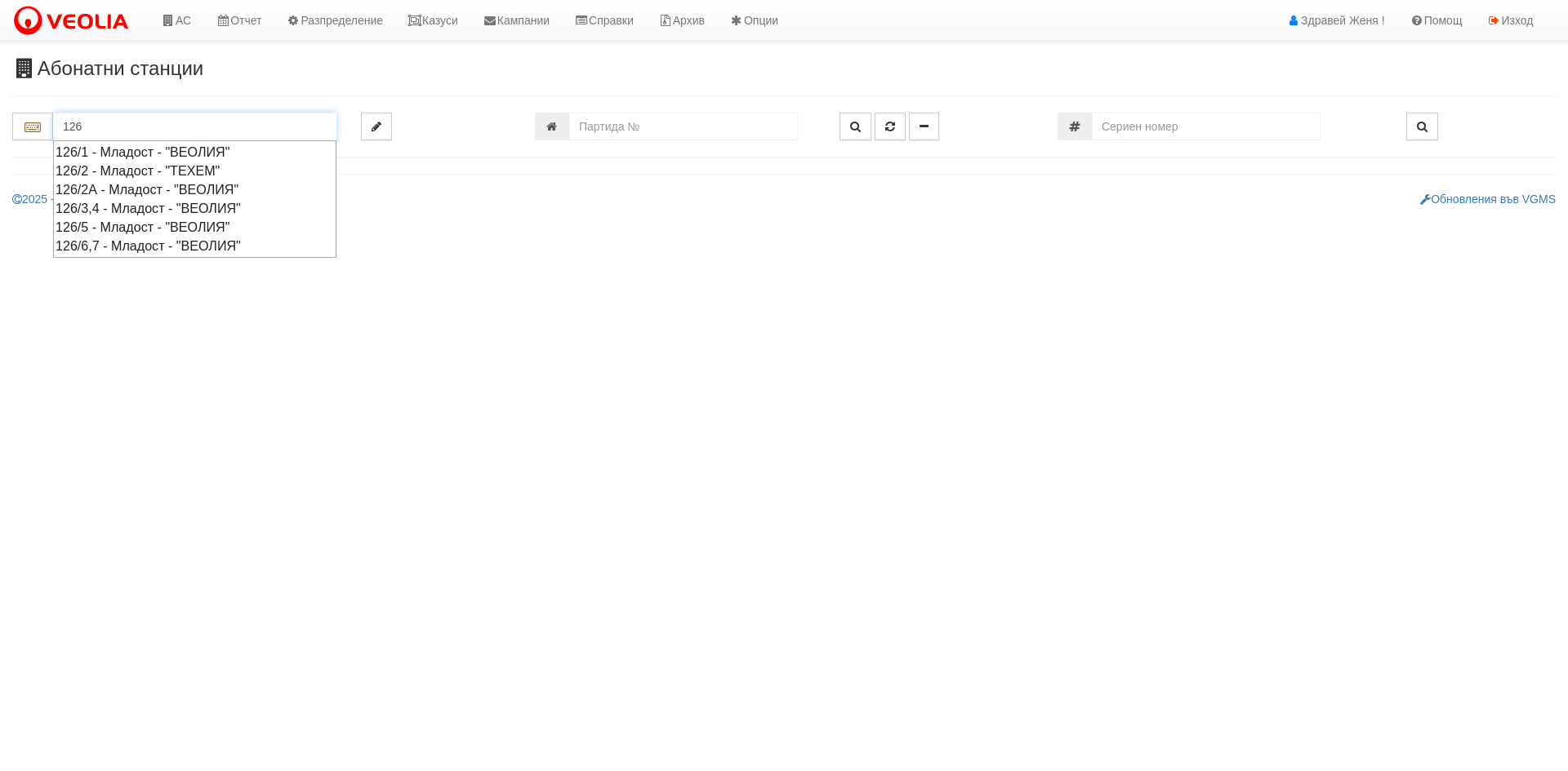
click at [153, 210] on div "126/3,4 - Младост - "ВЕОЛИЯ"" at bounding box center [194, 208] width 279 height 19
type input "126/3,4 - Младост - "ВЕОЛИЯ""
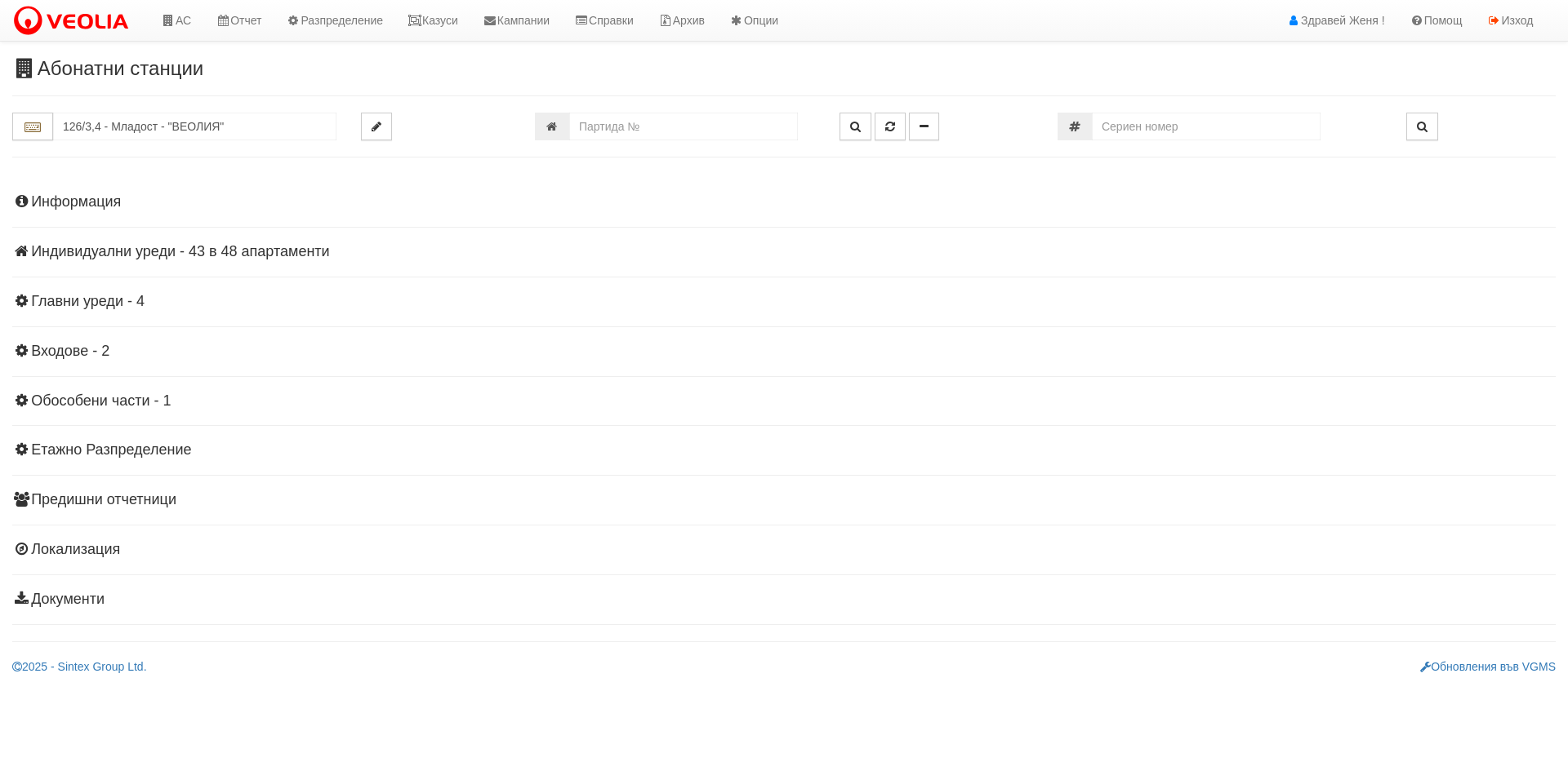
click at [209, 253] on h4 "Индивидуални уреди - 43 в 48 апартаменти" at bounding box center [784, 251] width 1544 height 16
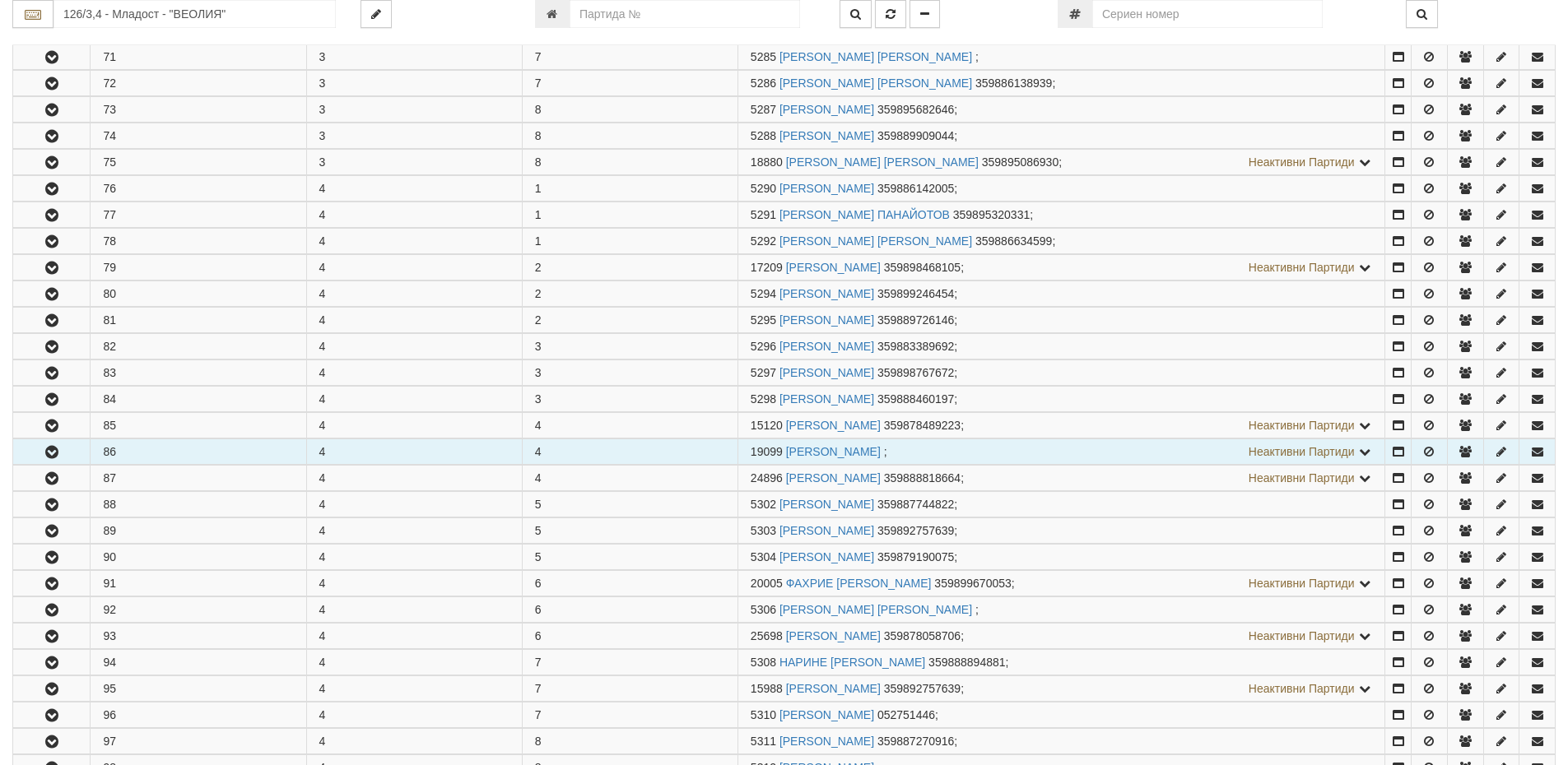
scroll to position [823, 0]
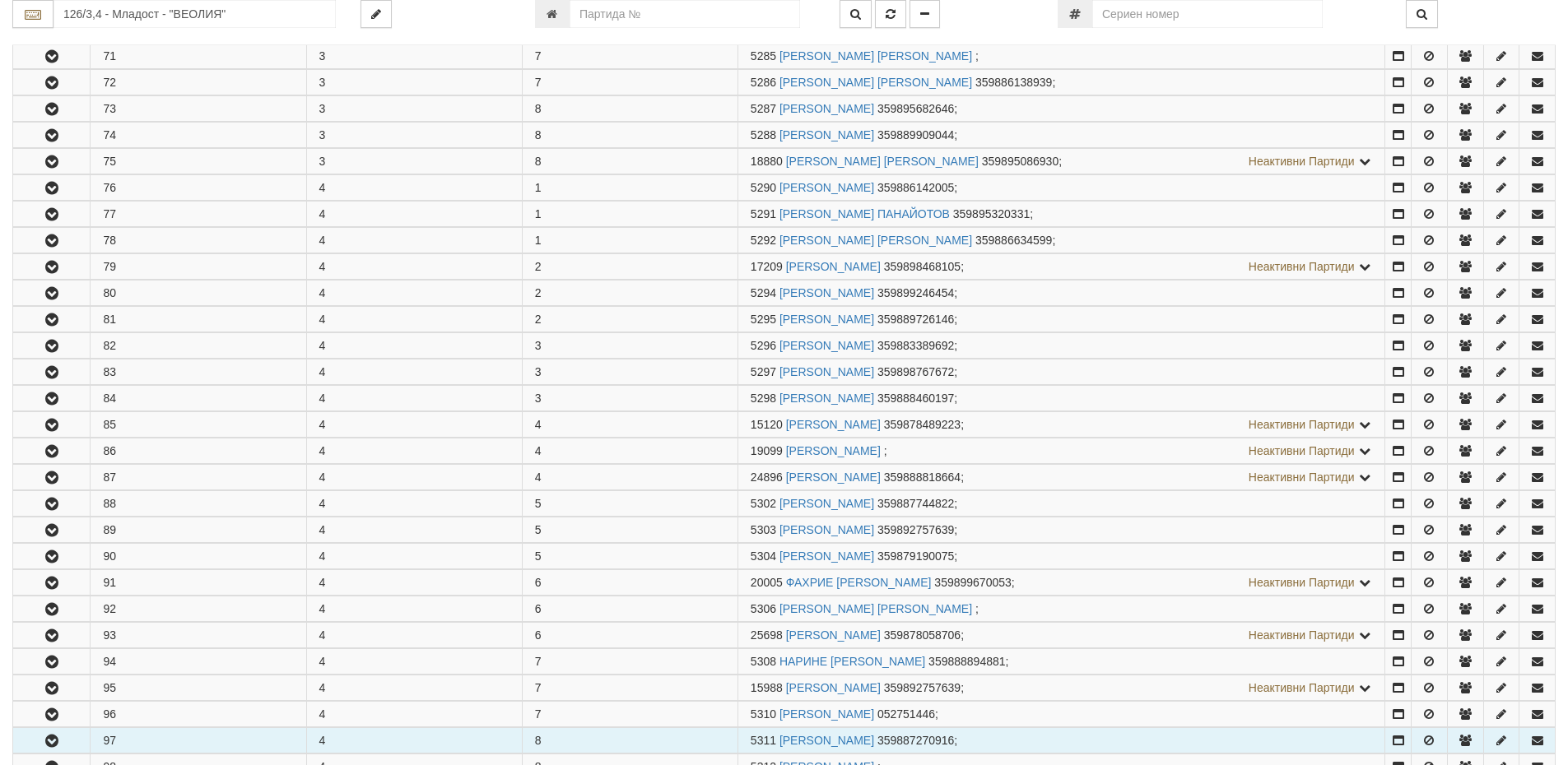
click at [47, 739] on icon "button" at bounding box center [51, 741] width 20 height 11
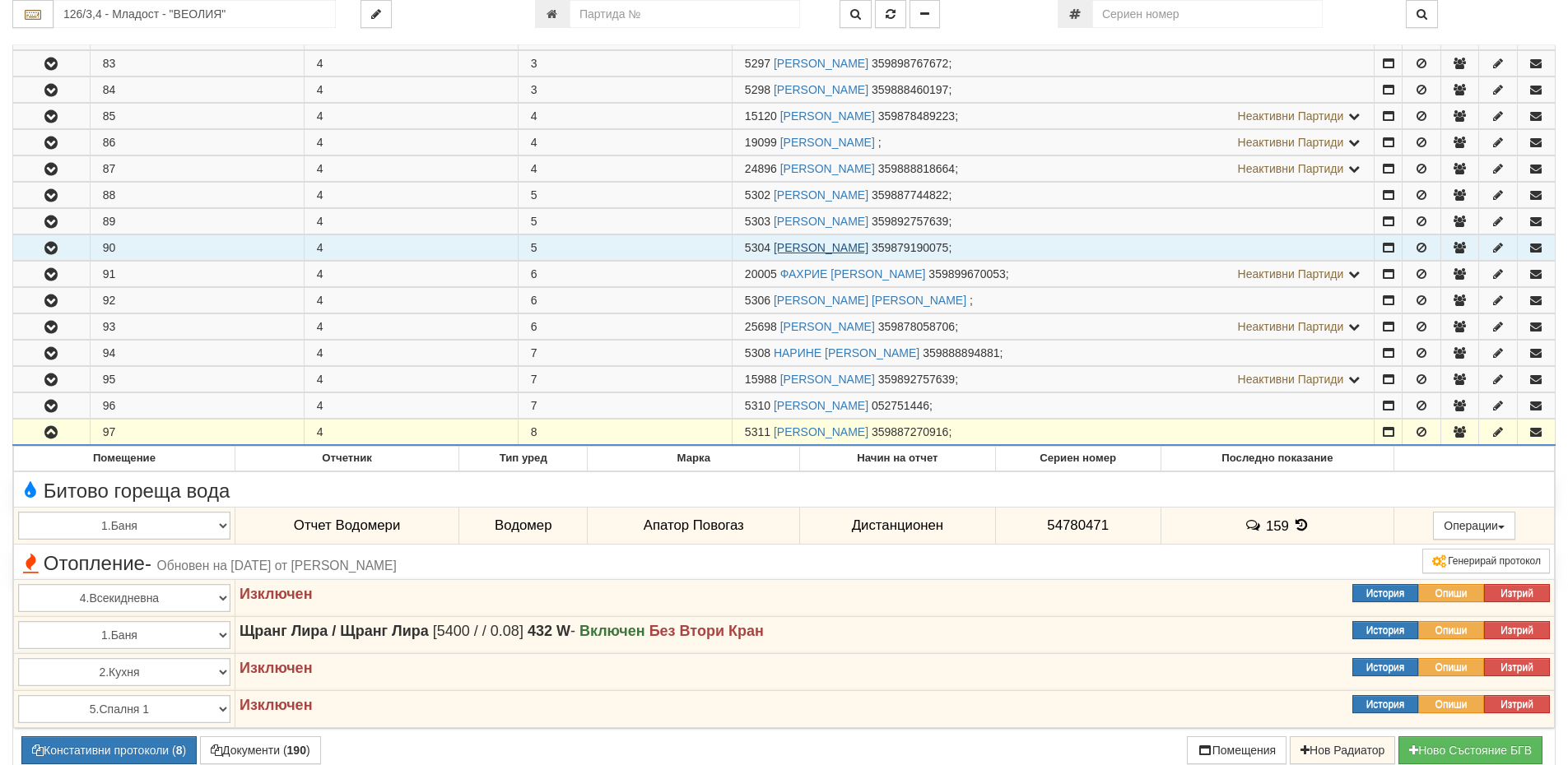
scroll to position [1069, 0]
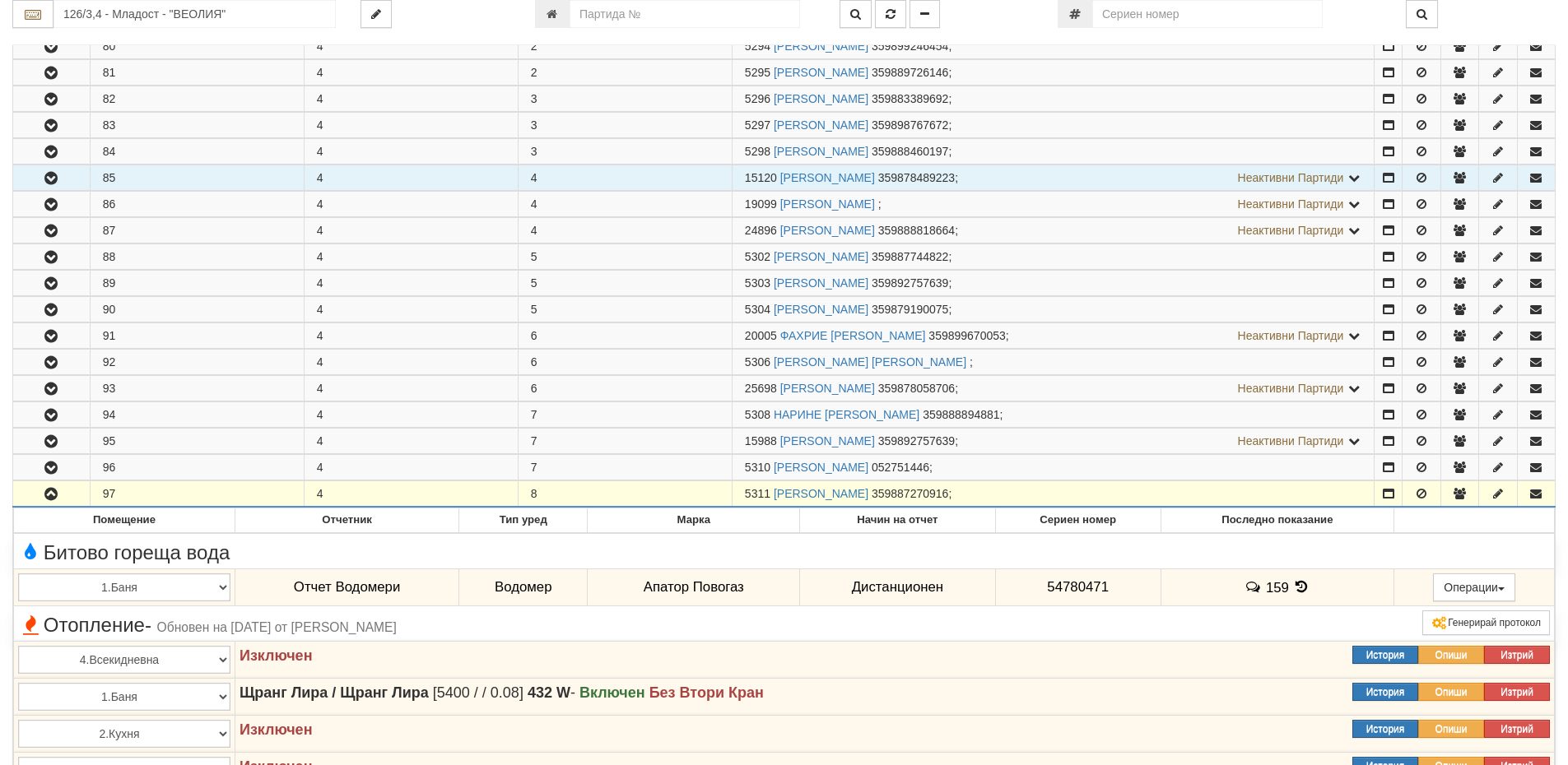
click at [514, 185] on td "4" at bounding box center [410, 178] width 214 height 26
click at [47, 174] on icon "button" at bounding box center [51, 179] width 20 height 11
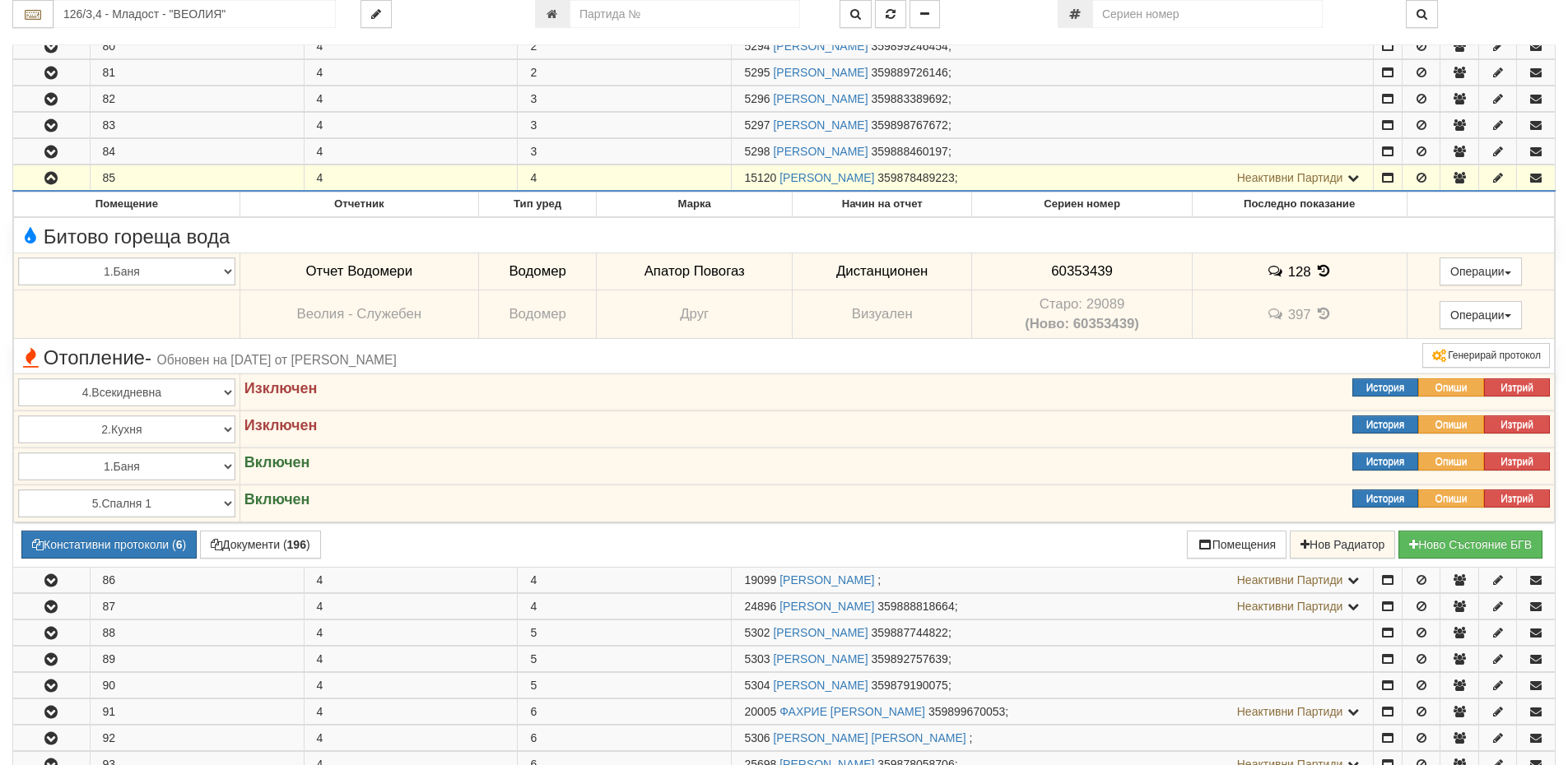
scroll to position [1400, 0]
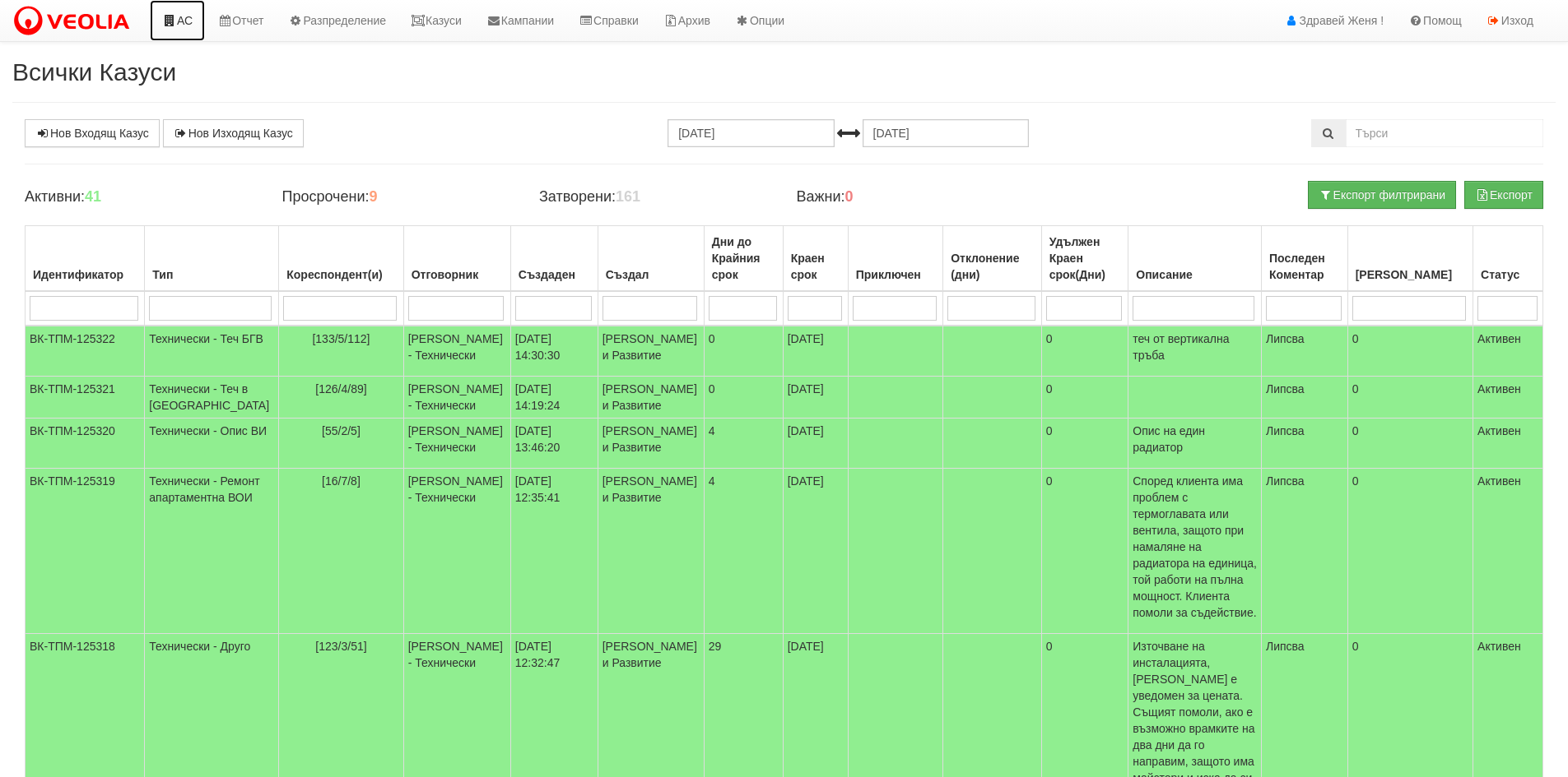
click at [183, 25] on link "АС" at bounding box center [177, 21] width 55 height 42
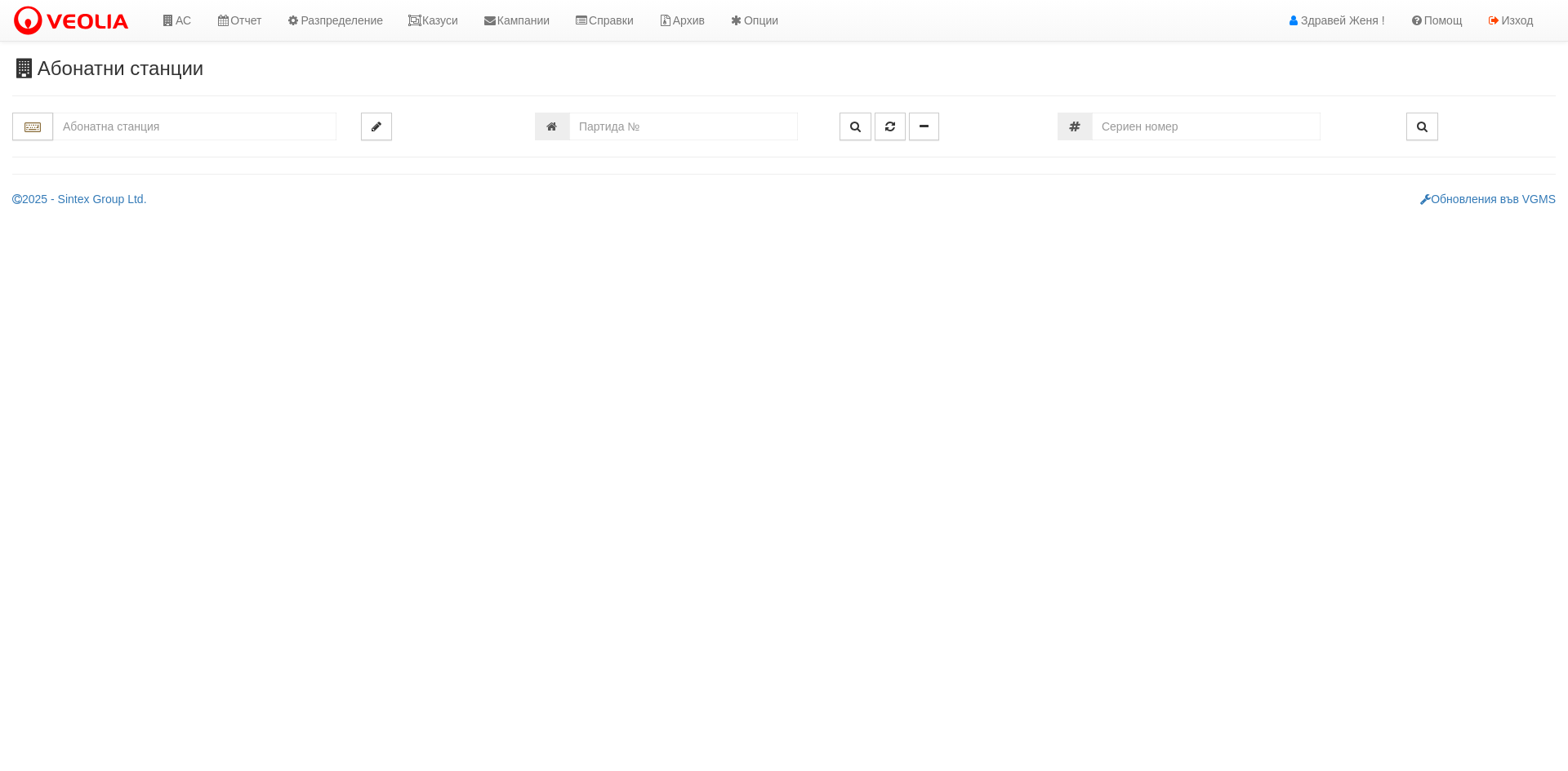
click at [204, 133] on input "text" at bounding box center [195, 127] width 283 height 28
click at [130, 118] on input "126/4" at bounding box center [195, 127] width 283 height 28
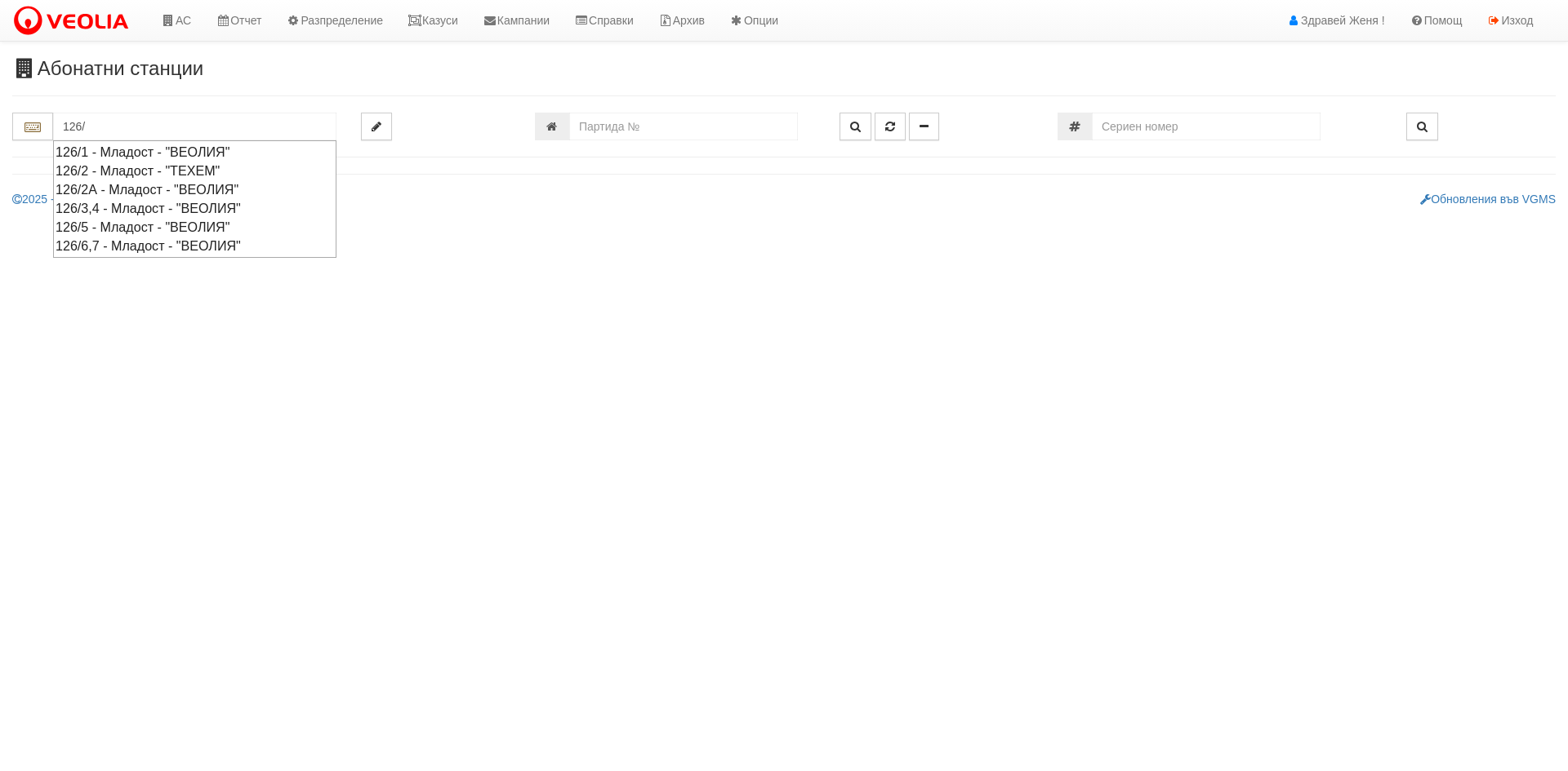
click at [152, 204] on div "126/3,4 - Младост - "ВЕОЛИЯ"" at bounding box center [194, 208] width 279 height 19
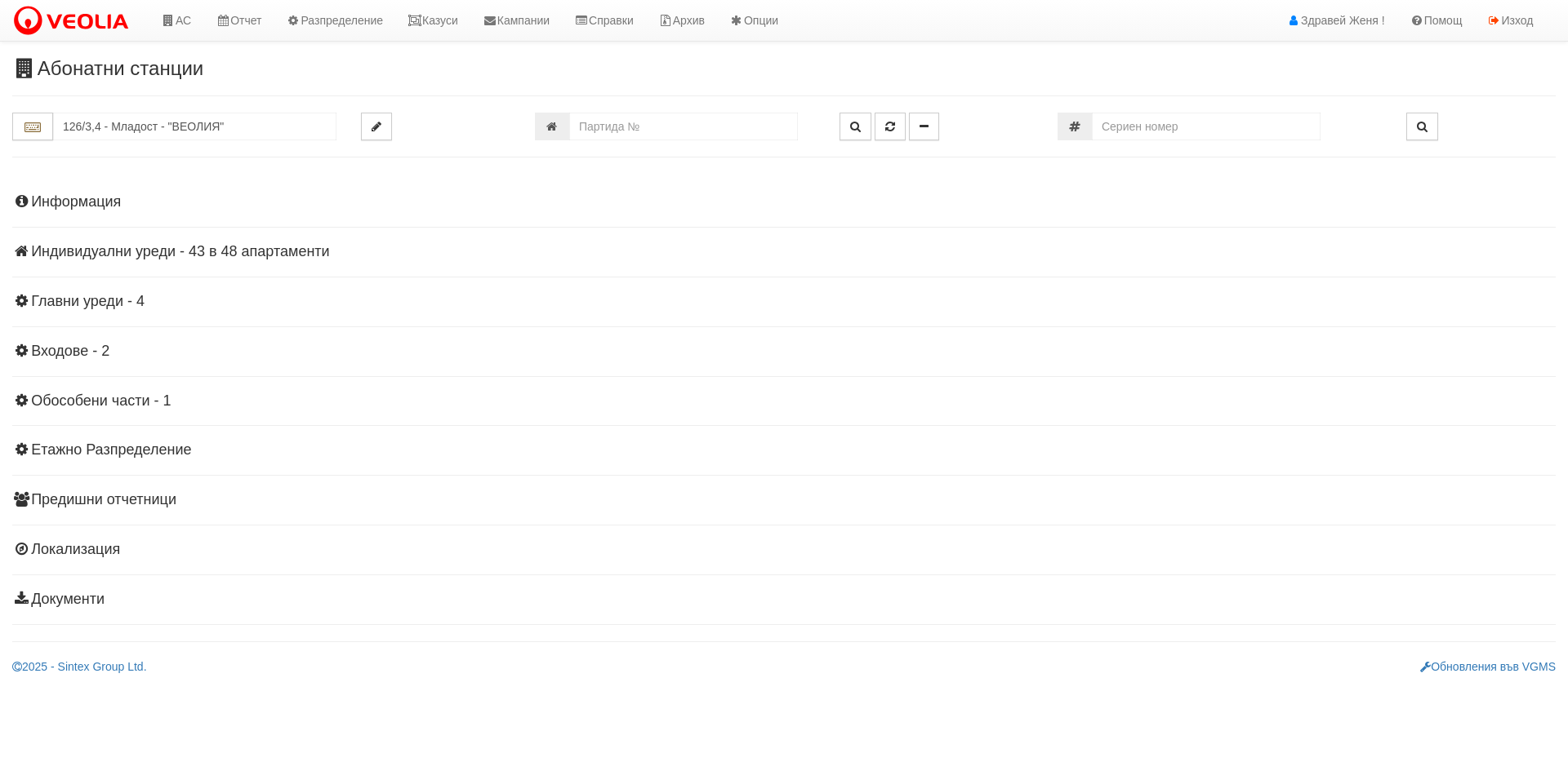
click at [230, 248] on h4 "Индивидуални уреди - 43 в 48 апартаменти" at bounding box center [784, 251] width 1544 height 16
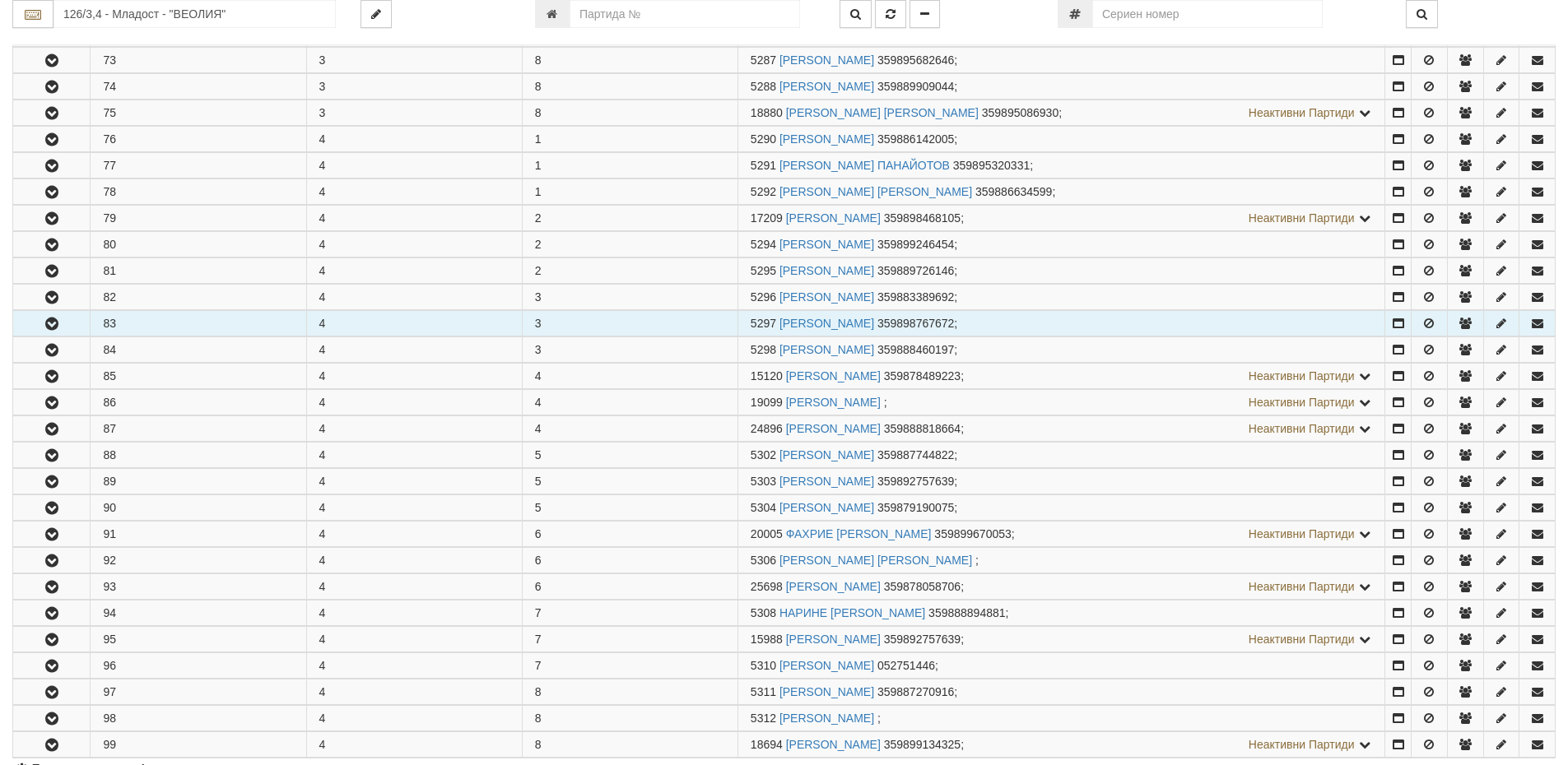
scroll to position [987, 0]
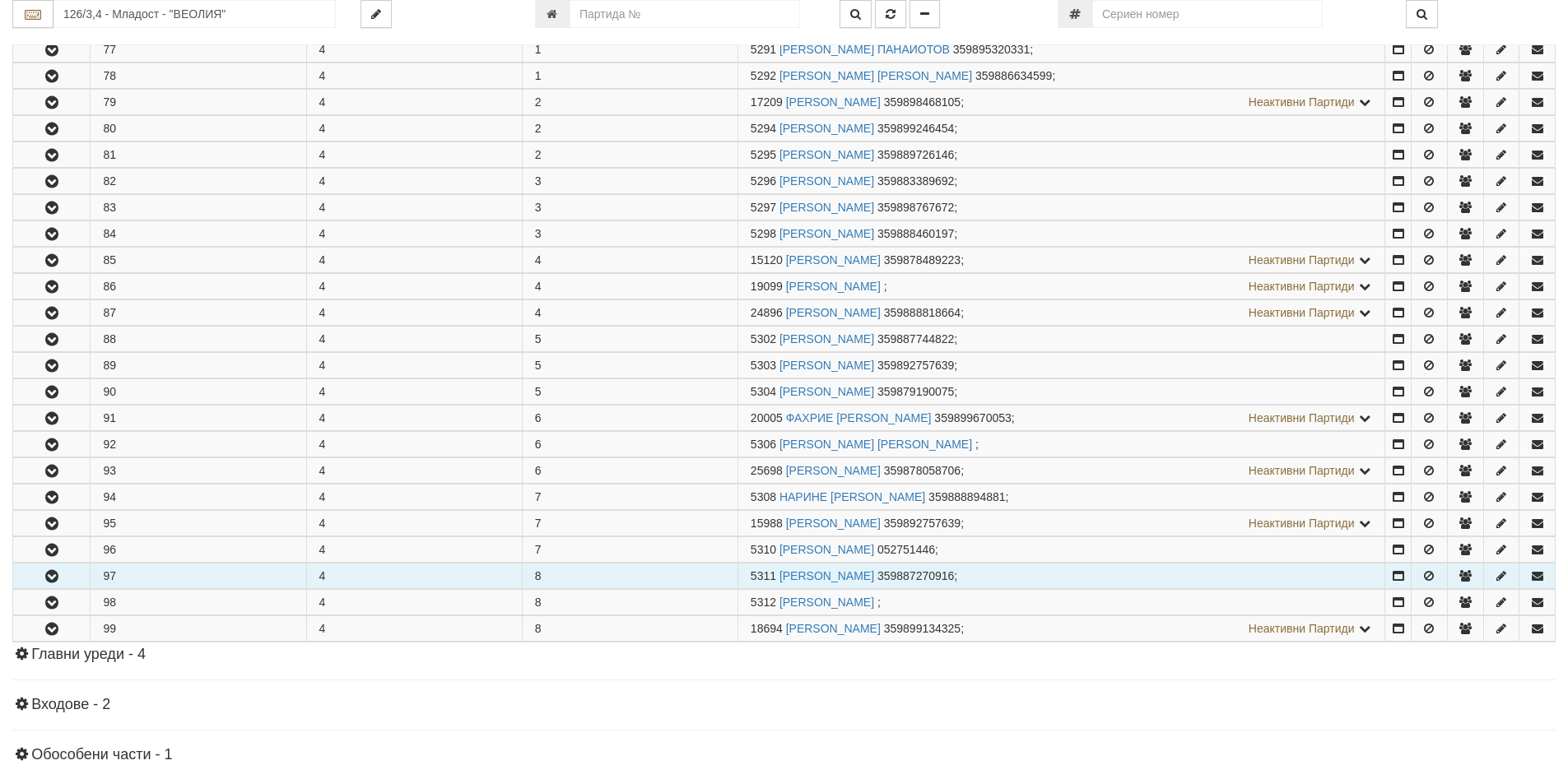
click at [53, 577] on icon "button" at bounding box center [51, 577] width 20 height 11
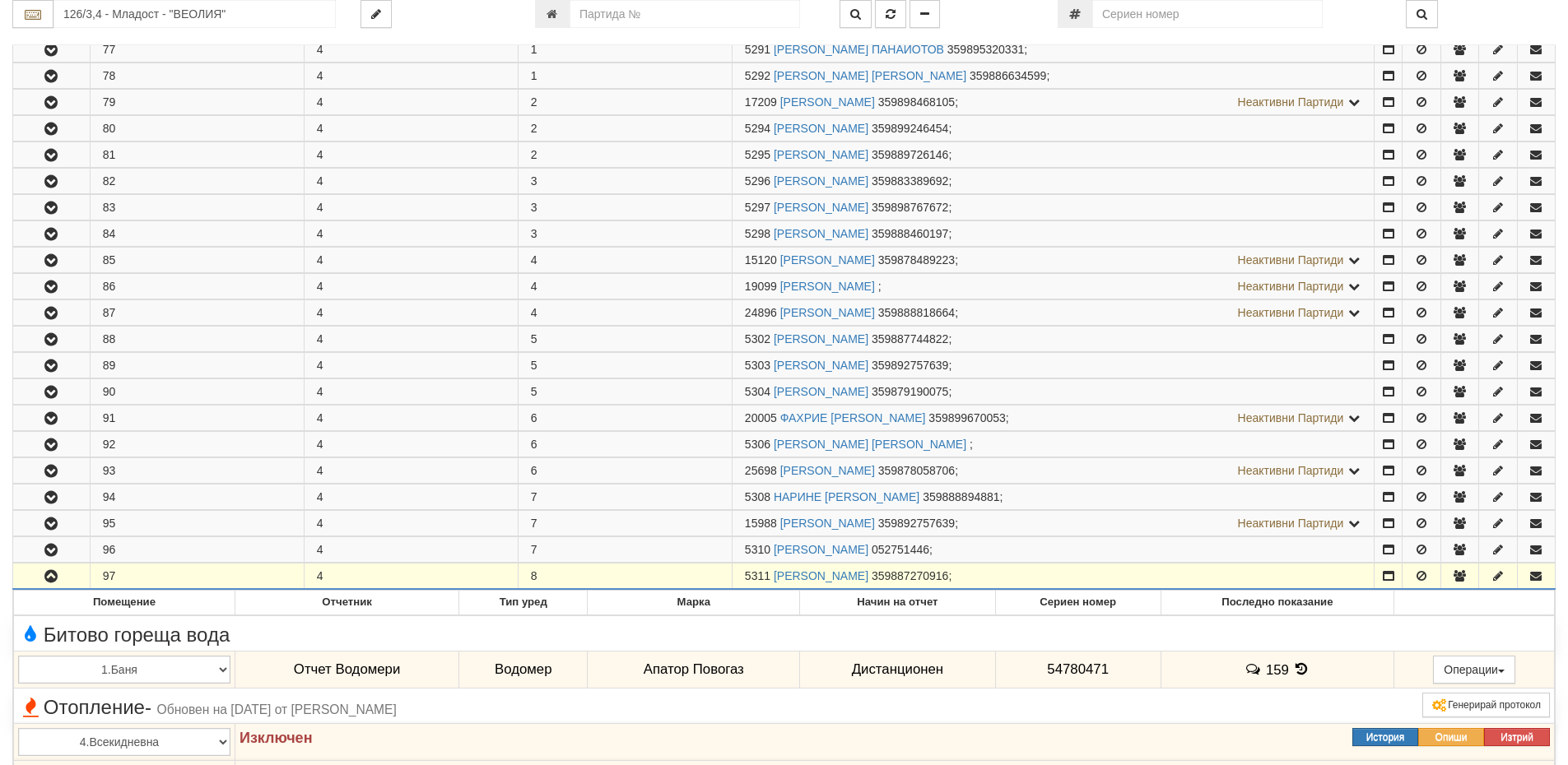
drag, startPoint x: 768, startPoint y: 570, endPoint x: 740, endPoint y: 573, distance: 28.2
click at [740, 573] on td "5311 [PERSON_NAME] 359887270916 ;" at bounding box center [1053, 577] width 642 height 26
copy span "5311"
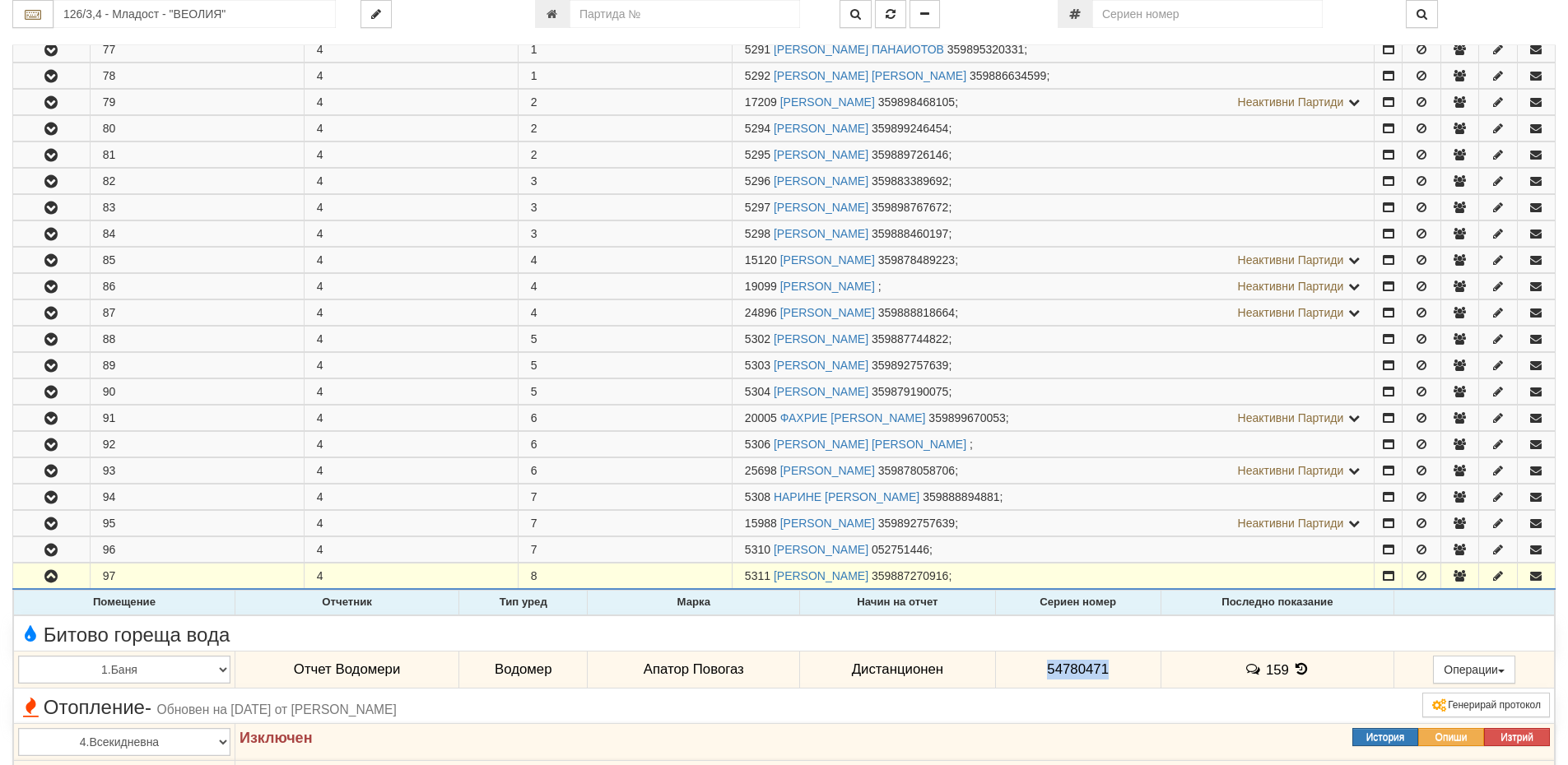
drag, startPoint x: 1107, startPoint y: 671, endPoint x: 1059, endPoint y: 665, distance: 48.4
click at [1017, 661] on td "54780471" at bounding box center [1077, 669] width 166 height 38
copy span "54780471"
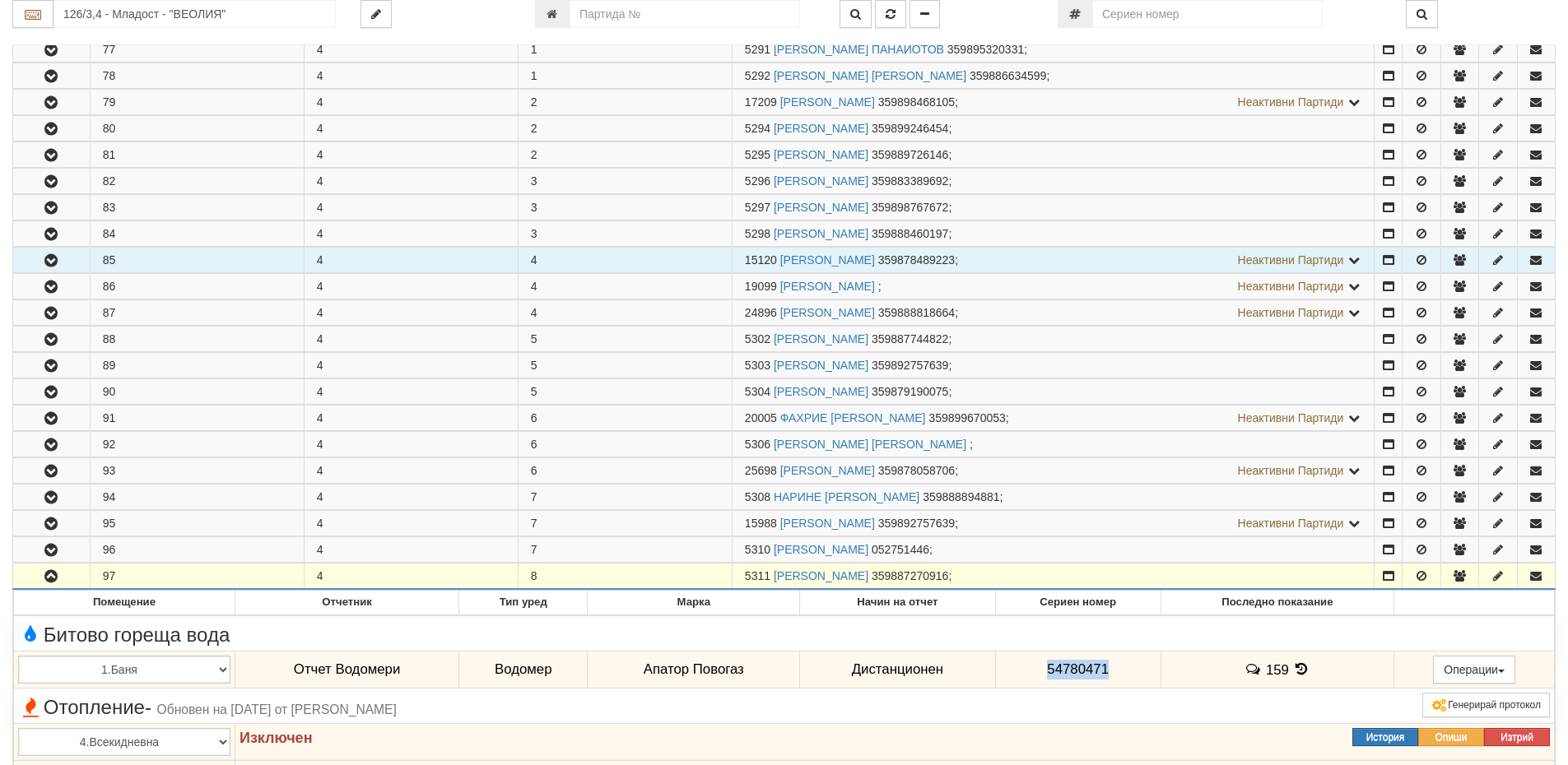
click at [56, 256] on icon "button" at bounding box center [51, 261] width 20 height 11
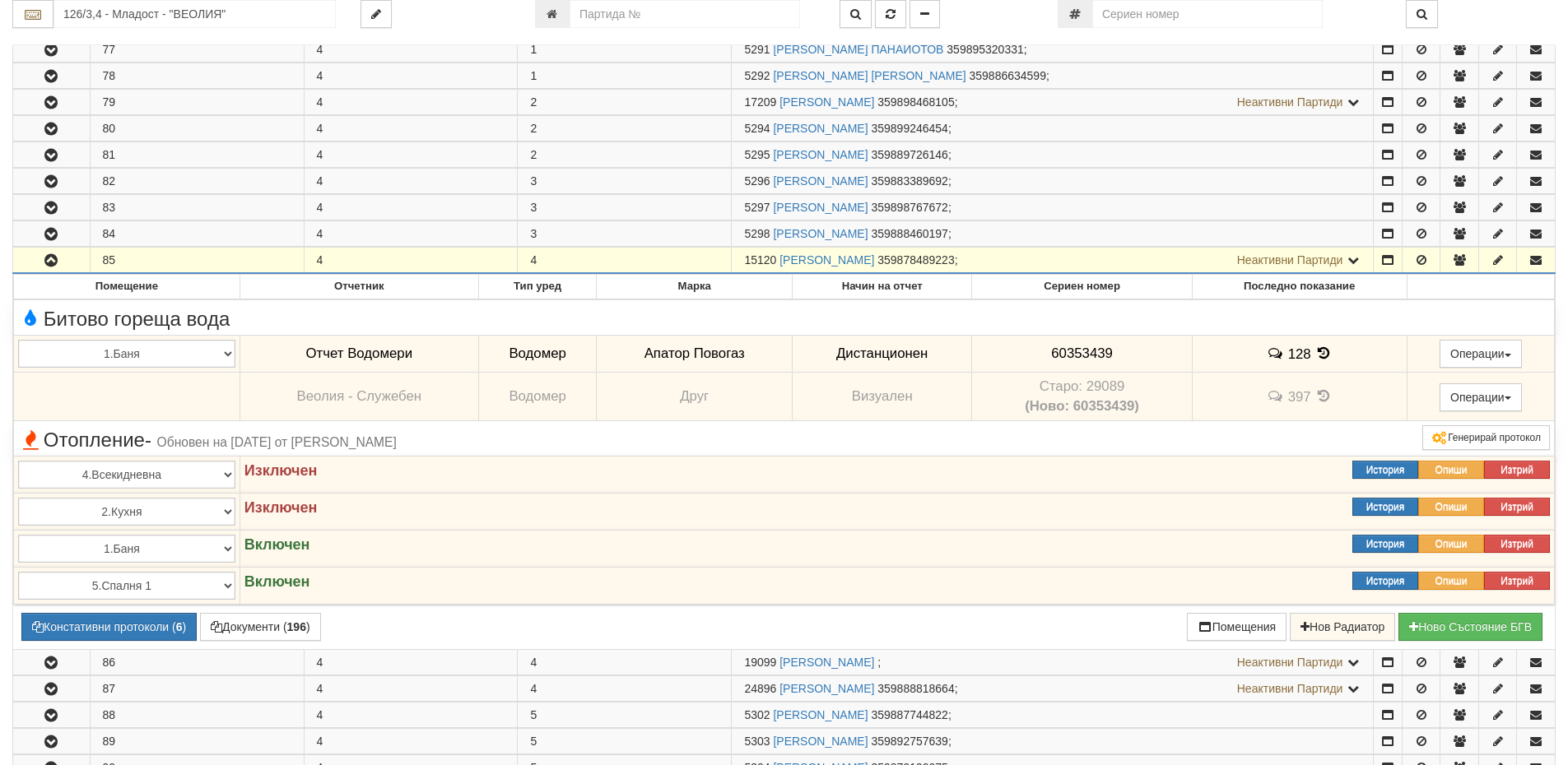
drag, startPoint x: 775, startPoint y: 257, endPoint x: 741, endPoint y: 257, distance: 34.0
click at [741, 257] on td "15120 [PERSON_NAME] 359878489223 ; Неактивни Партиди 5299 [PERSON_NAME] 3598782…" at bounding box center [1053, 261] width 642 height 26
copy span "15120"
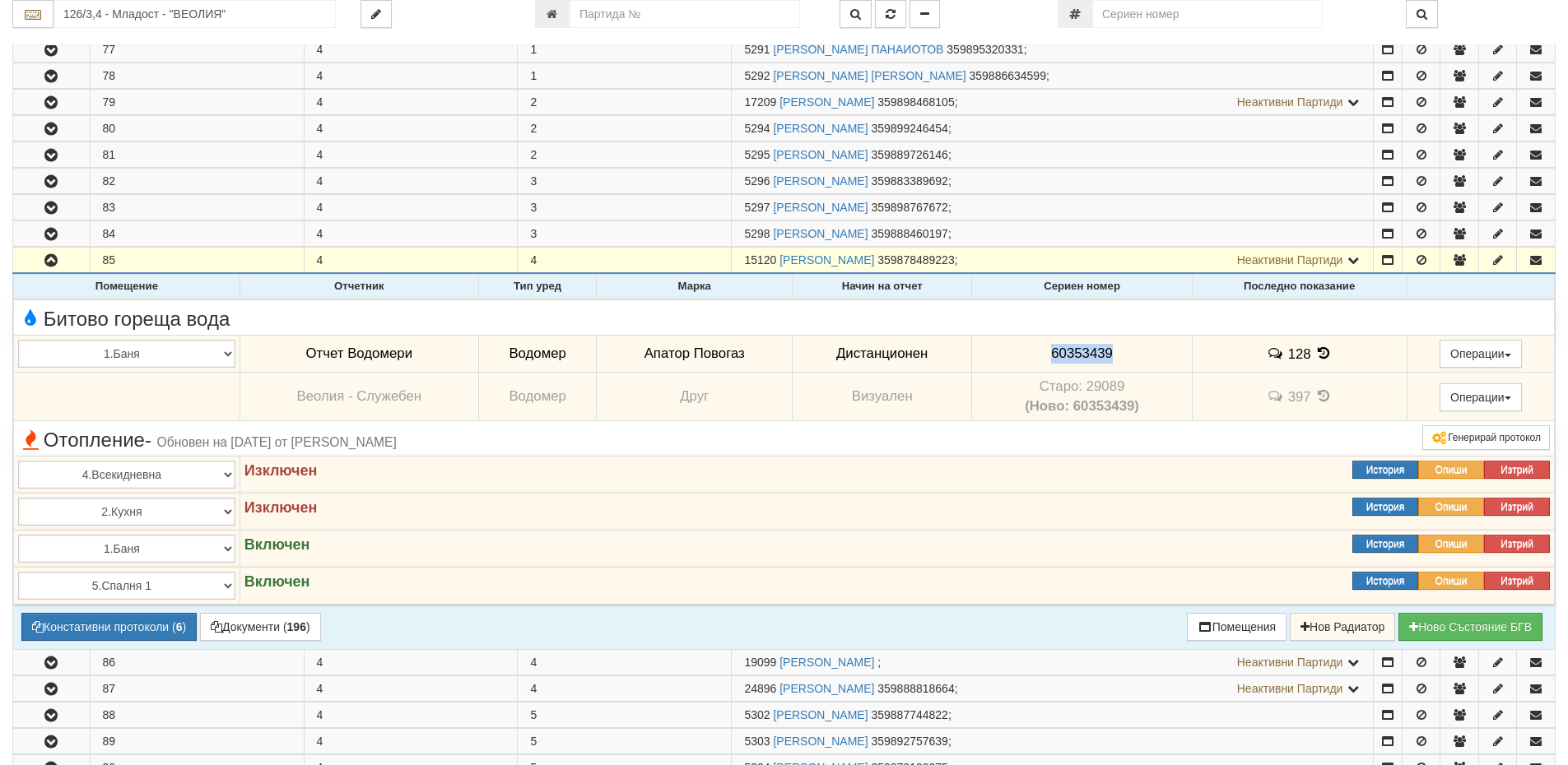
drag, startPoint x: 1129, startPoint y: 347, endPoint x: 1022, endPoint y: 352, distance: 107.1
click at [1022, 352] on td "60353439" at bounding box center [1082, 354] width 219 height 38
copy span "60353439"
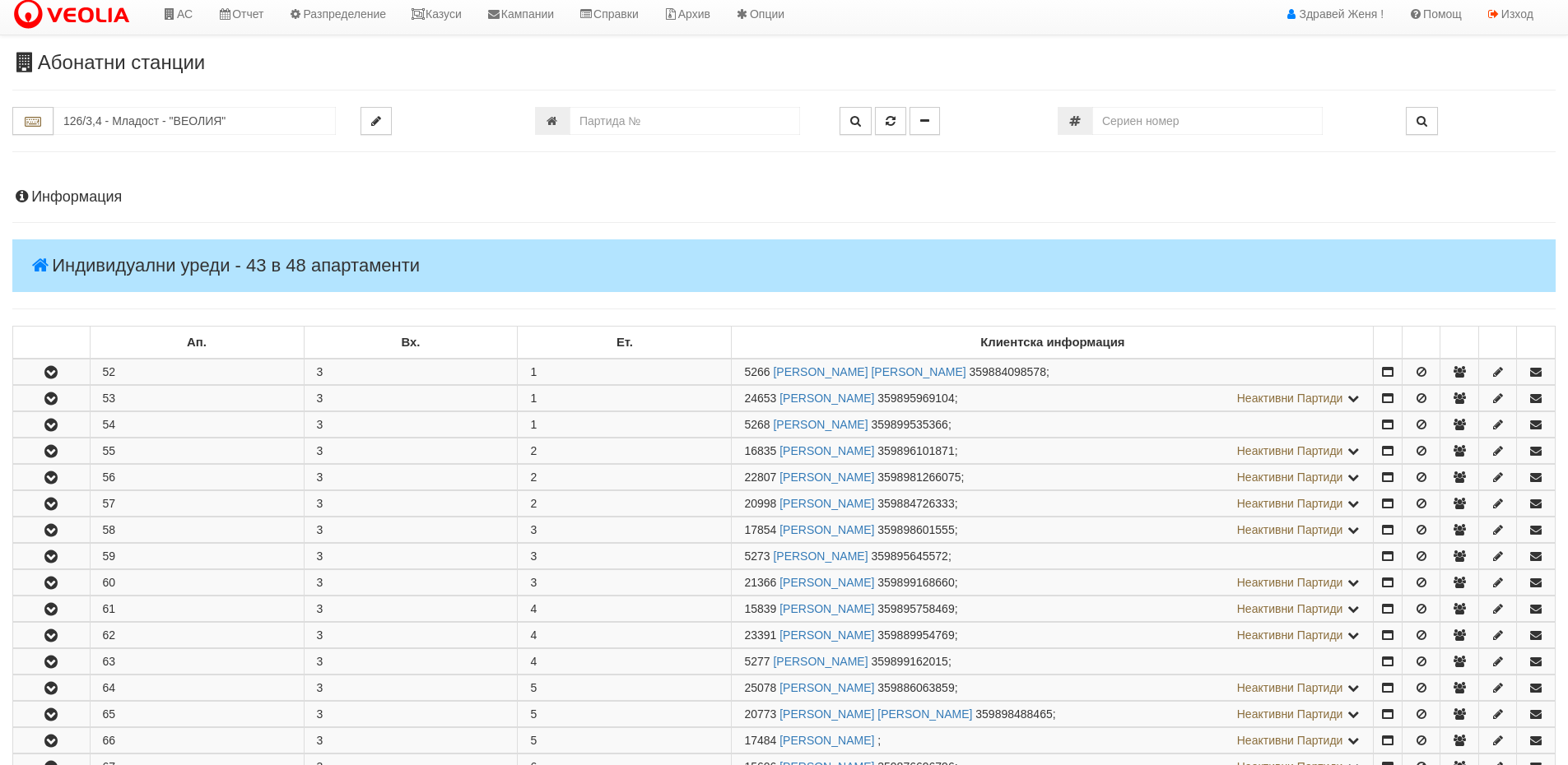
scroll to position [0, 0]
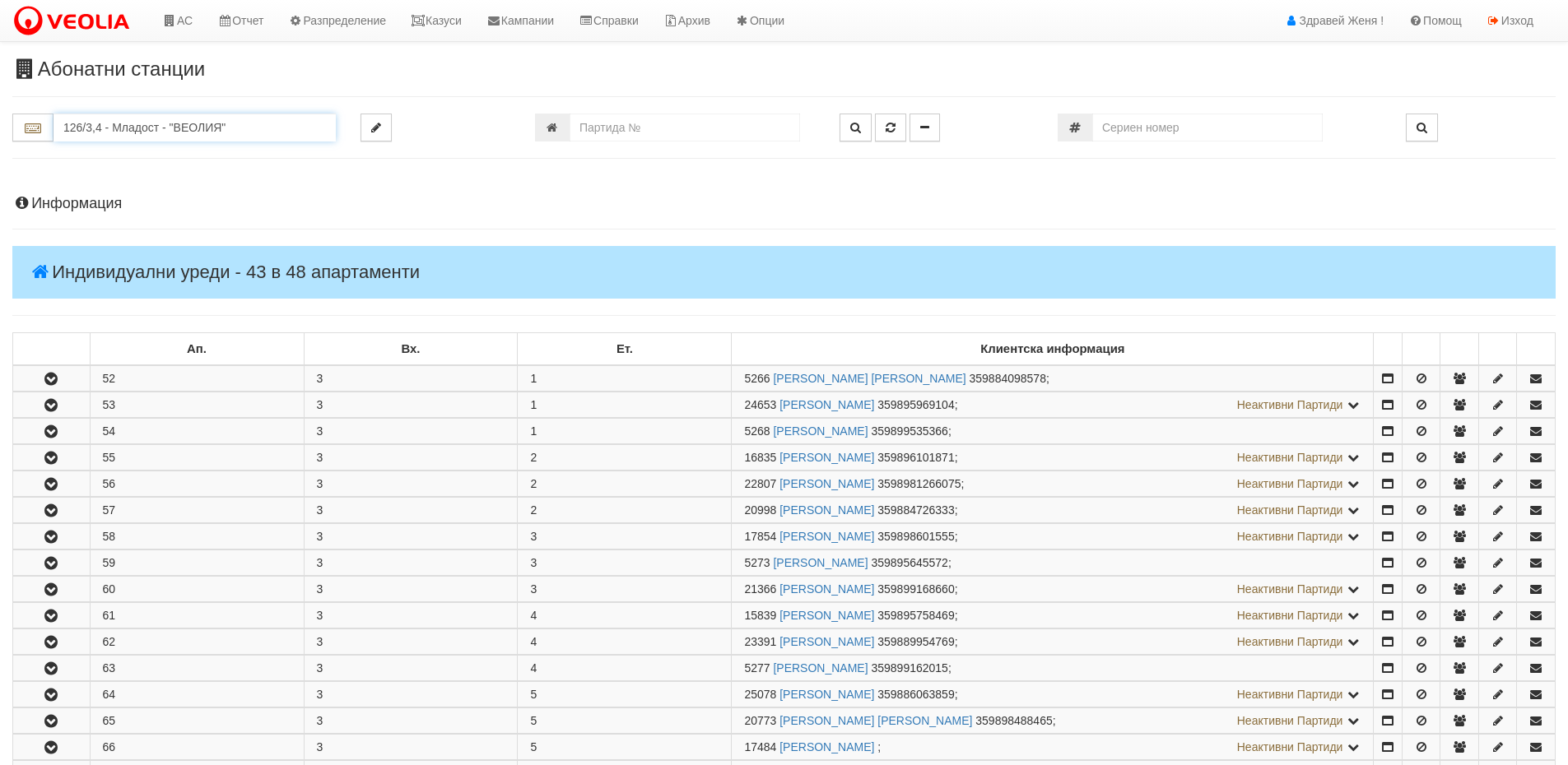
click at [141, 130] on input "126/3,4 - Младост - "ВЕОЛИЯ"" at bounding box center [195, 128] width 283 height 28
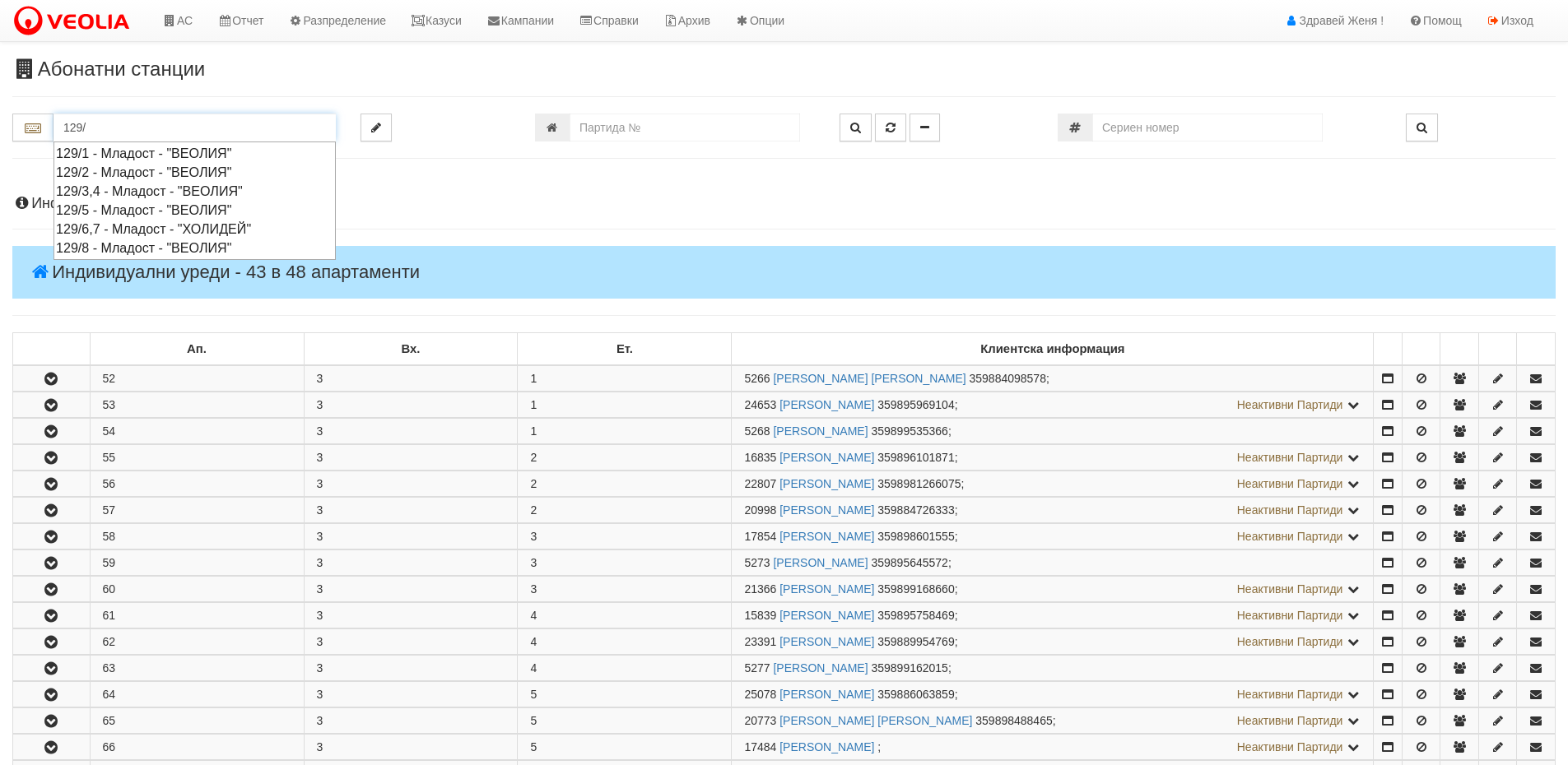
click at [176, 188] on div "129/3,4 - Младост - "ВЕОЛИЯ"" at bounding box center [194, 191] width 277 height 19
type input "129/3,4 - Младост - "ВЕОЛИЯ""
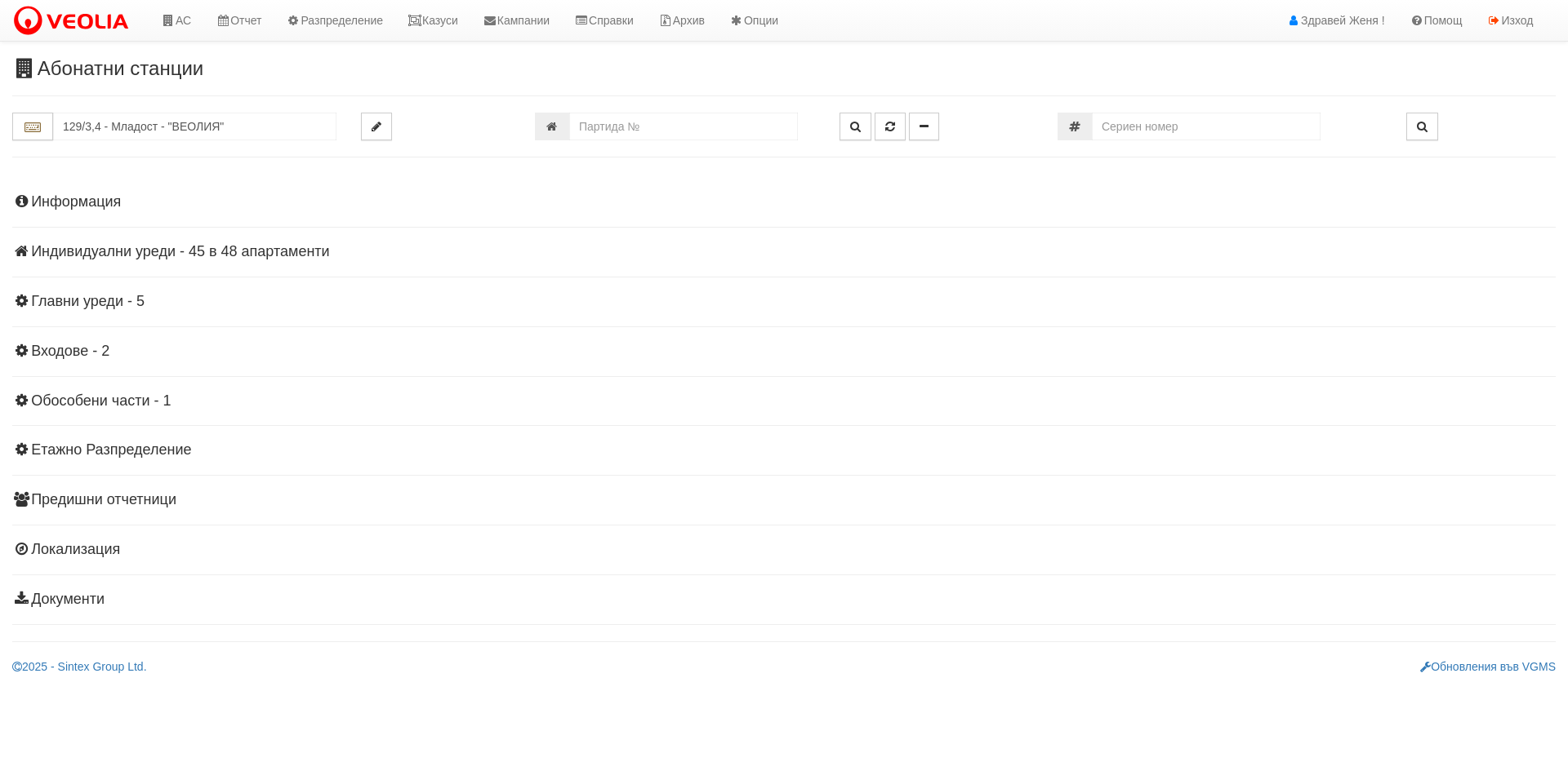
click at [264, 254] on h4 "Индивидуални уреди - 45 в 48 апартаменти" at bounding box center [784, 251] width 1544 height 16
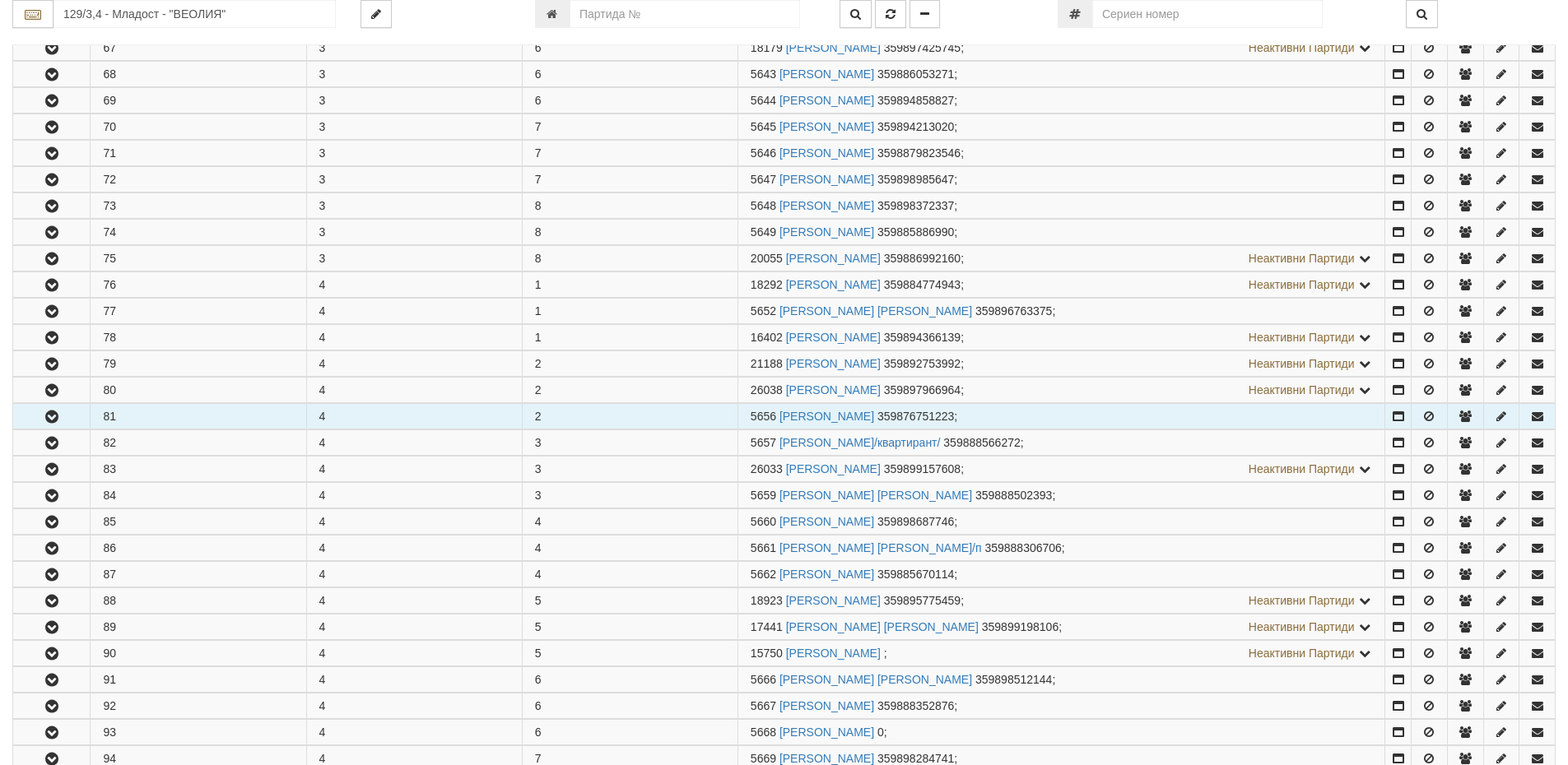
scroll to position [740, 0]
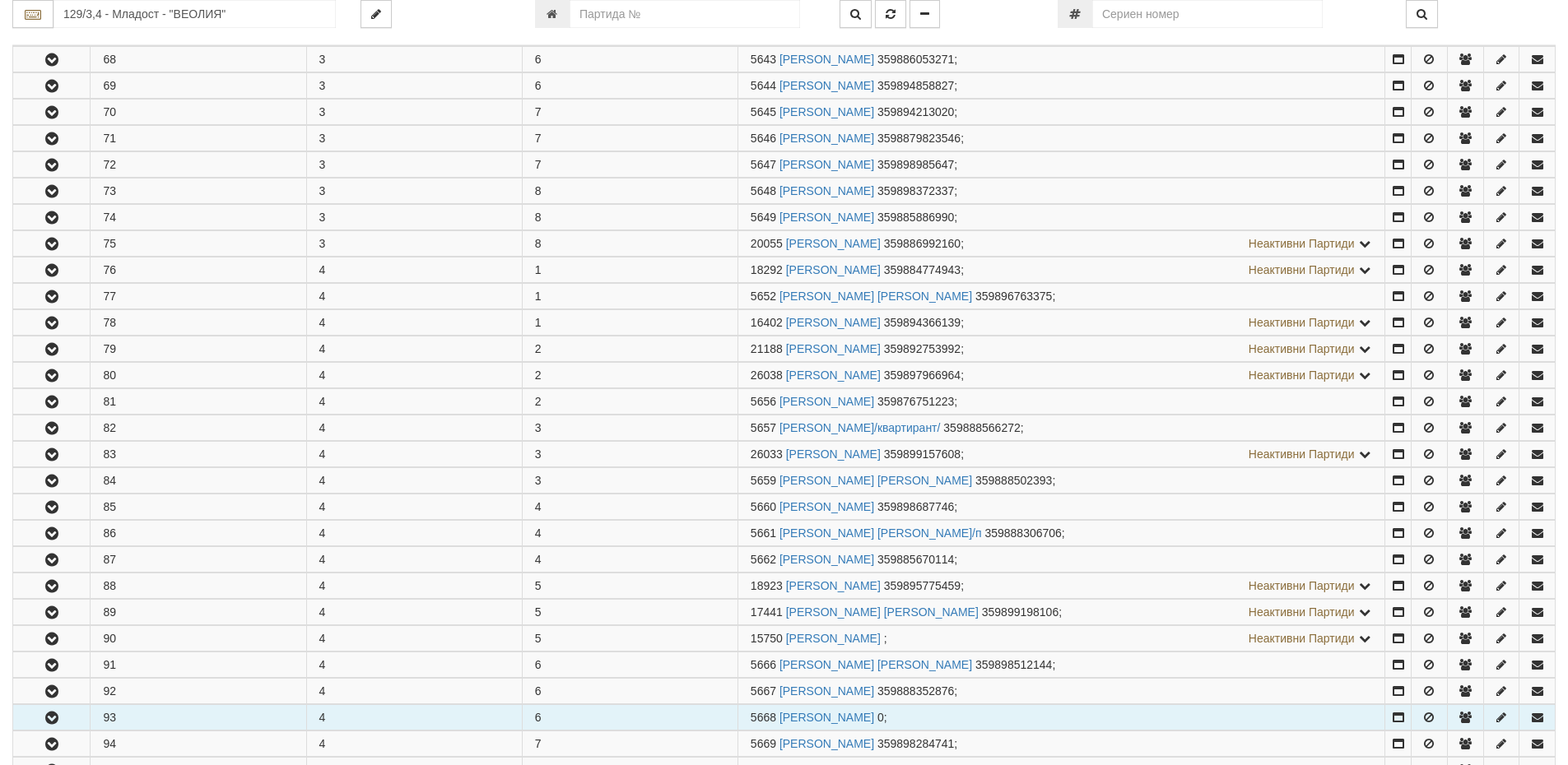
click at [59, 713] on icon "button" at bounding box center [51, 719] width 20 height 11
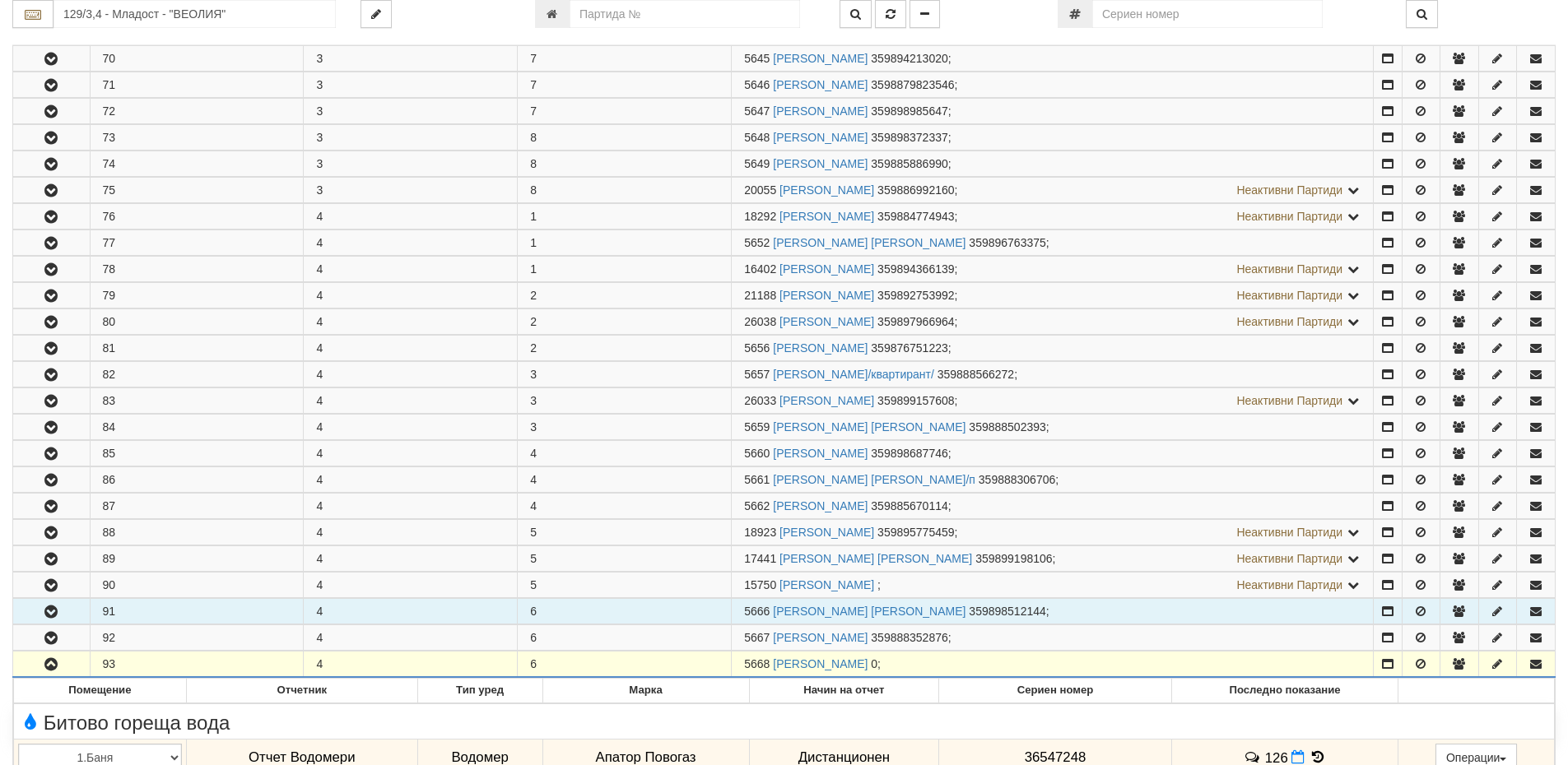
scroll to position [823, 0]
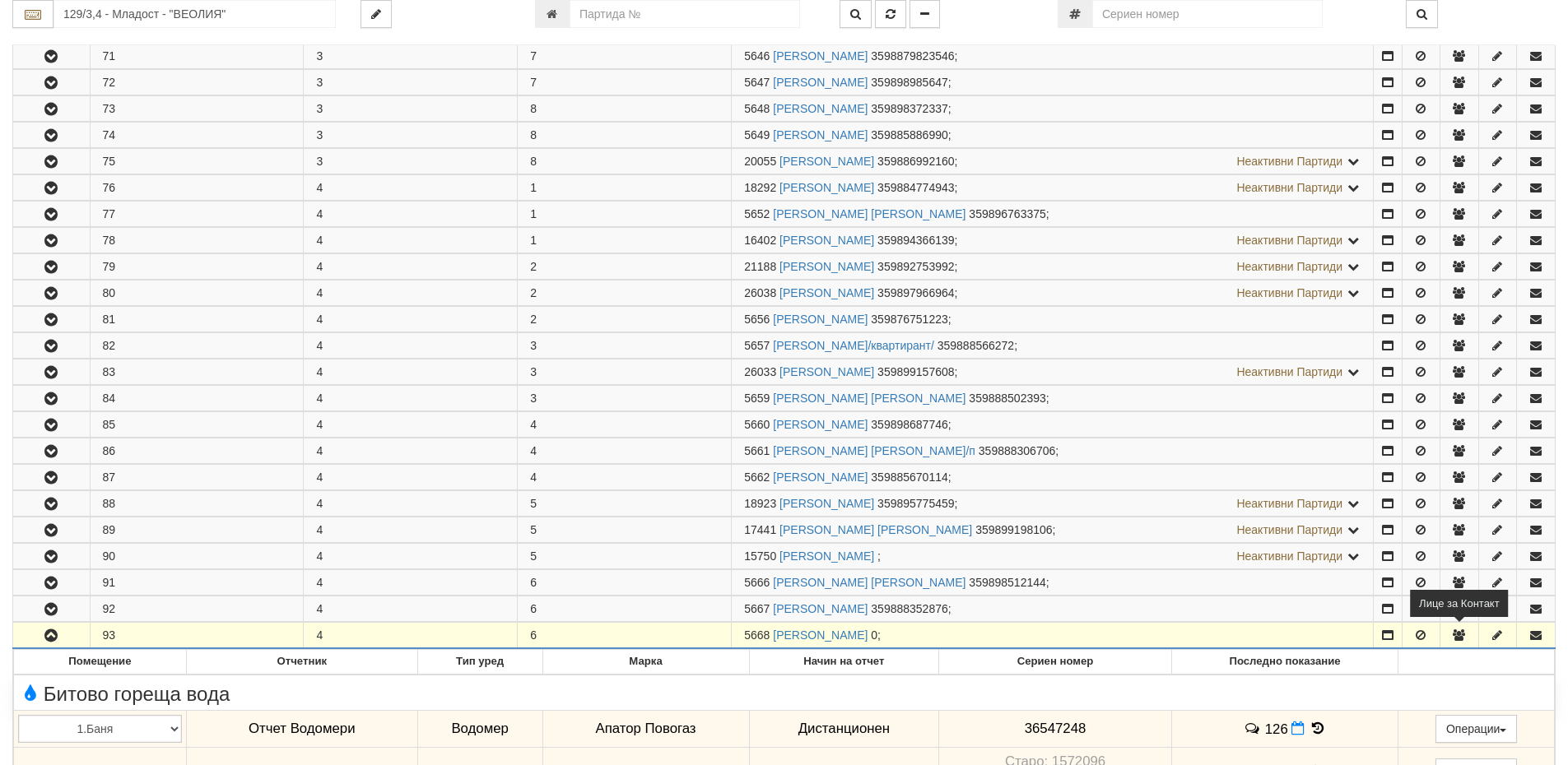
click at [1461, 632] on icon "button" at bounding box center [1459, 635] width 15 height 11
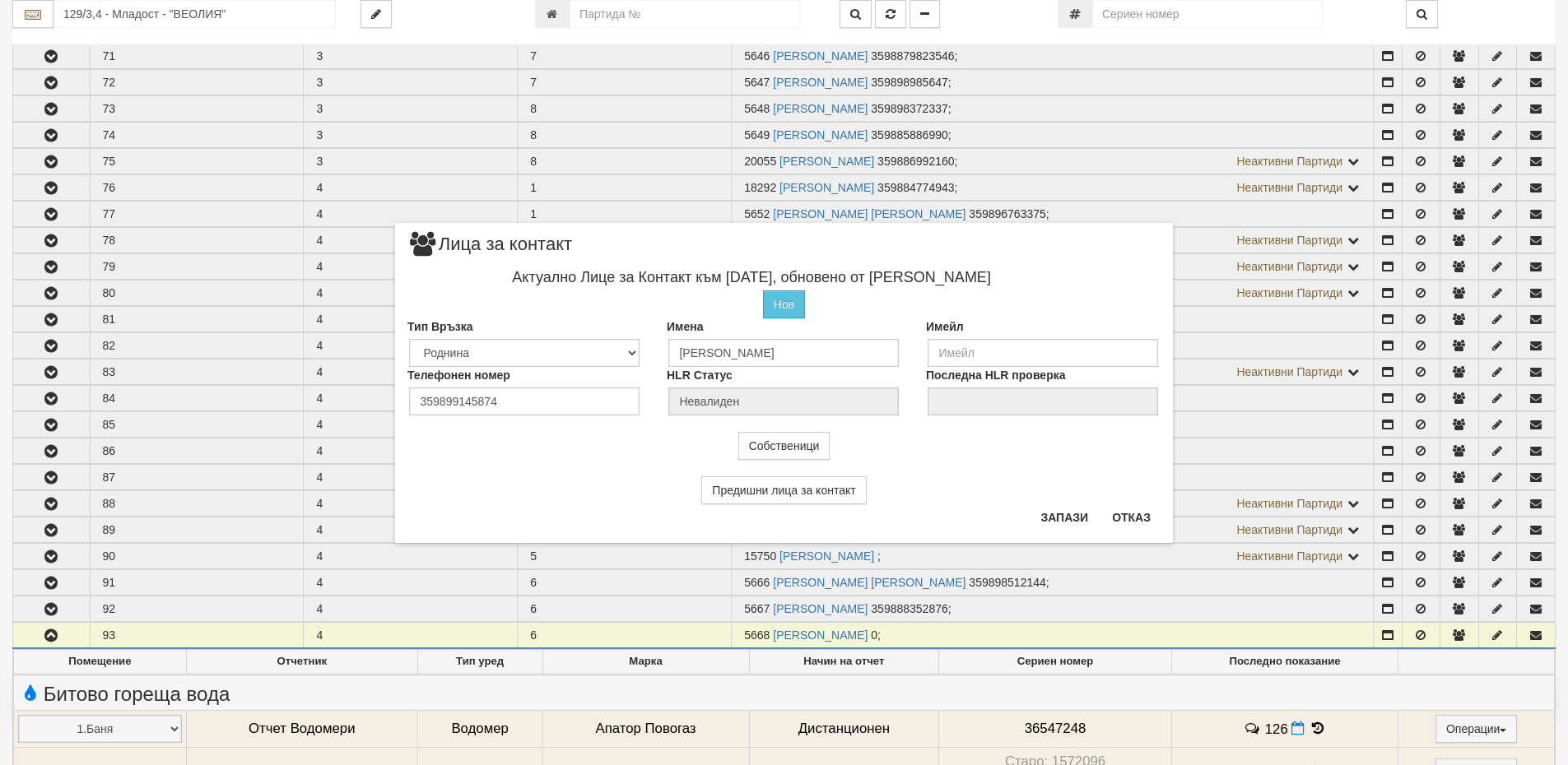
click at [1146, 533] on div "Запази Отказ" at bounding box center [1096, 523] width 131 height 39
click at [1074, 521] on button "Запази" at bounding box center [1064, 517] width 67 height 26
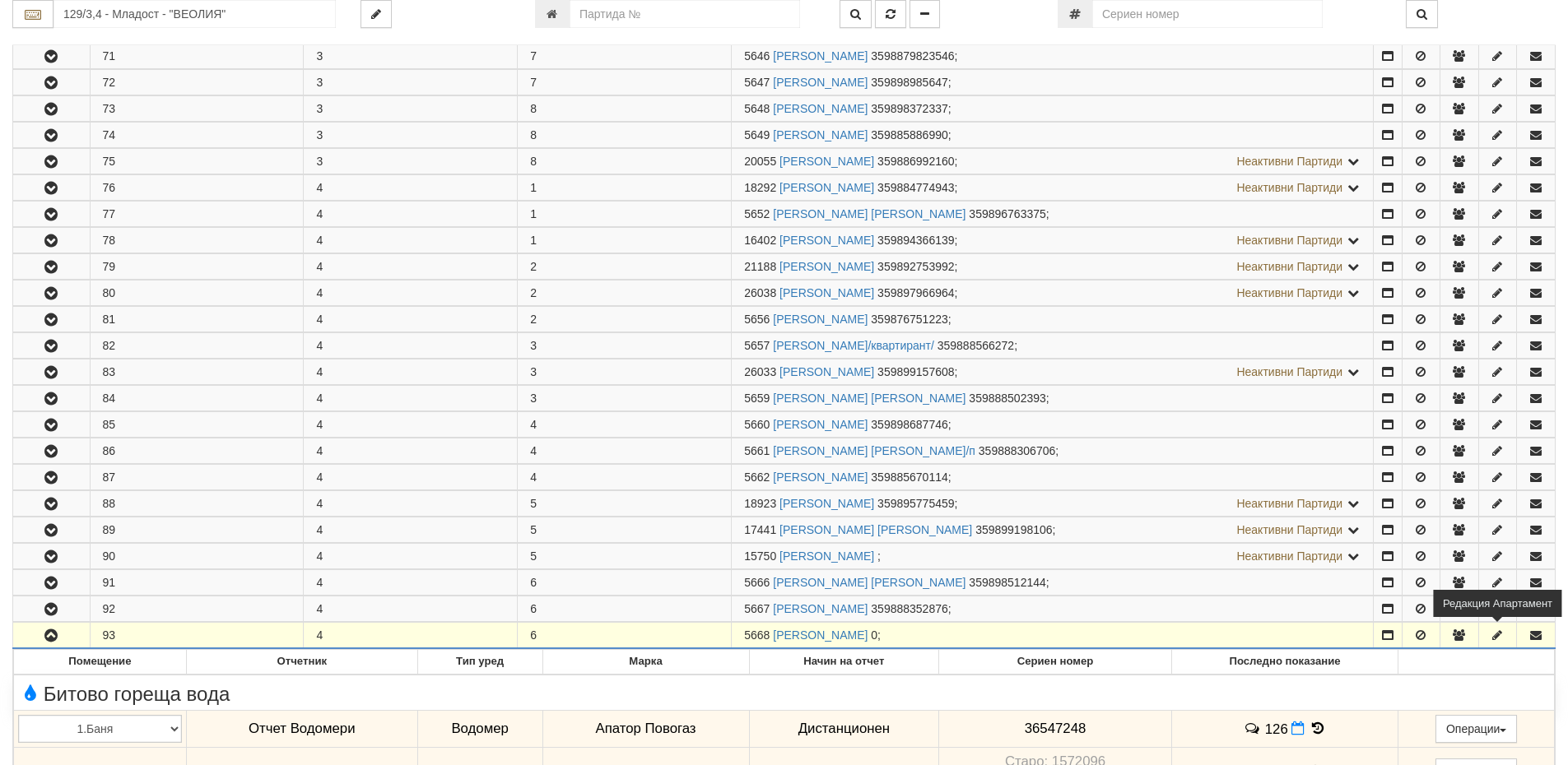
click at [1495, 632] on icon "button" at bounding box center [1497, 635] width 15 height 11
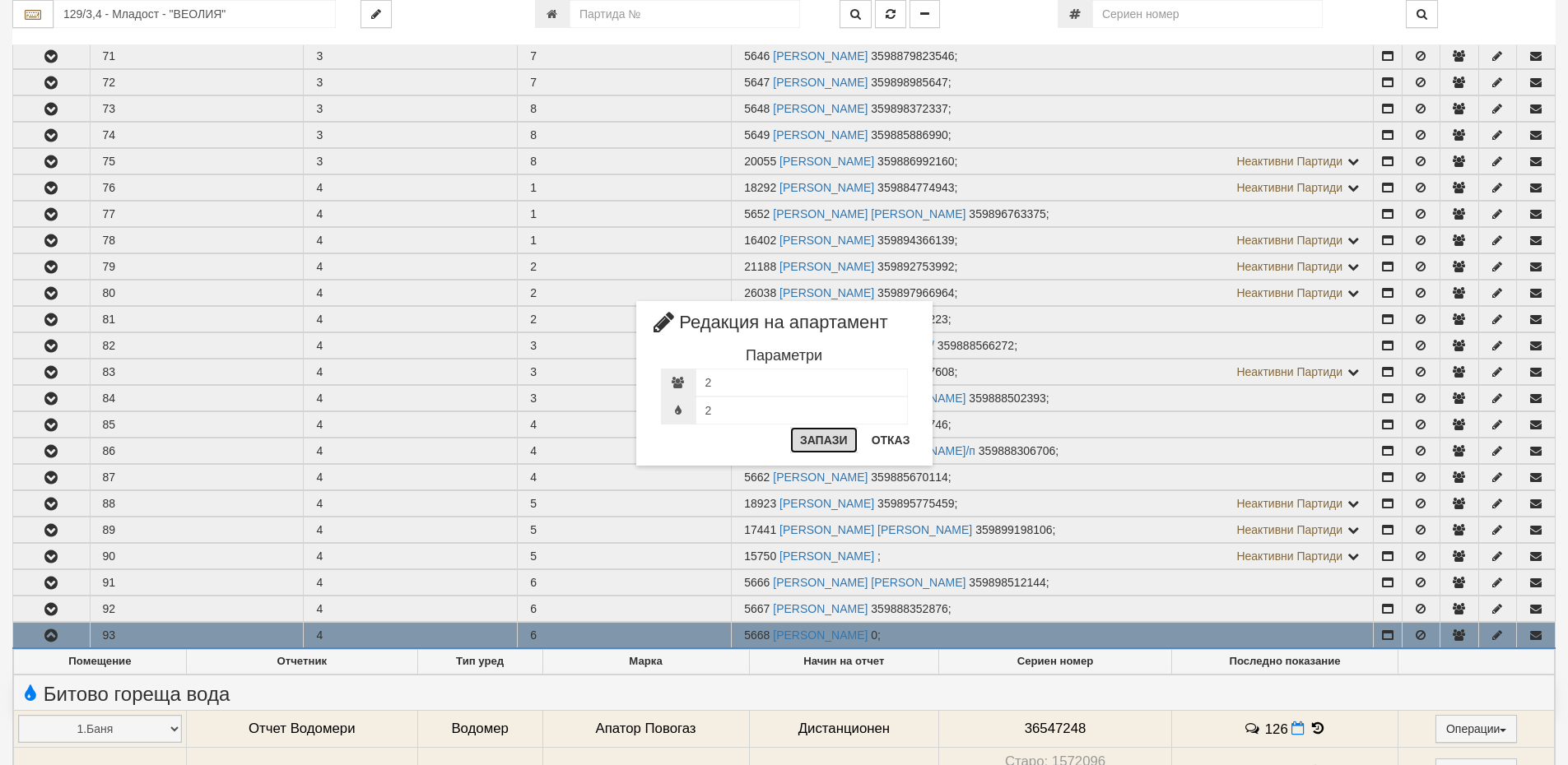
click at [852, 451] on button "Запази" at bounding box center [823, 441] width 67 height 26
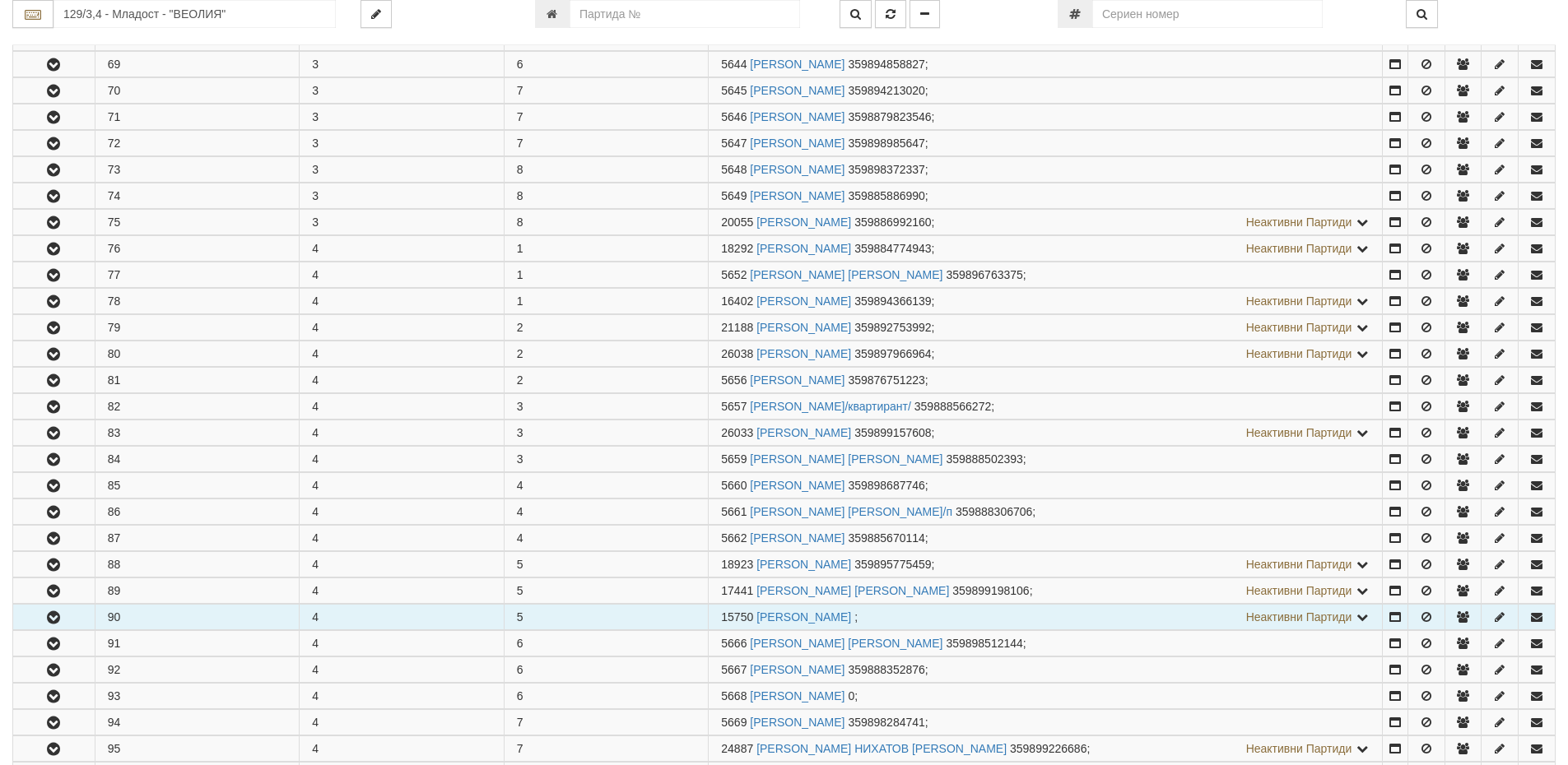
scroll to position [740, 0]
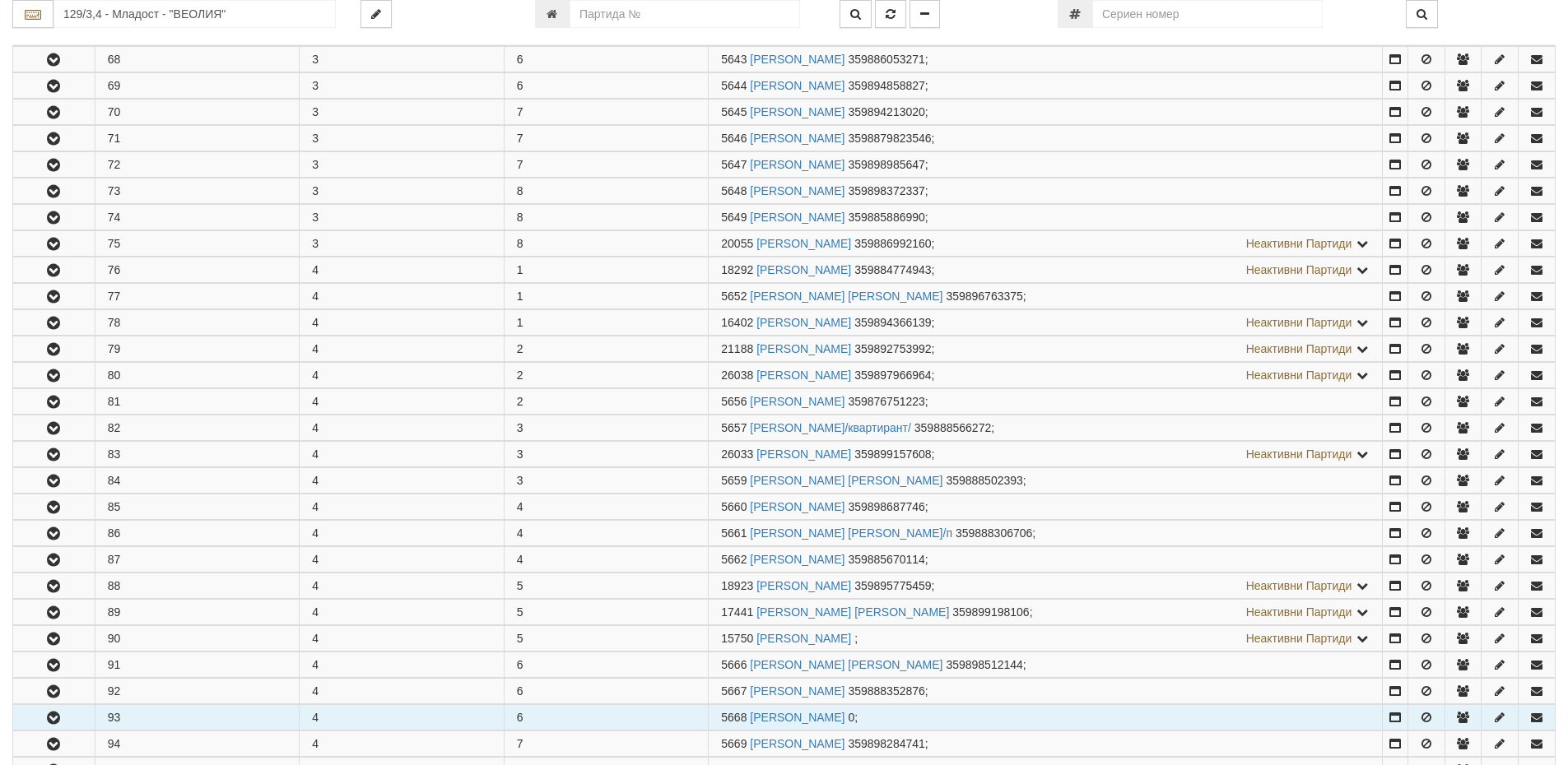
click at [41, 714] on button "button" at bounding box center [54, 718] width 81 height 25
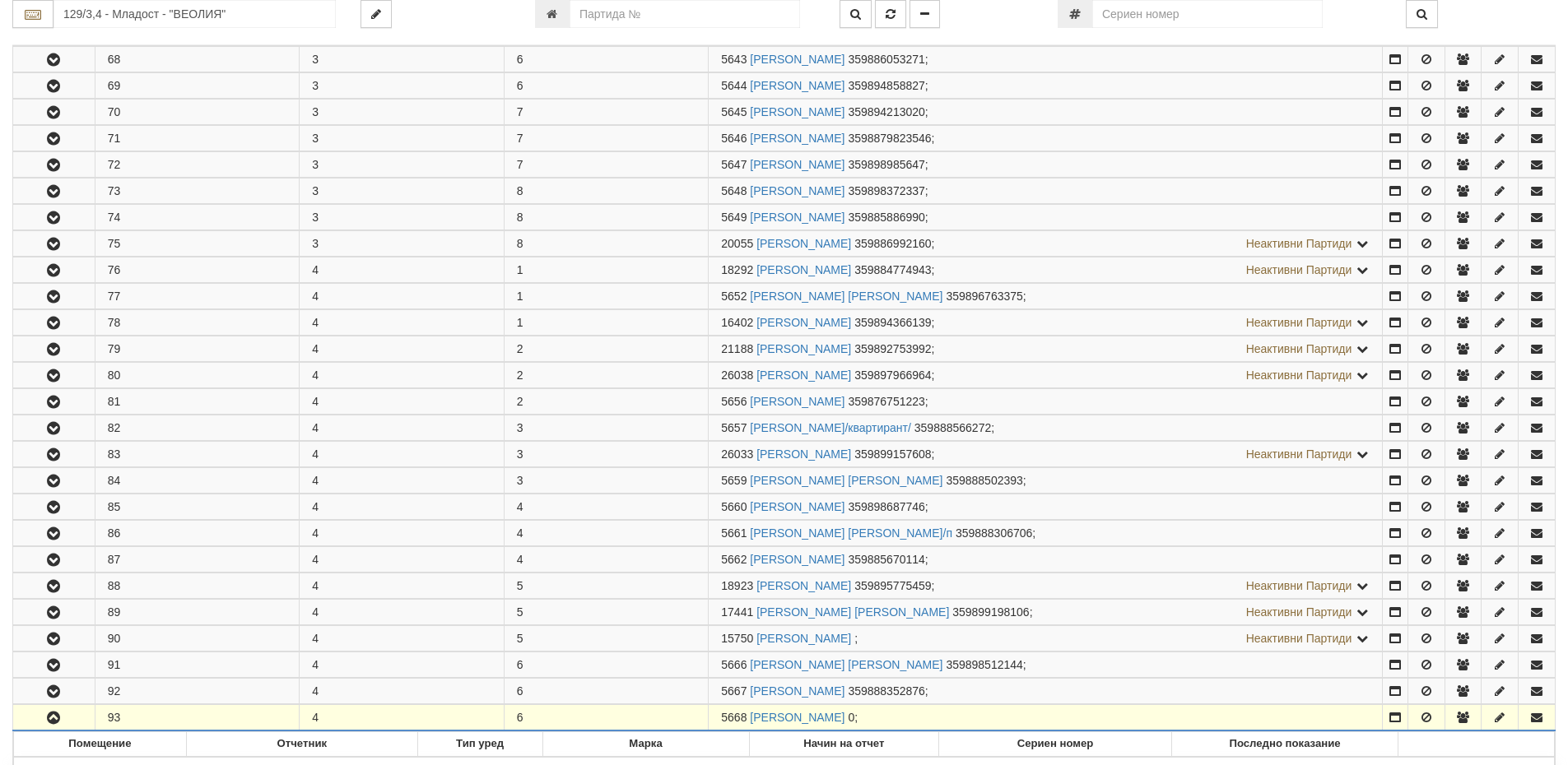
click at [745, 721] on span "5668" at bounding box center [733, 718] width 26 height 13
click at [780, 721] on link "СТОЯН ТОДОРОВ МИХАЙЛОВ" at bounding box center [797, 718] width 95 height 13
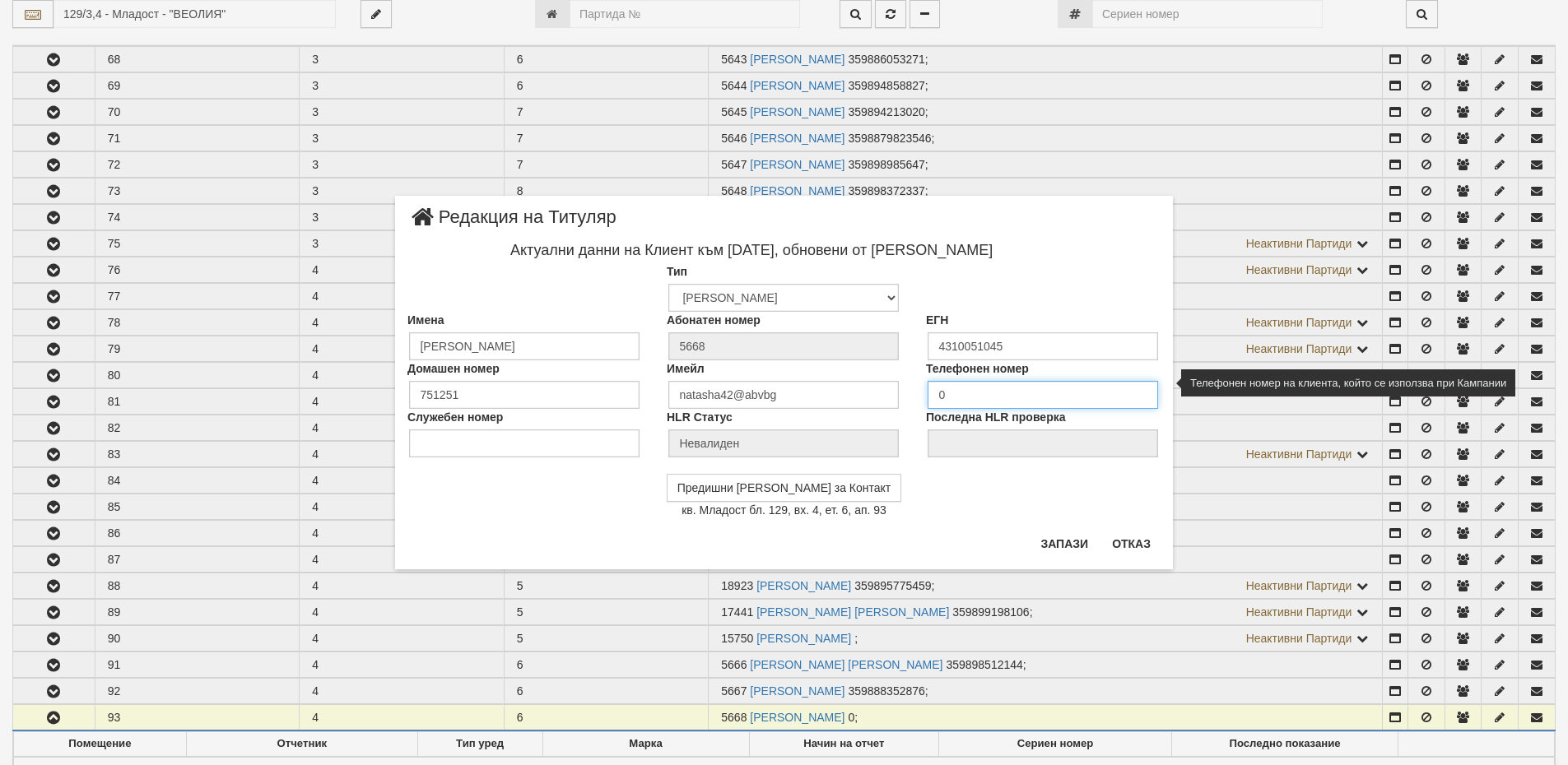
click at [994, 400] on input "0" at bounding box center [1043, 395] width 231 height 28
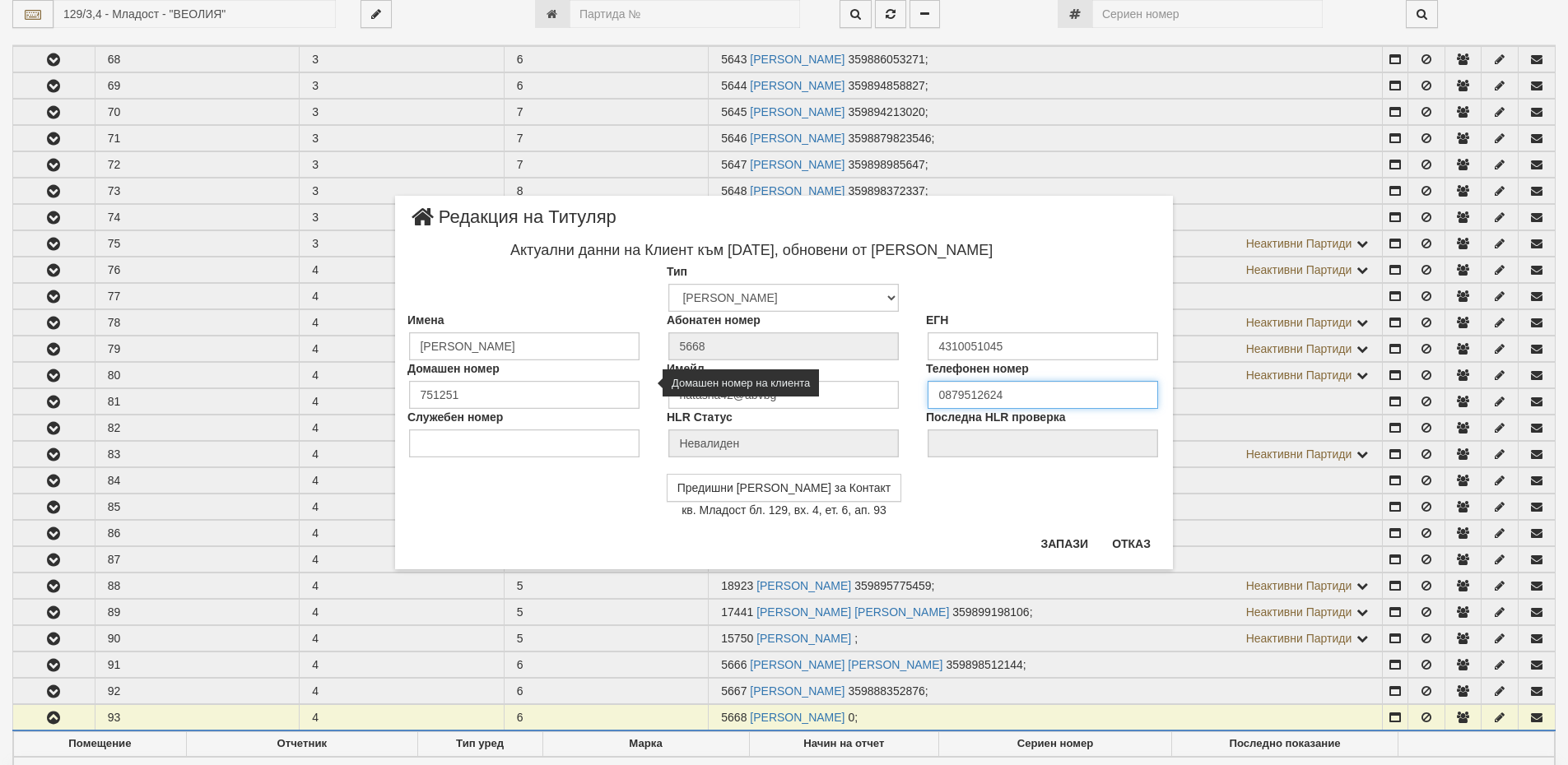
type input "0879512624"
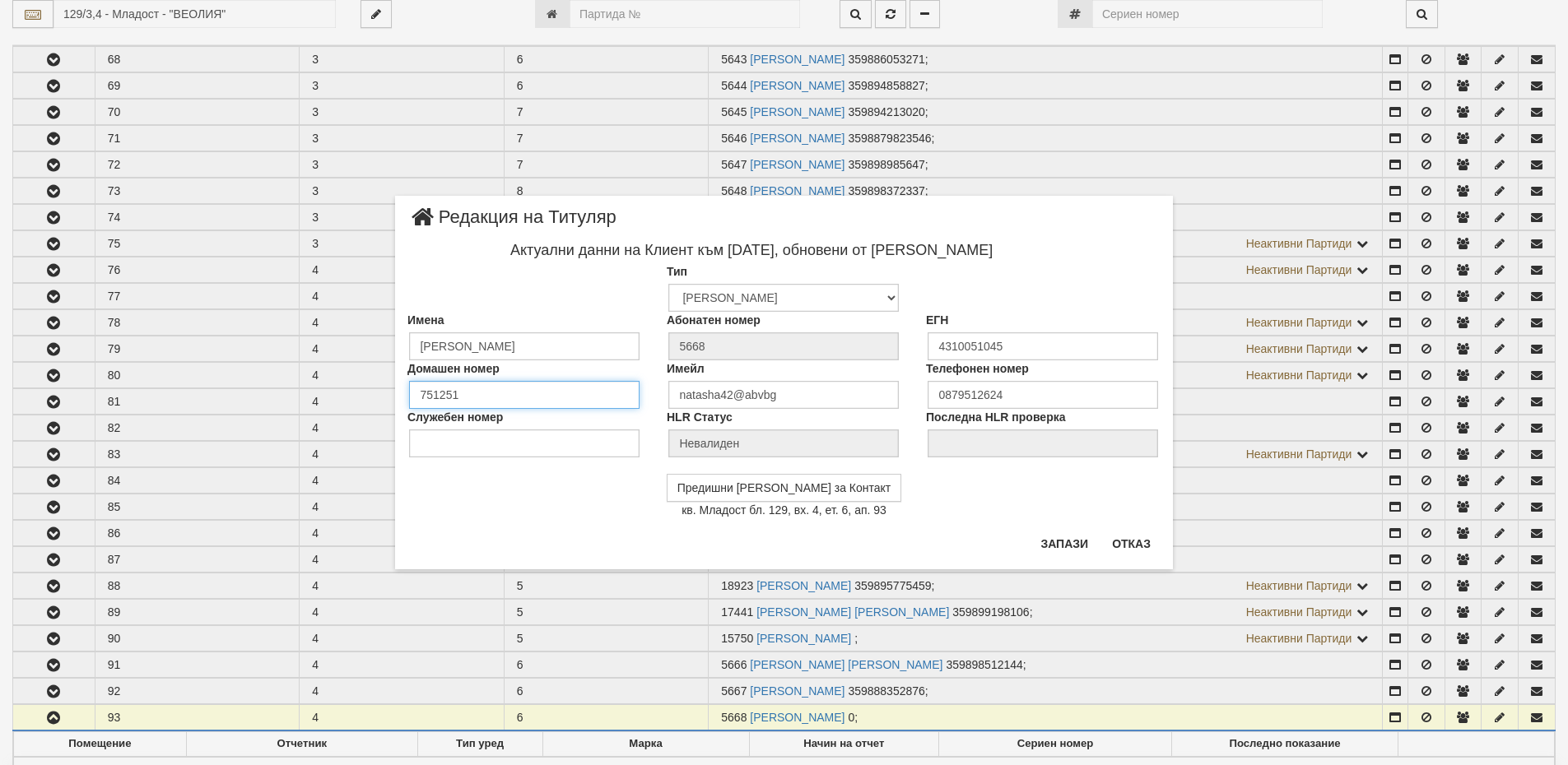
drag, startPoint x: 455, startPoint y: 392, endPoint x: 371, endPoint y: 384, distance: 84.4
click at [371, 384] on div "× Редакция на Титуляр Актуални данни на Клиент към 20/01/2025, обновени от Мигл…" at bounding box center [784, 285] width 963 height 569
drag, startPoint x: 481, startPoint y: 391, endPoint x: 400, endPoint y: 387, distance: 81.1
click at [400, 387] on div "Домашен номер 751251" at bounding box center [525, 384] width 259 height 48
click at [1069, 541] on button "Запази" at bounding box center [1064, 544] width 67 height 26
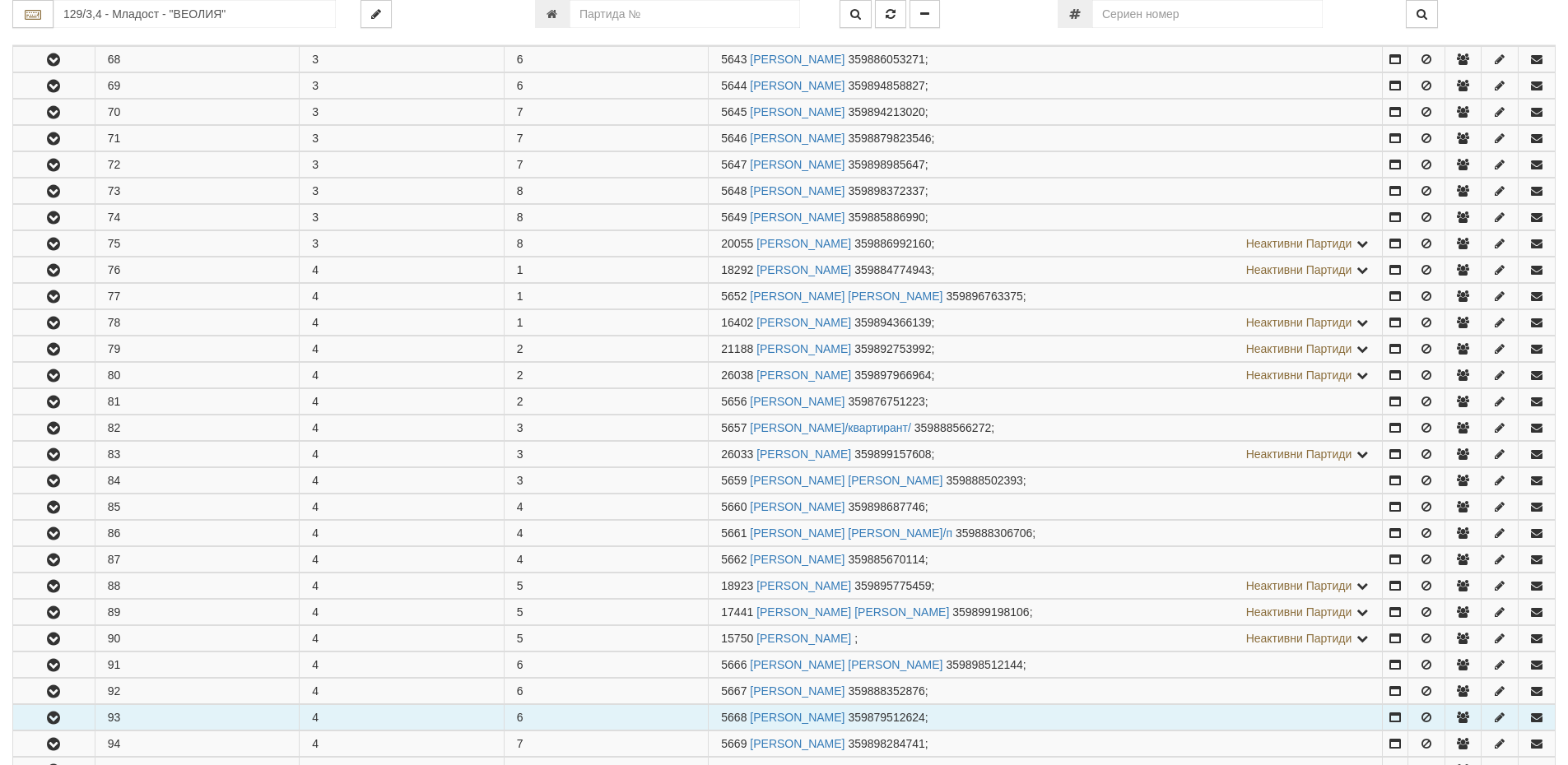
click at [47, 717] on icon "button" at bounding box center [53, 719] width 20 height 11
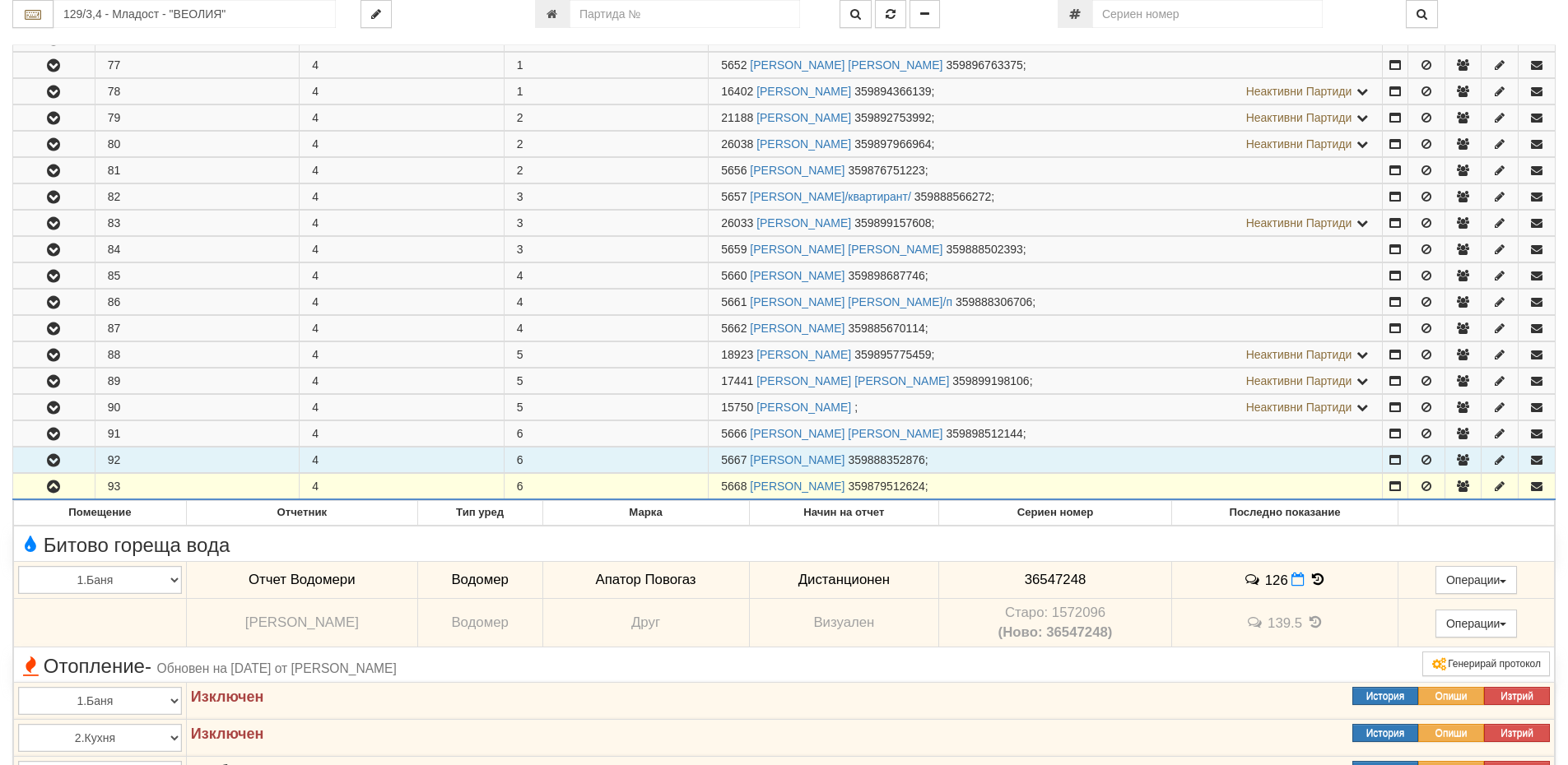
scroll to position [987, 0]
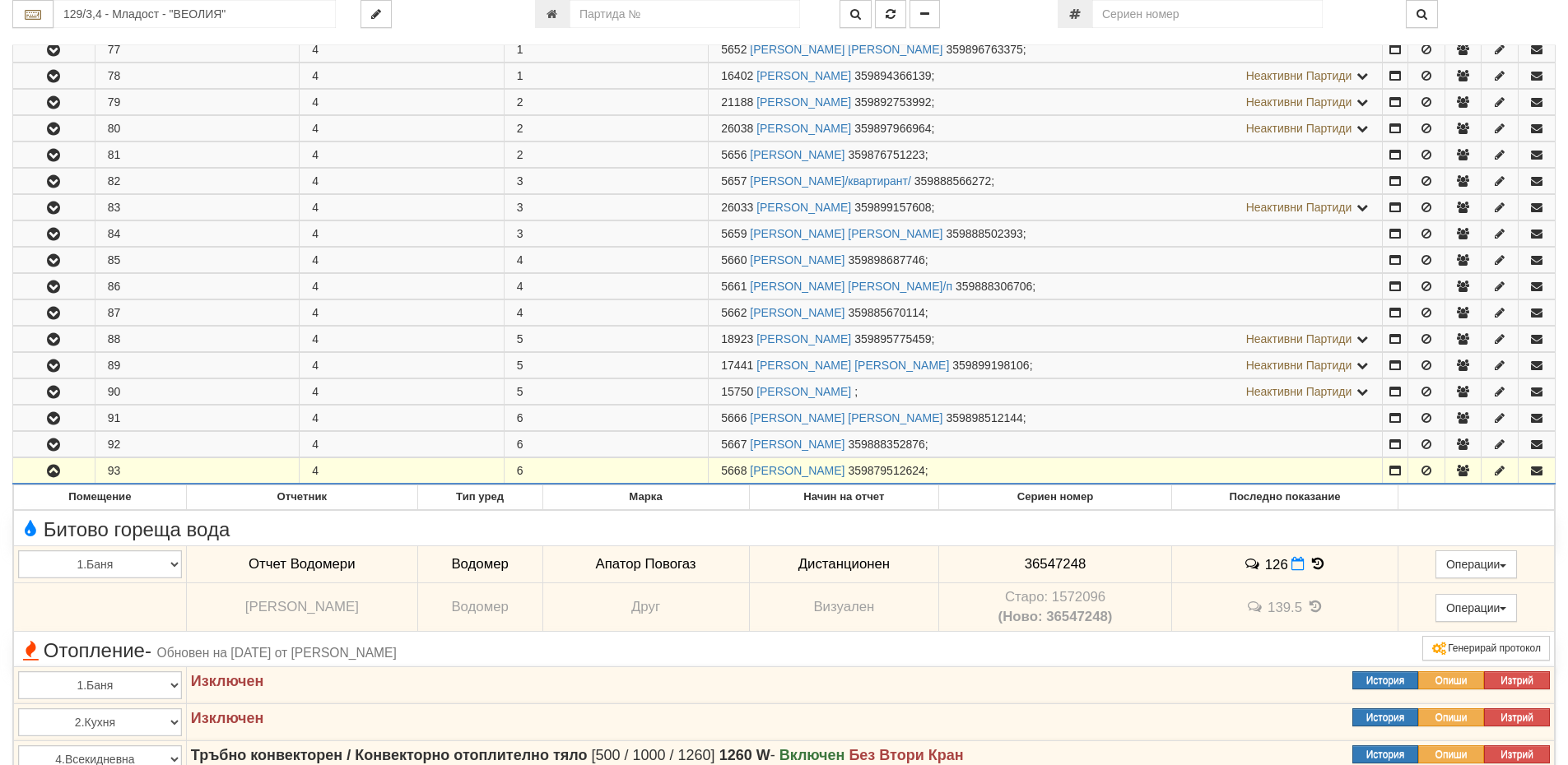
drag, startPoint x: 748, startPoint y: 466, endPoint x: 721, endPoint y: 466, distance: 27.0
click at [721, 466] on span "5668" at bounding box center [733, 471] width 26 height 13
copy span "5668"
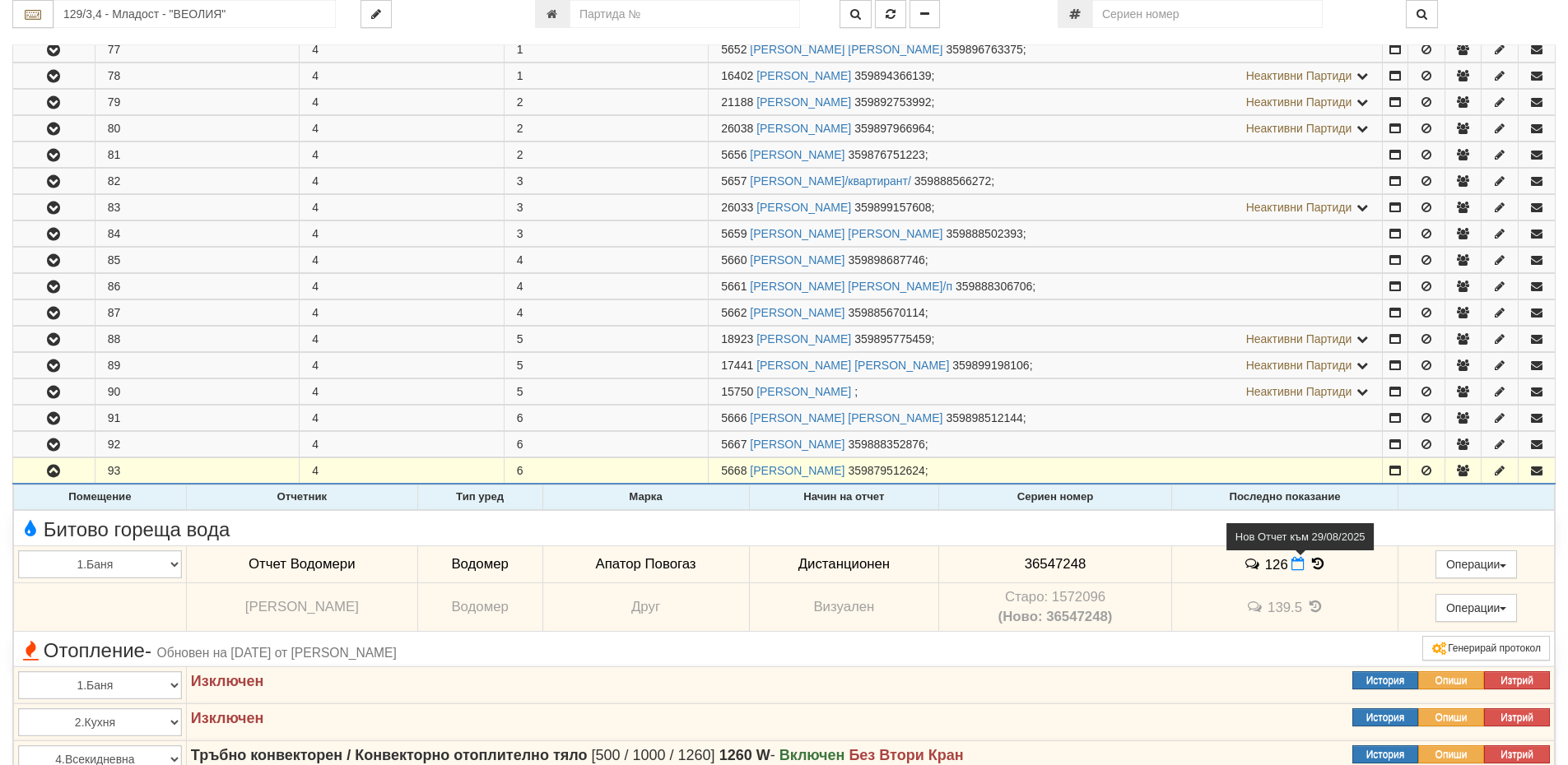
click at [1300, 563] on icon at bounding box center [1298, 564] width 13 height 14
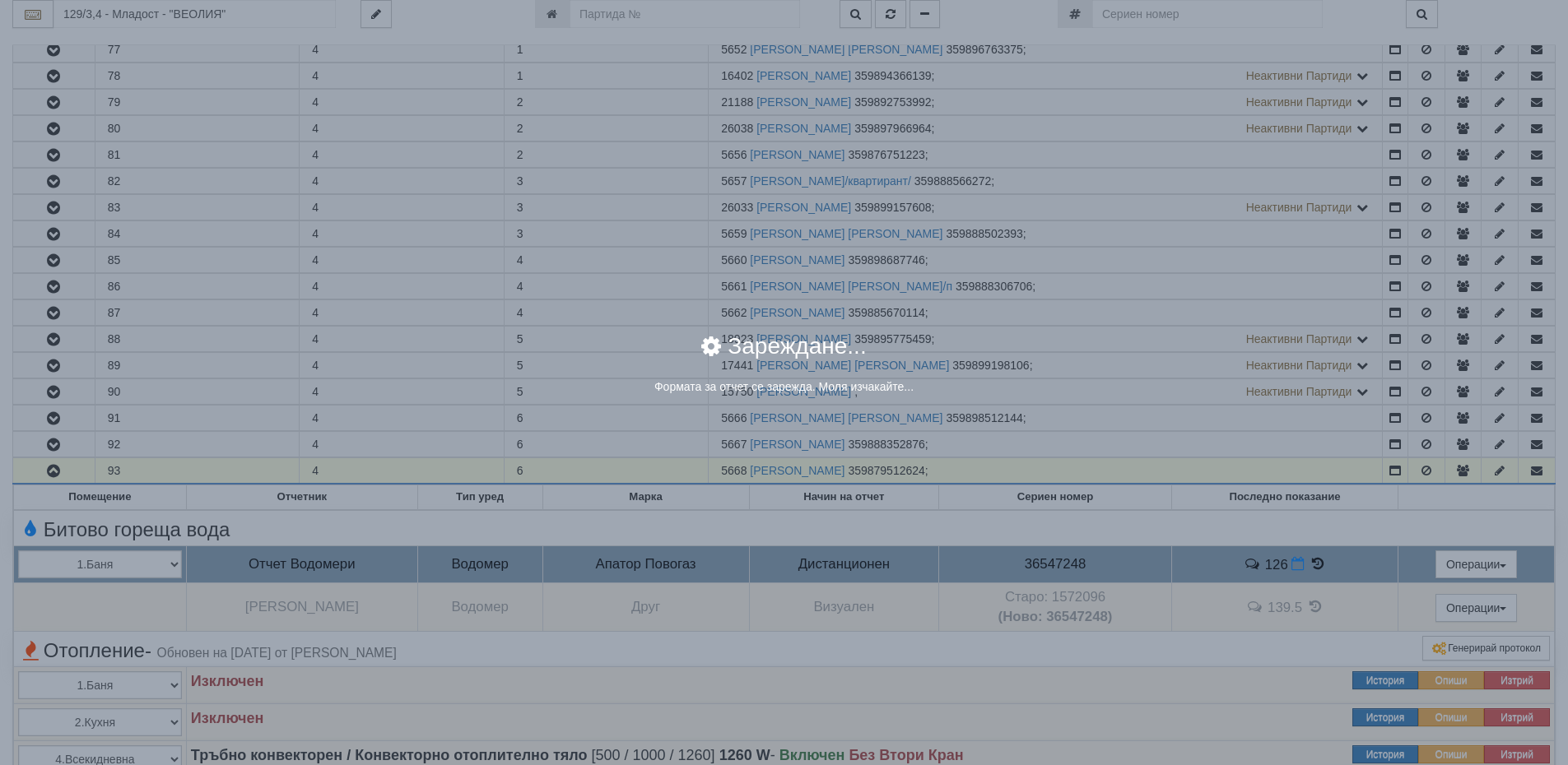
select select "8ac75930-9bfd-e511-80be-8d5a1dced85a"
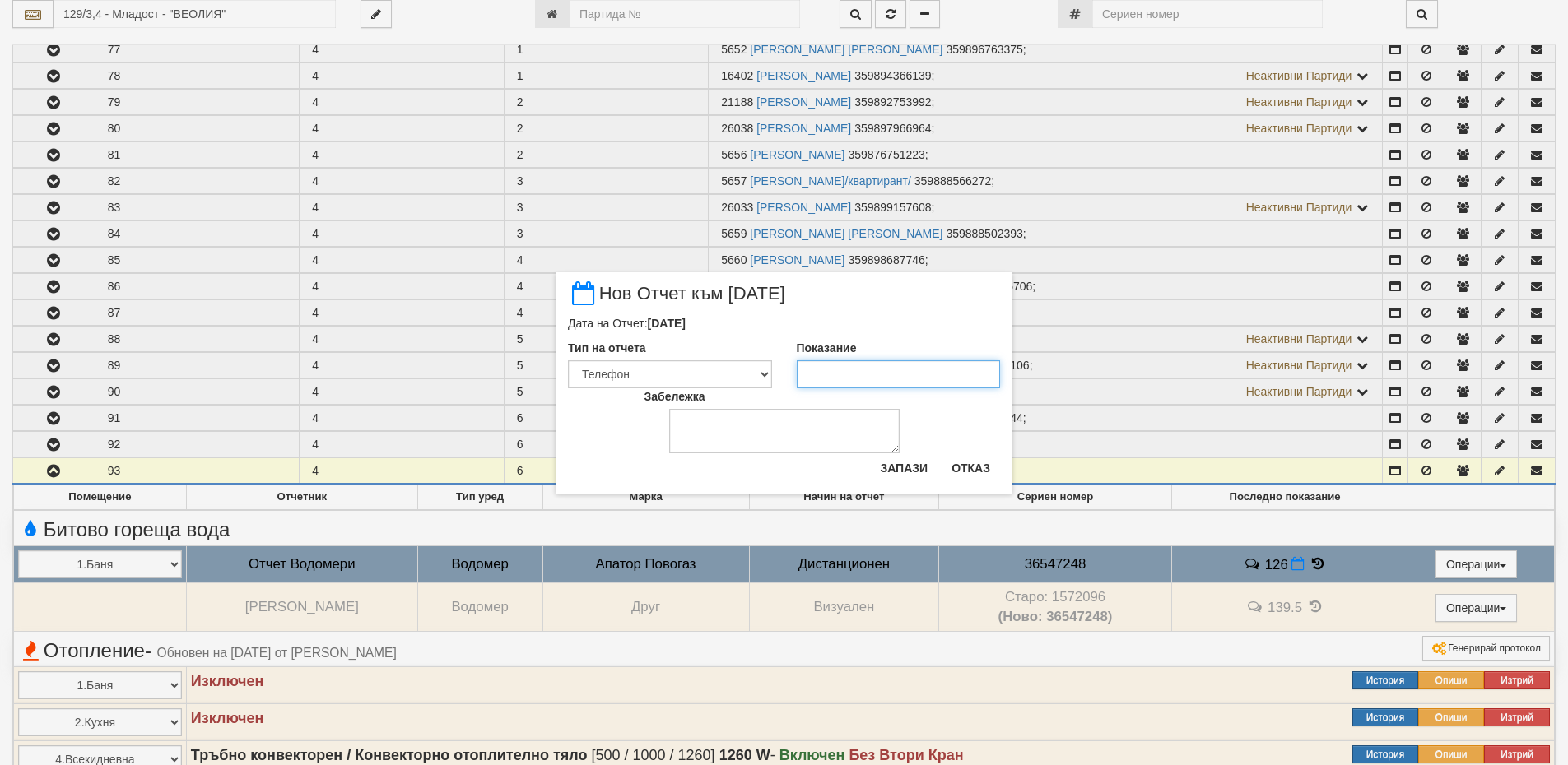
click at [877, 381] on input "Показание" at bounding box center [898, 374] width 204 height 28
type input "127"
click at [897, 470] on button "Запази" at bounding box center [903, 468] width 67 height 26
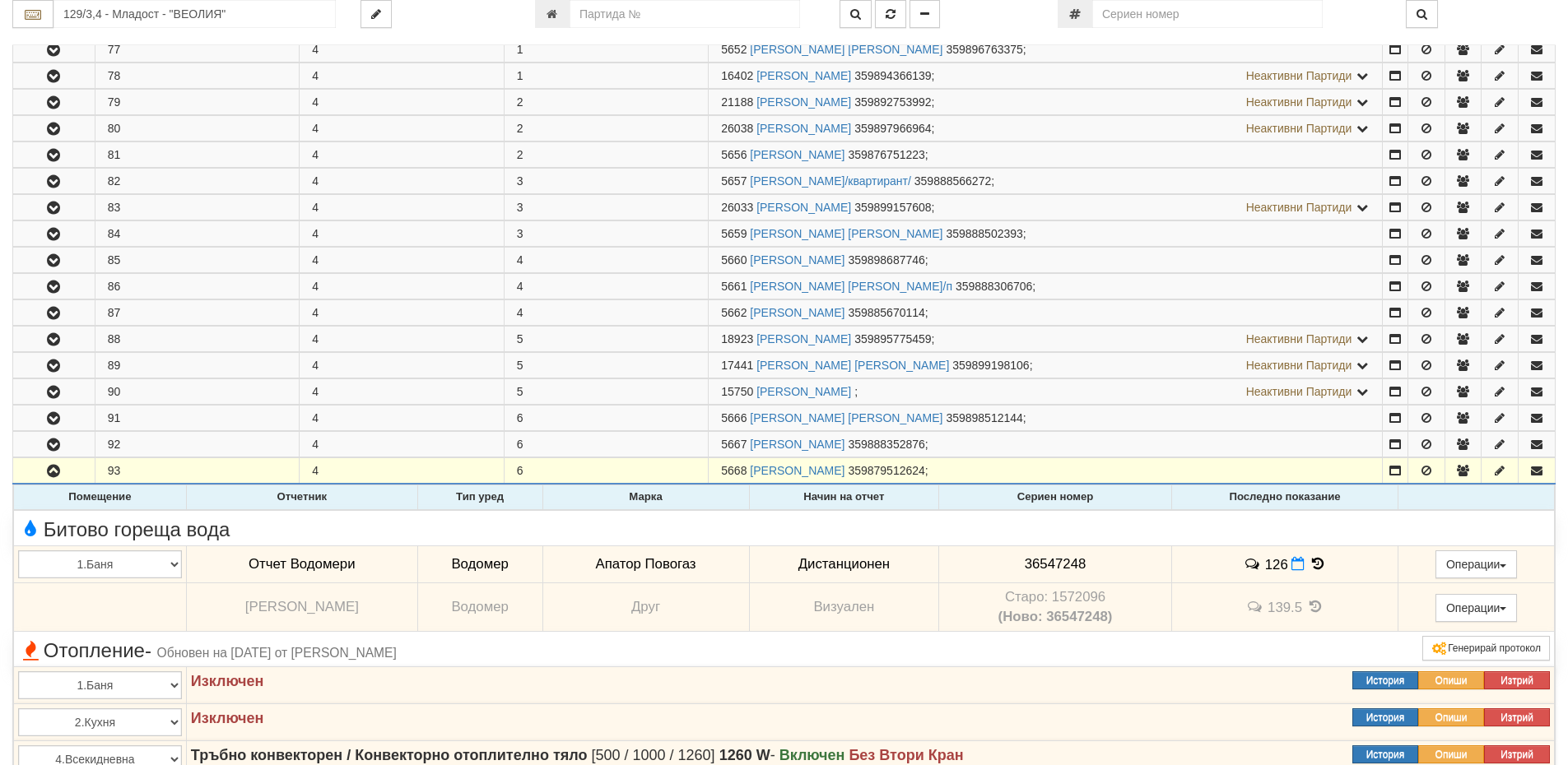
click at [1318, 559] on icon at bounding box center [1317, 564] width 18 height 14
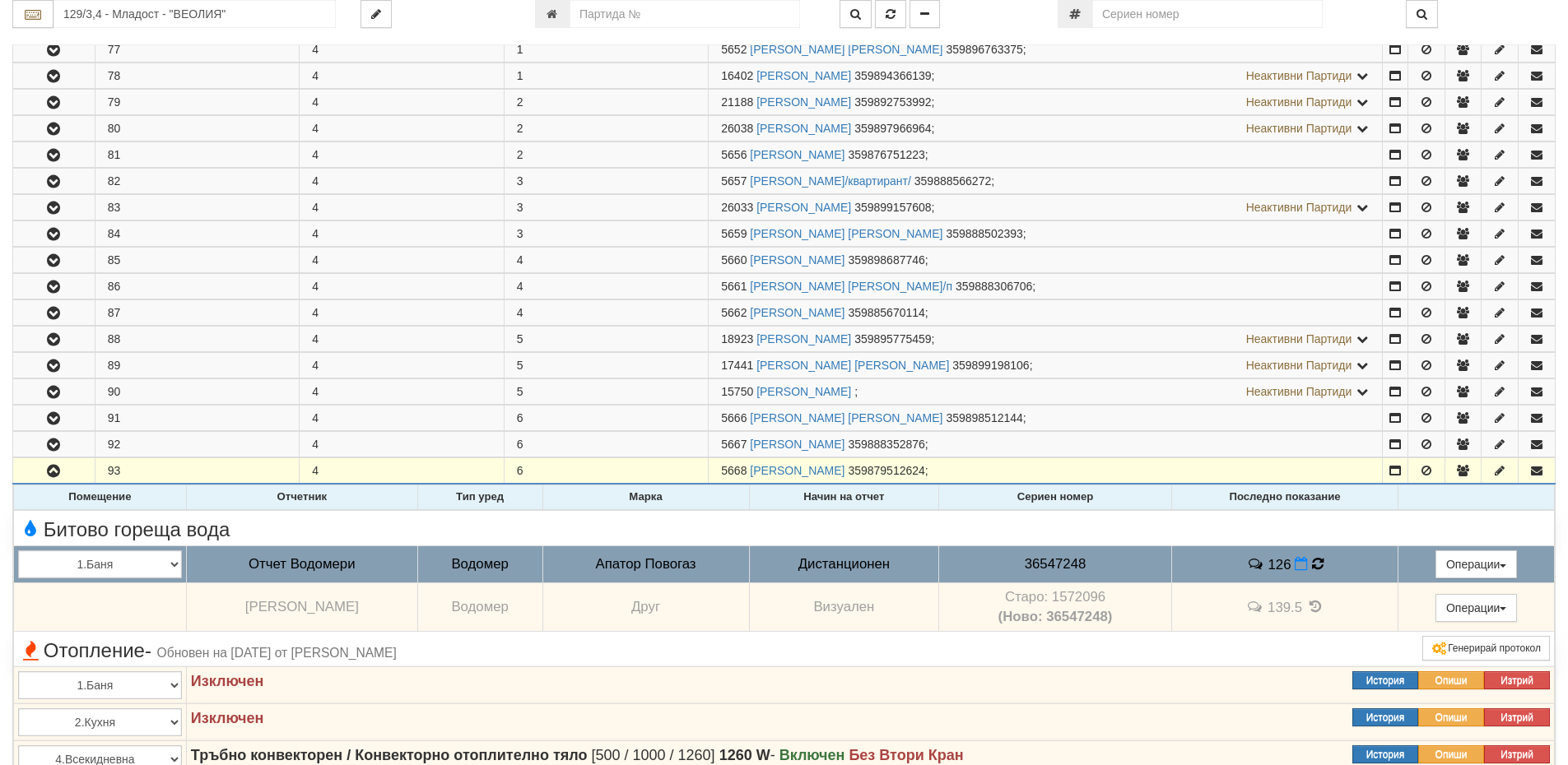
click at [1318, 559] on icon at bounding box center [1317, 564] width 11 height 14
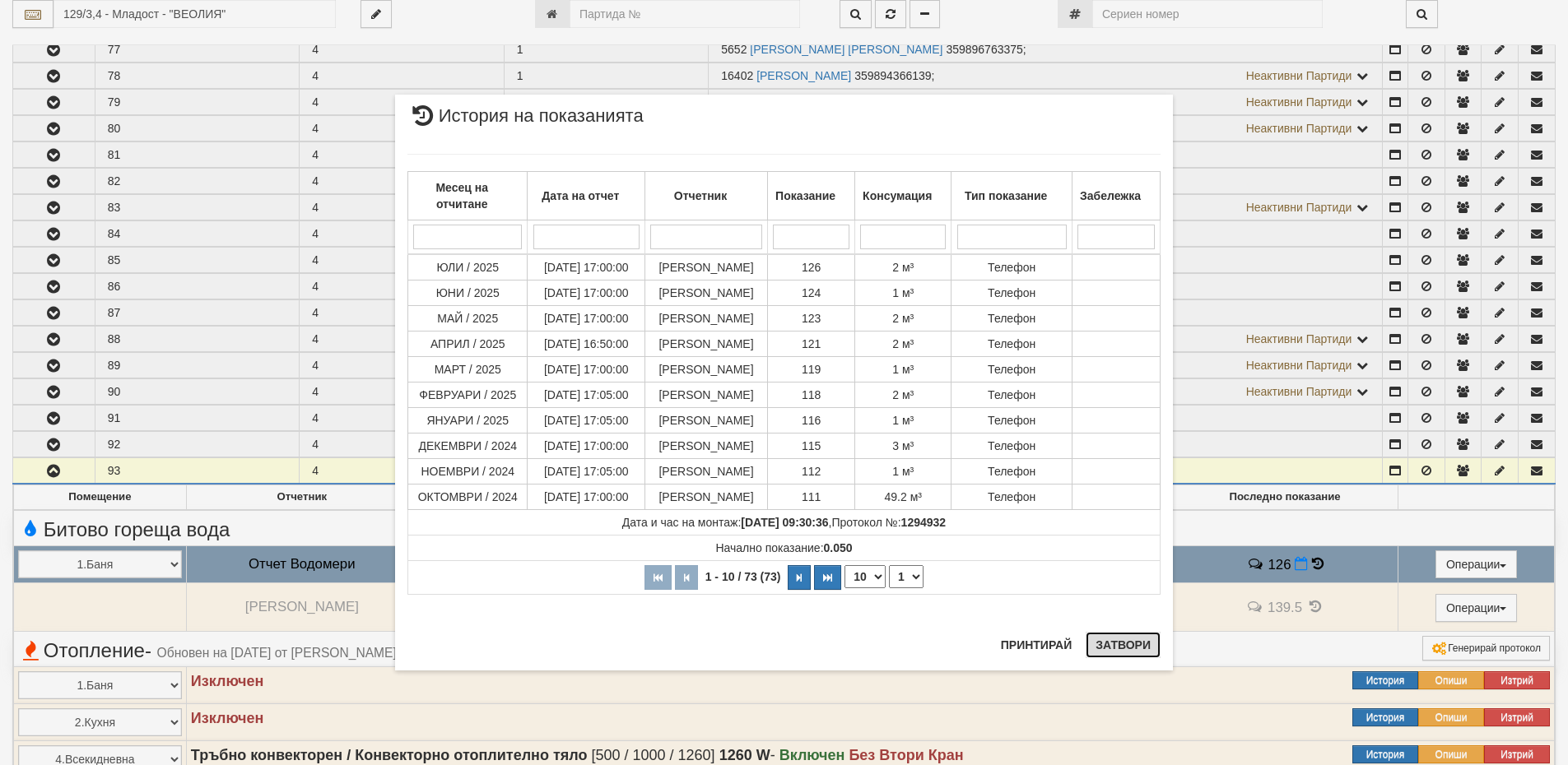
click at [1132, 651] on button "Затвори" at bounding box center [1123, 645] width 75 height 26
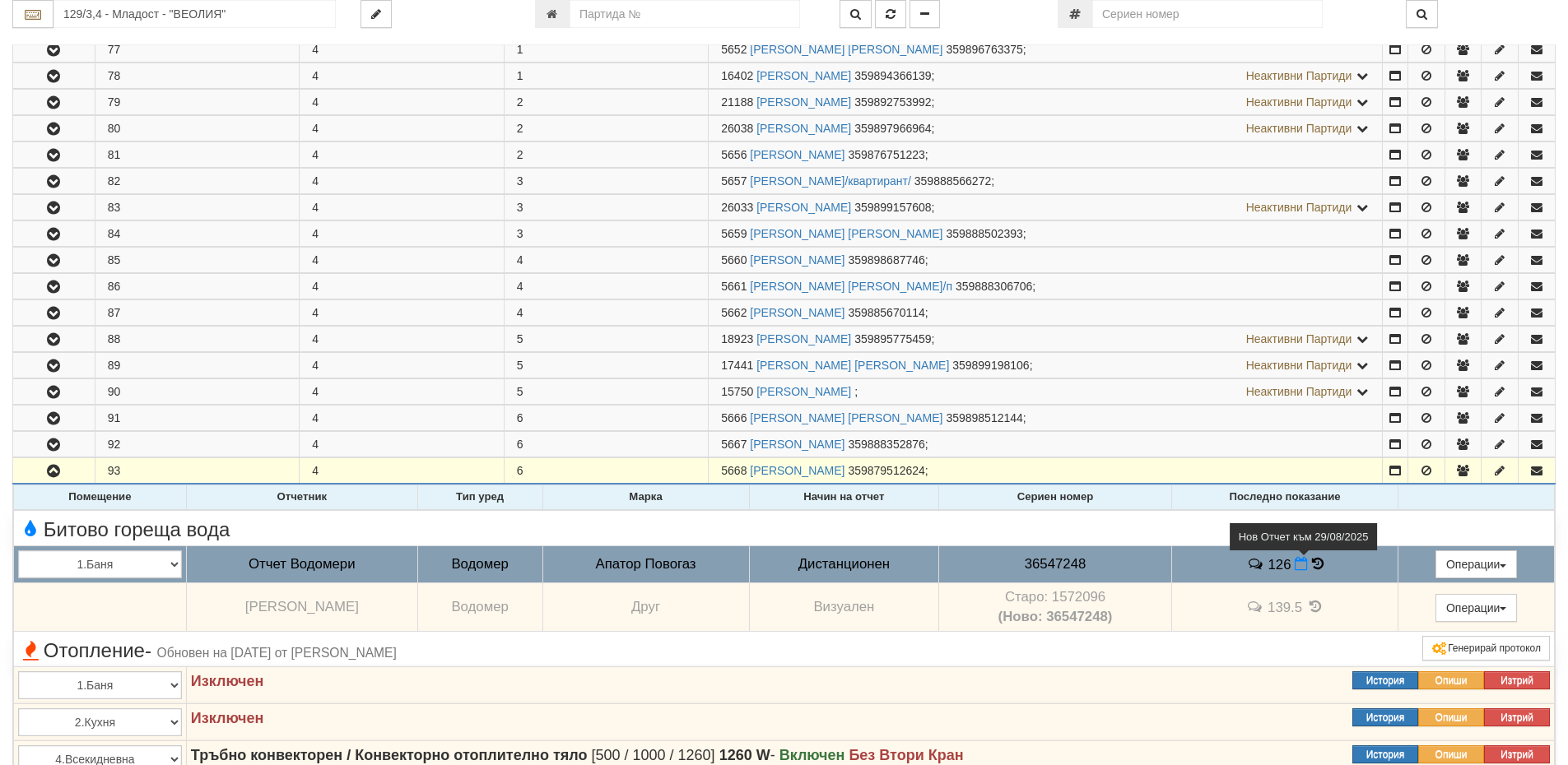
click at [1303, 565] on icon at bounding box center [1301, 564] width 13 height 14
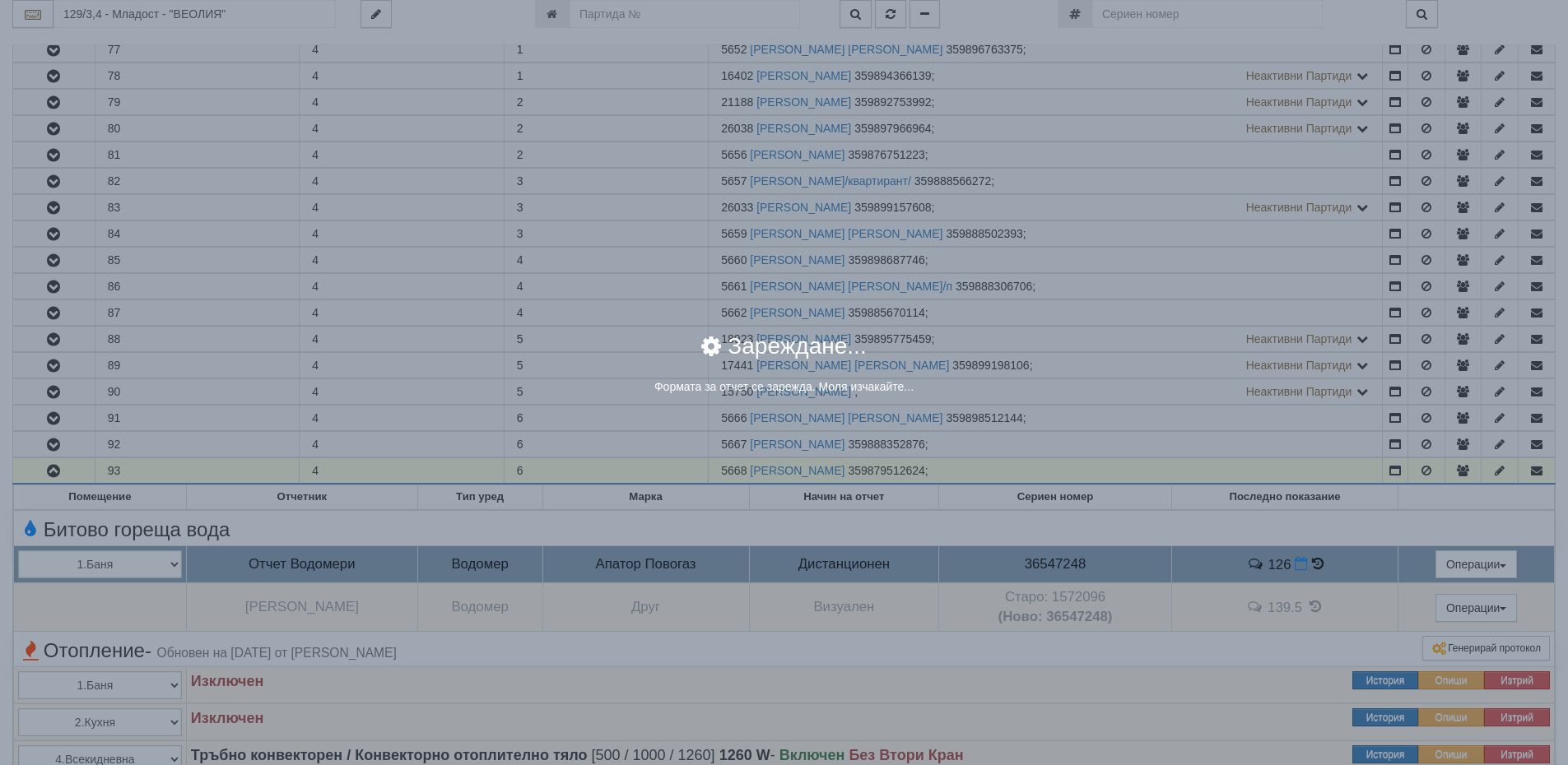
select select "8ac75930-9bfd-e511-80be-8d5a1dced85a"
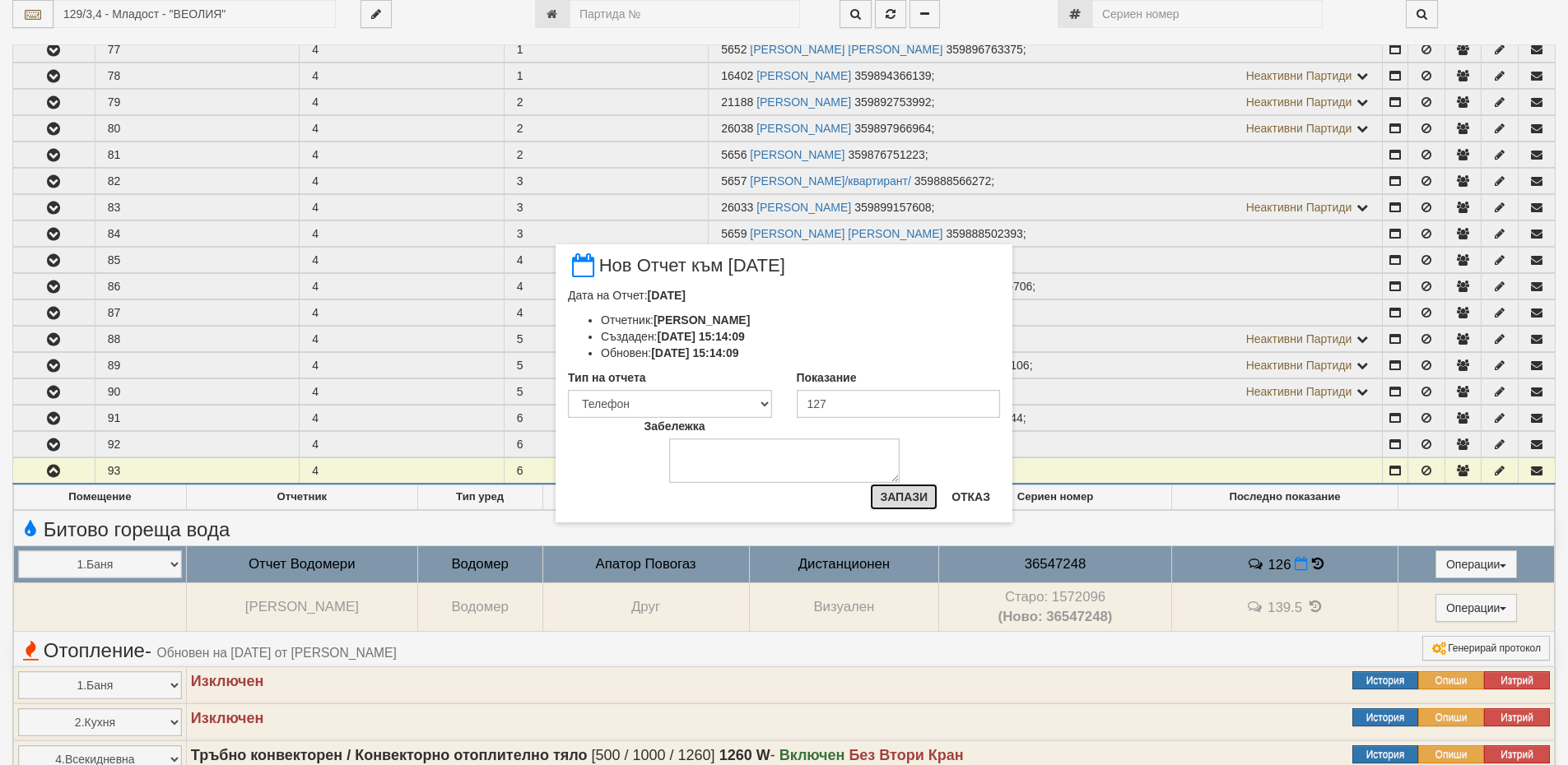
click at [898, 498] on button "Запази" at bounding box center [903, 497] width 67 height 26
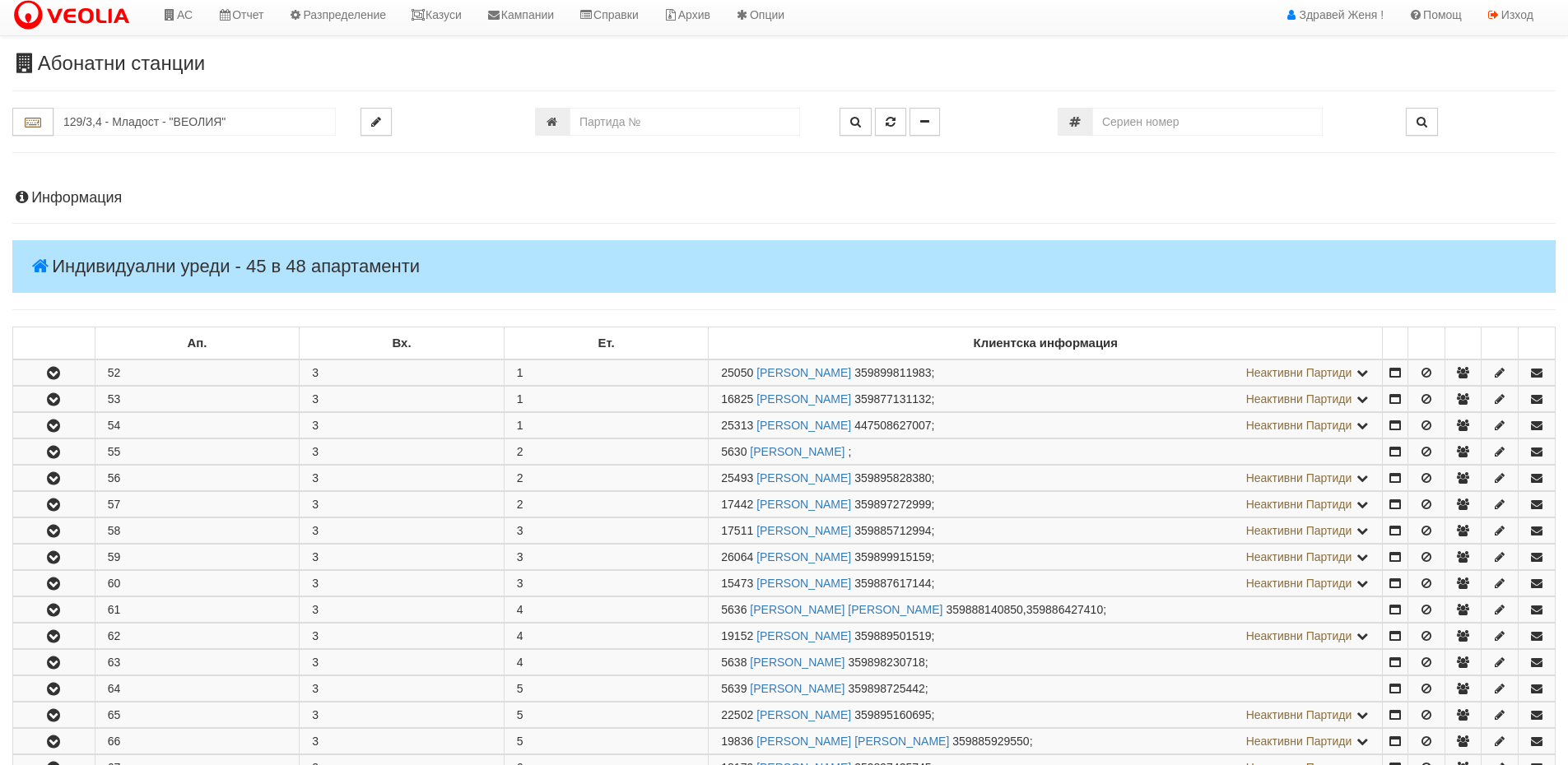
scroll to position [0, 0]
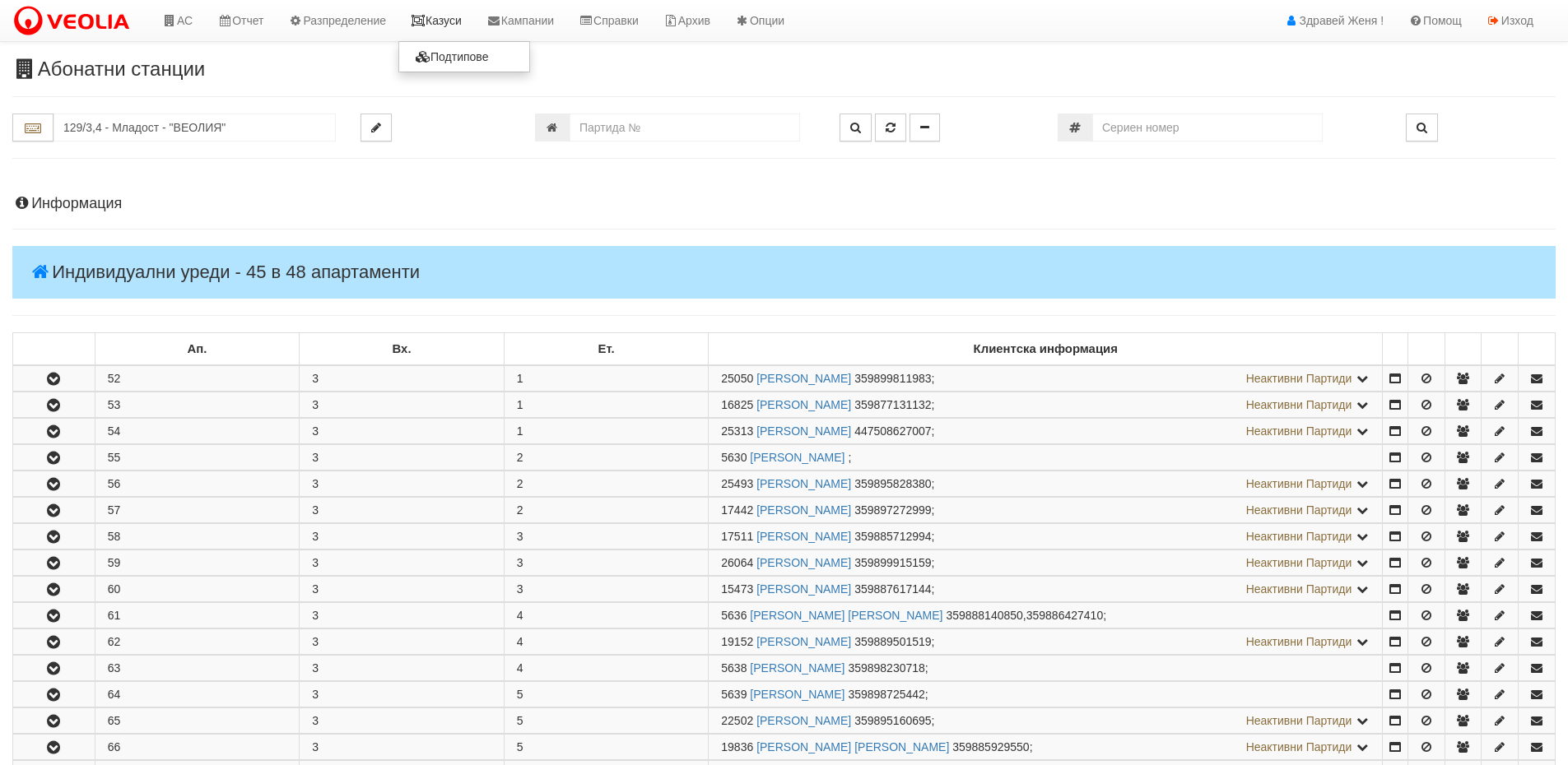
click at [445, 22] on link "Казуси" at bounding box center [436, 21] width 76 height 42
